Goal: Task Accomplishment & Management: Use online tool/utility

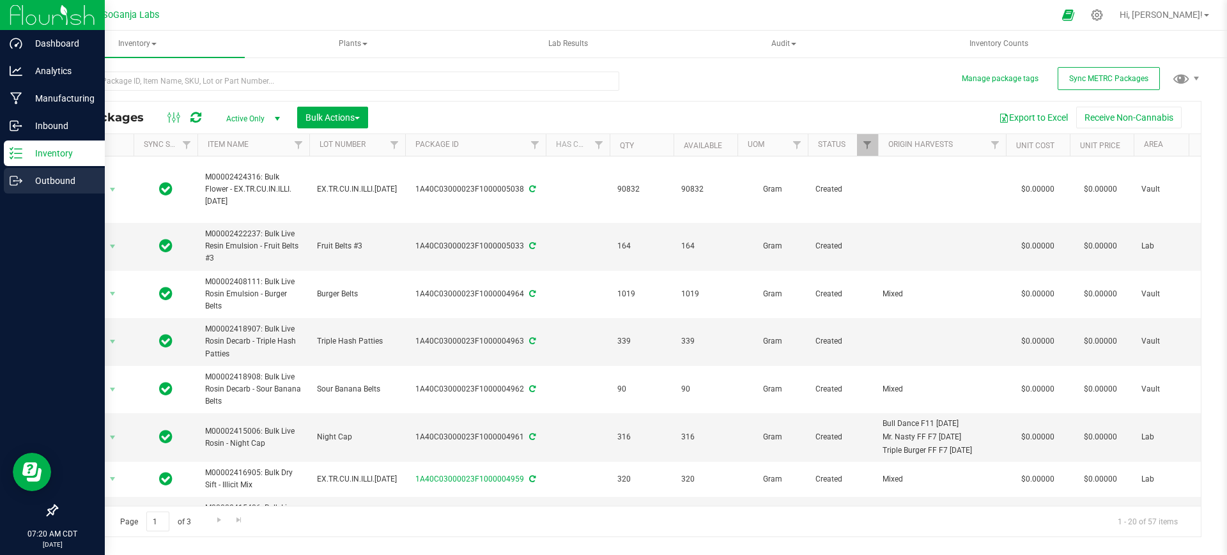
click at [60, 181] on p "Outbound" at bounding box center [60, 180] width 77 height 15
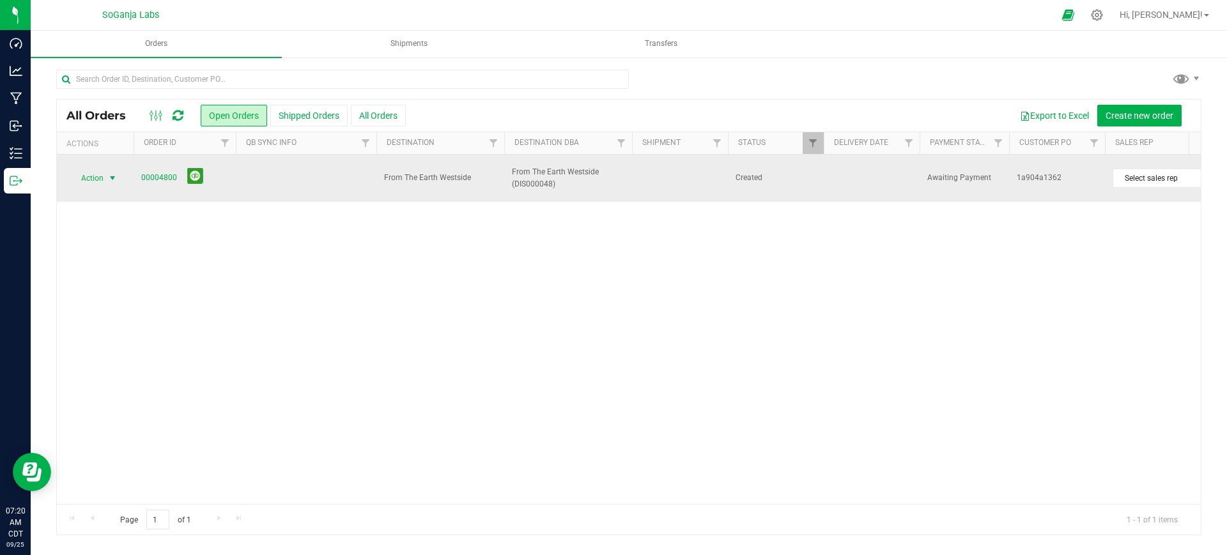
click at [100, 174] on span "Action" at bounding box center [87, 178] width 35 height 18
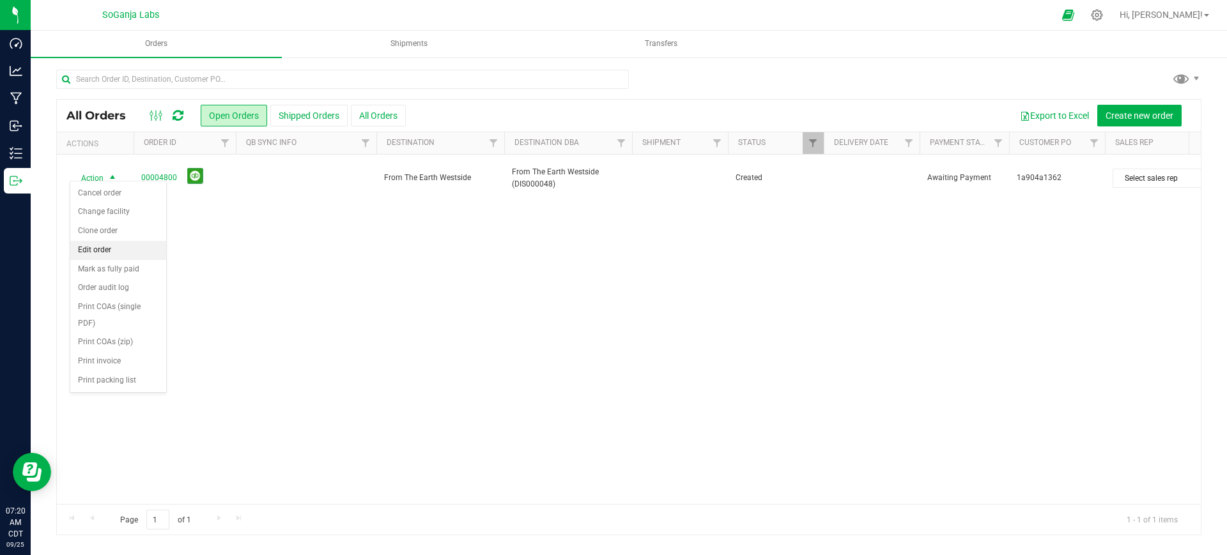
click at [94, 254] on li "Edit order" at bounding box center [118, 250] width 96 height 19
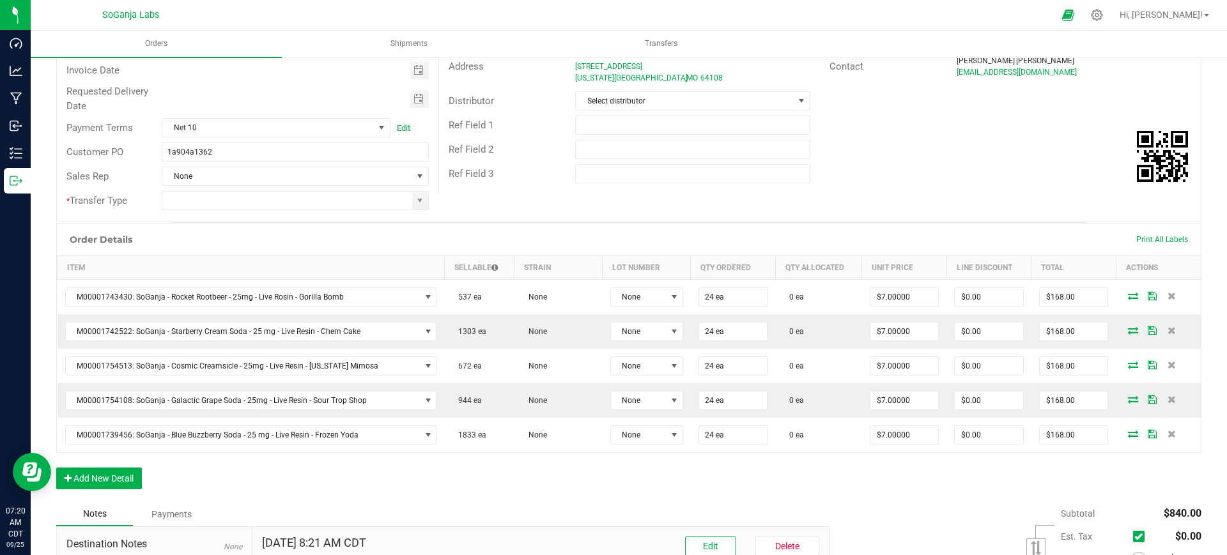
scroll to position [160, 0]
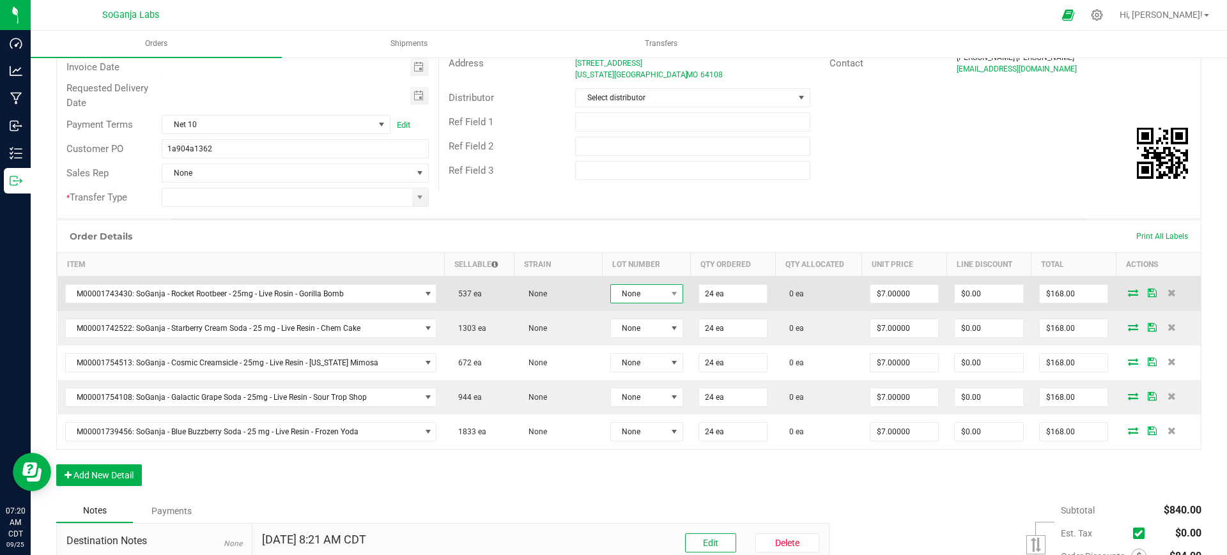
click at [611, 291] on span "None" at bounding box center [639, 294] width 56 height 18
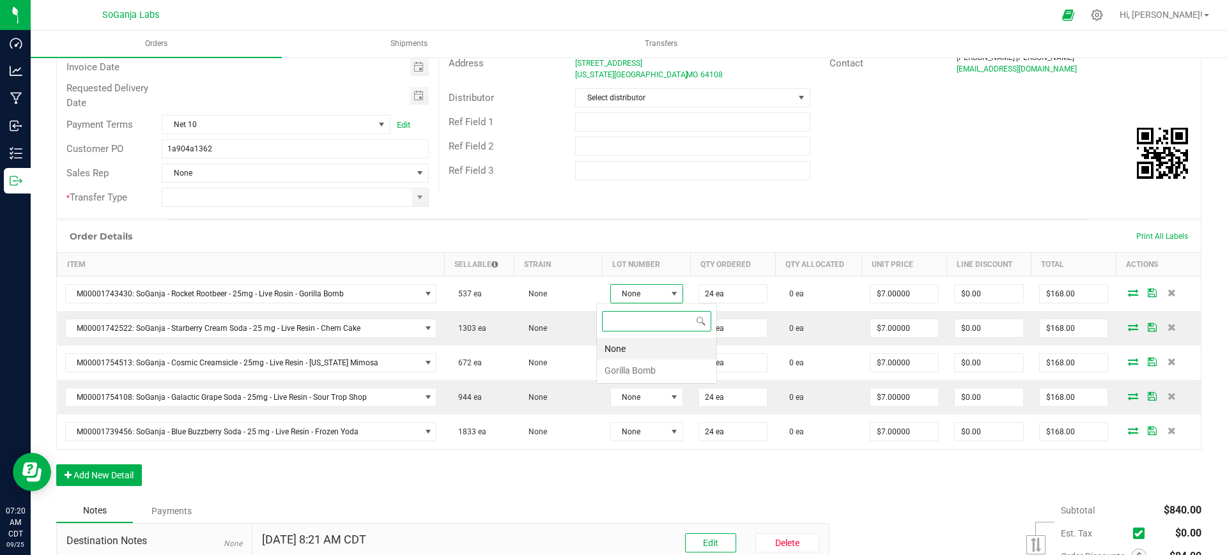
scroll to position [19, 73]
click at [640, 366] on Bomb "Gorilla Bomb" at bounding box center [656, 371] width 119 height 22
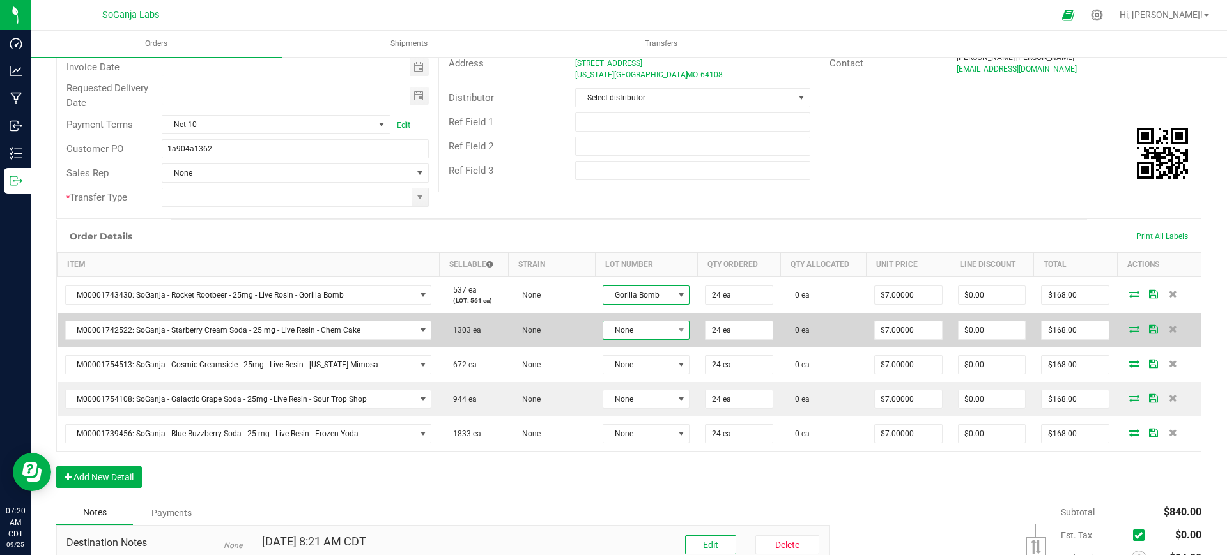
click at [643, 323] on span "None" at bounding box center [638, 330] width 70 height 18
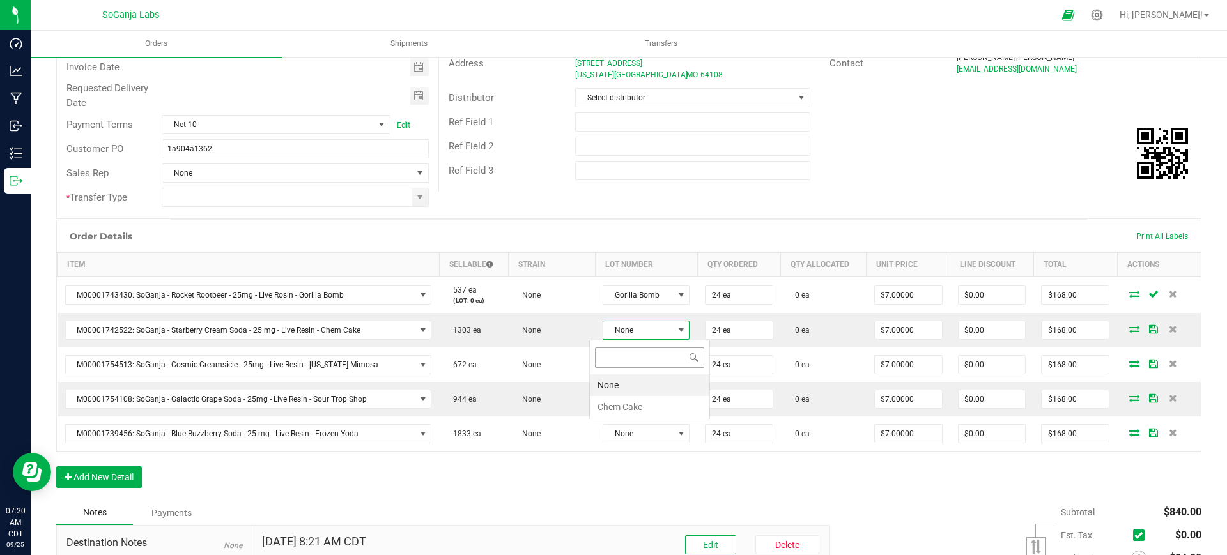
scroll to position [19, 86]
click at [624, 409] on Cake "Chem Cake" at bounding box center [649, 407] width 119 height 22
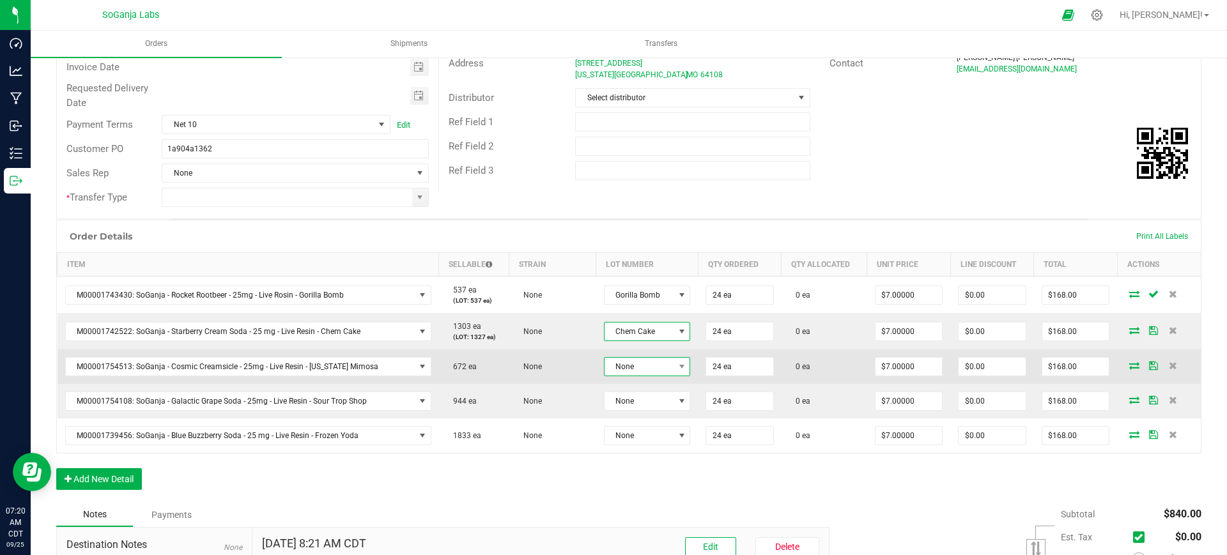
click at [635, 366] on span "None" at bounding box center [639, 367] width 70 height 18
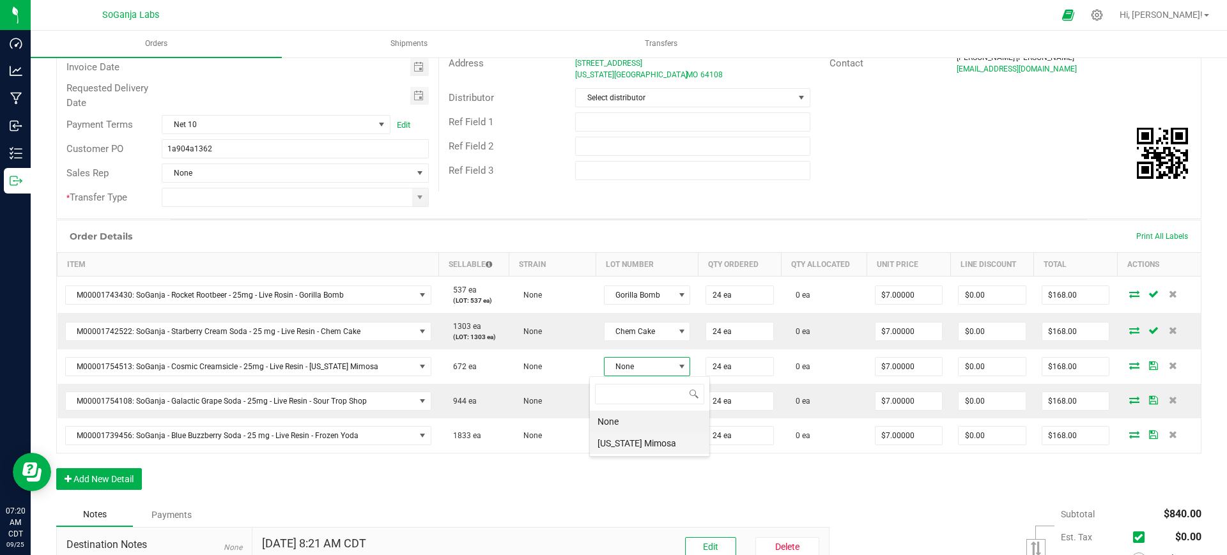
click at [643, 442] on Mimosa "[US_STATE] Mimosa" at bounding box center [649, 444] width 119 height 22
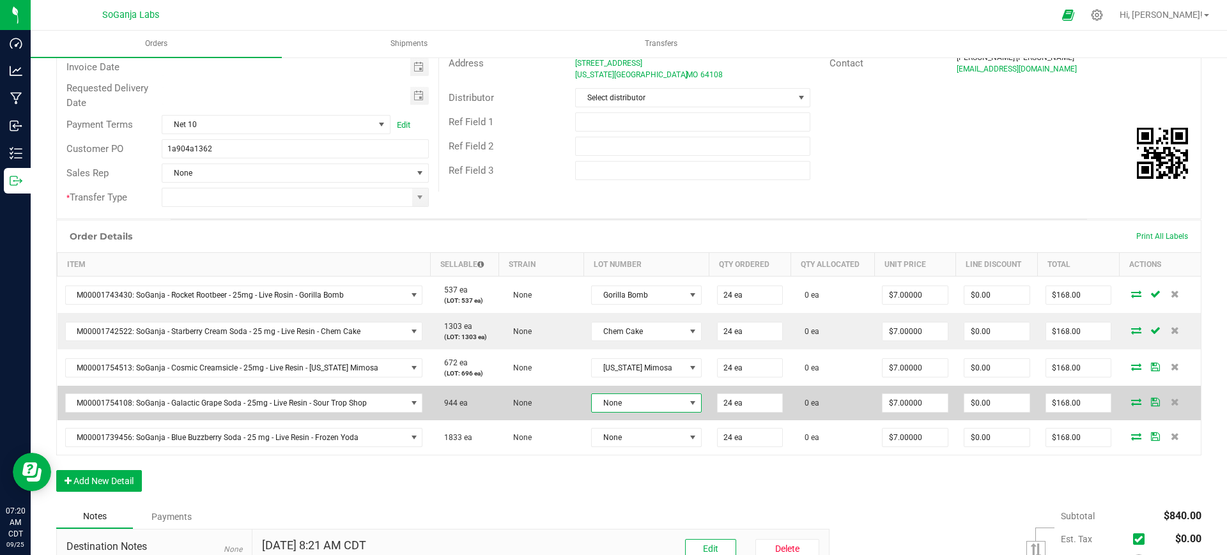
click at [642, 410] on span "None" at bounding box center [638, 403] width 93 height 18
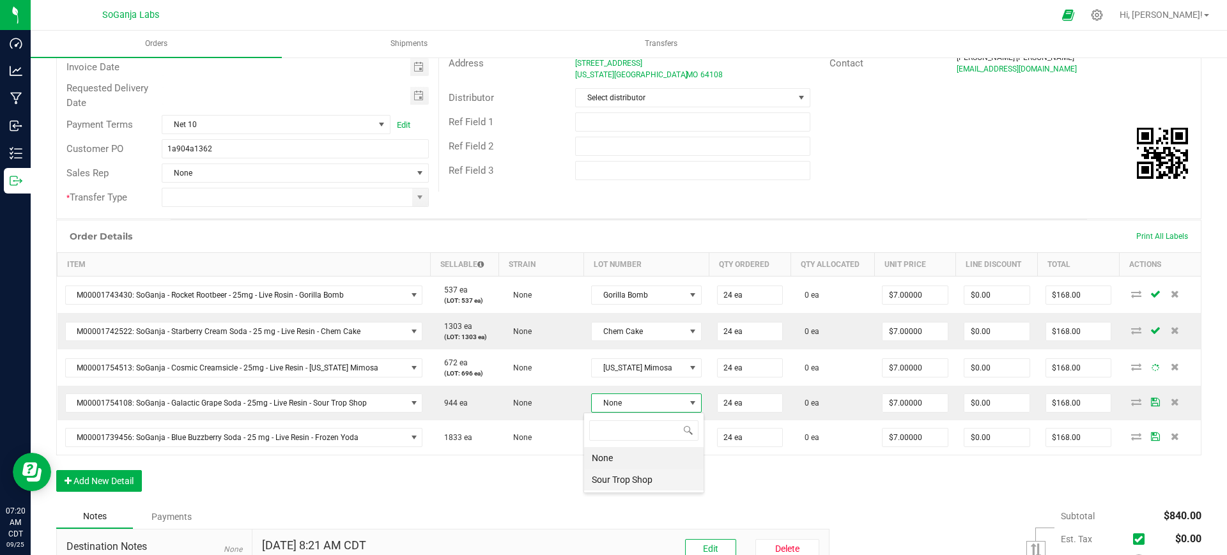
scroll to position [19, 98]
click at [652, 480] on Shop "Sour Trop Shop" at bounding box center [643, 480] width 119 height 22
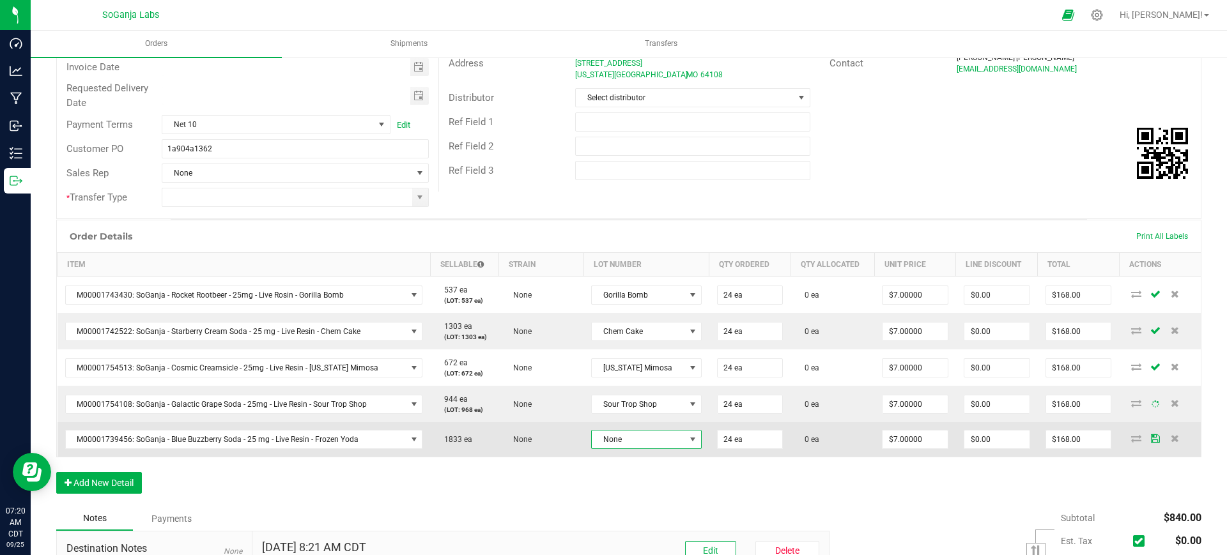
click at [649, 443] on span "None" at bounding box center [638, 440] width 93 height 18
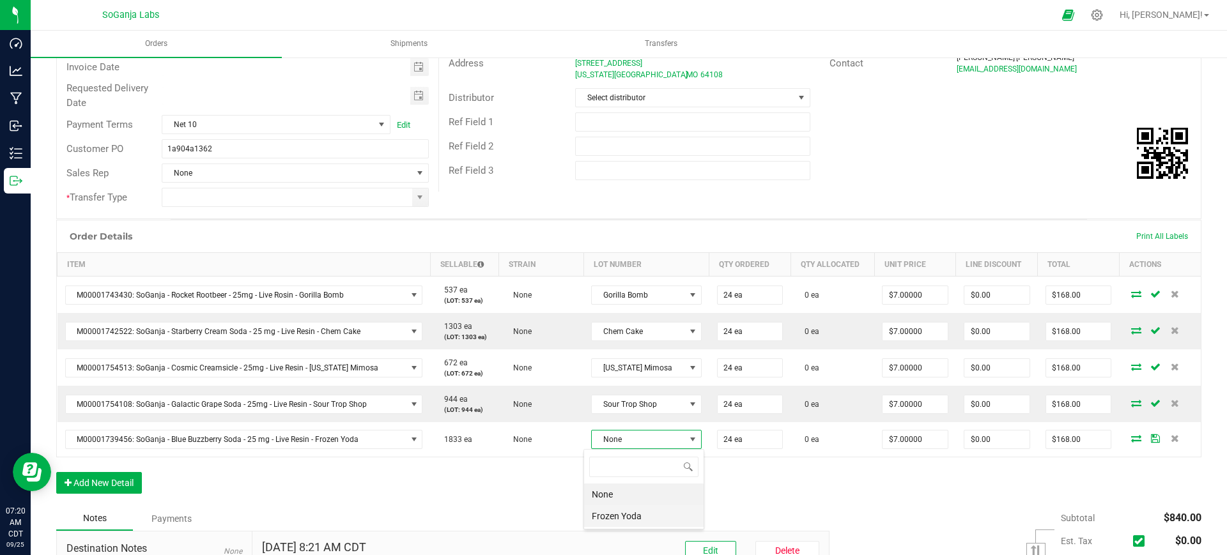
click at [649, 516] on Yoda "Frozen Yoda" at bounding box center [643, 516] width 119 height 22
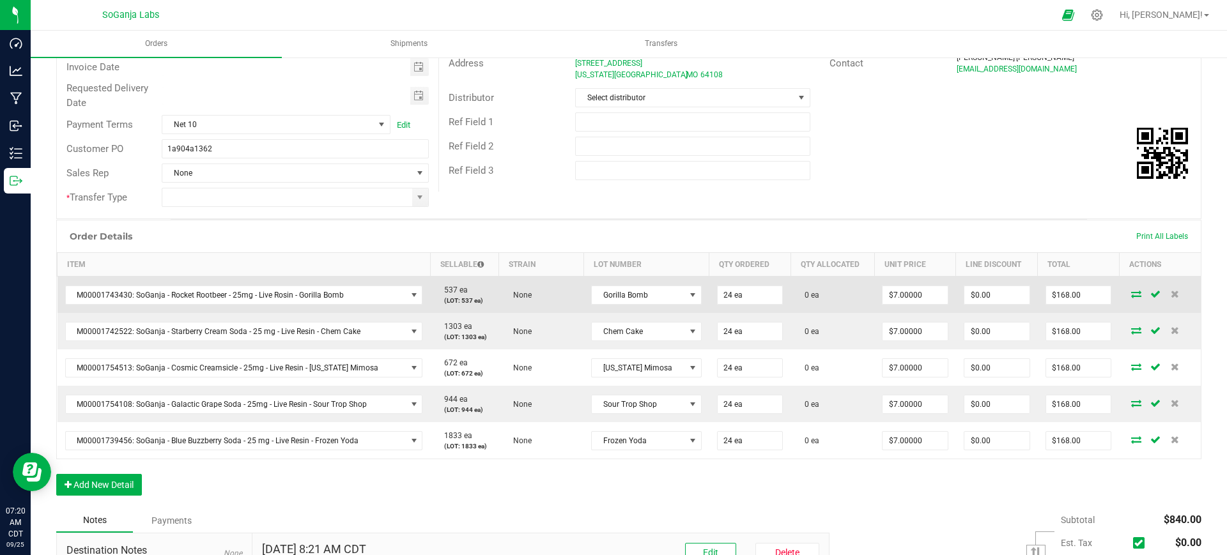
click at [1131, 292] on icon at bounding box center [1136, 294] width 10 height 8
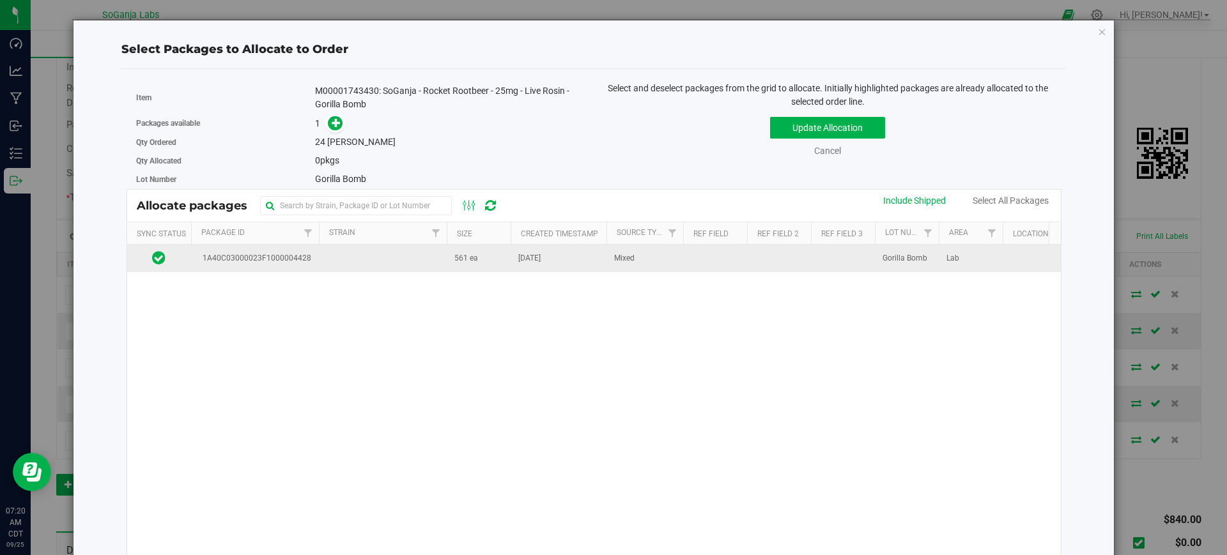
click at [538, 252] on span "[DATE]" at bounding box center [529, 258] width 22 height 12
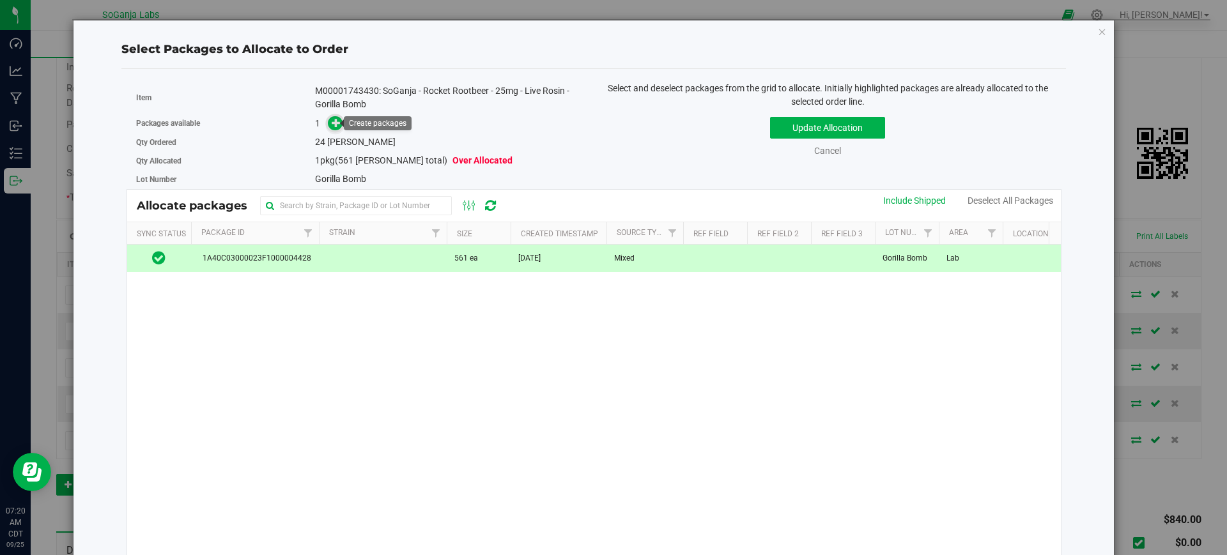
click at [332, 123] on icon at bounding box center [337, 123] width 10 height 10
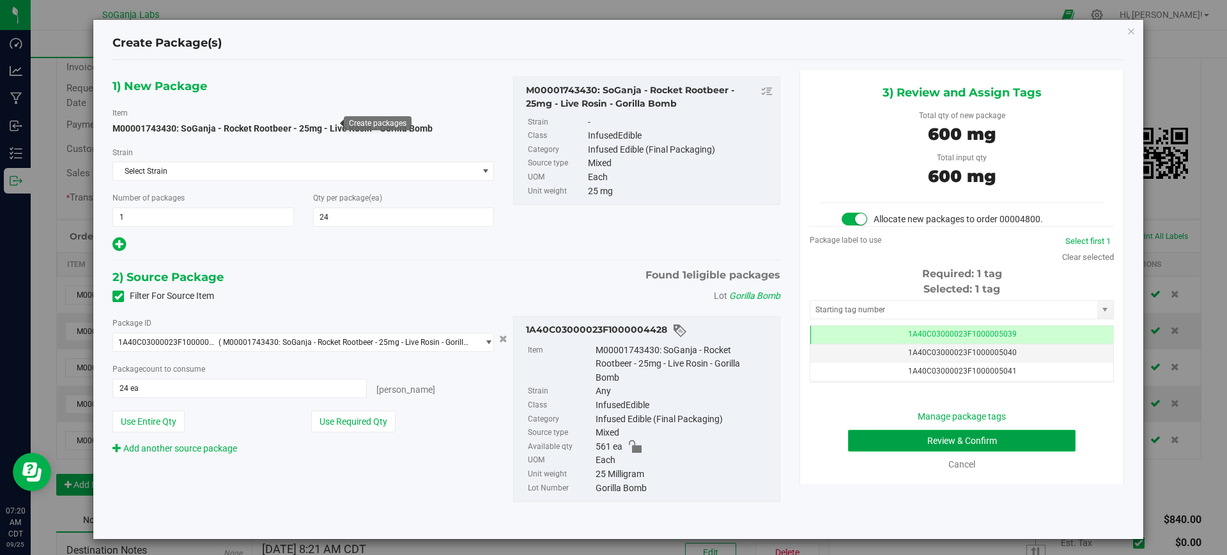
click at [982, 442] on button "Review & Confirm" at bounding box center [961, 441] width 227 height 22
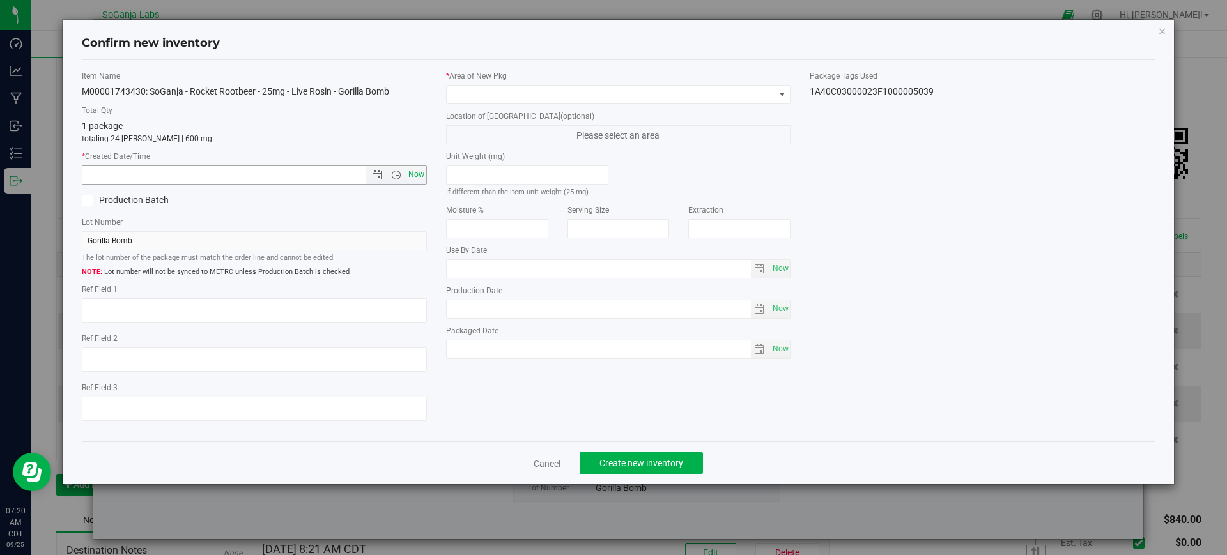
click at [422, 171] on span "Now" at bounding box center [416, 174] width 22 height 19
type input "[DATE] 7:21 AM"
click at [484, 98] on span at bounding box center [611, 95] width 328 height 18
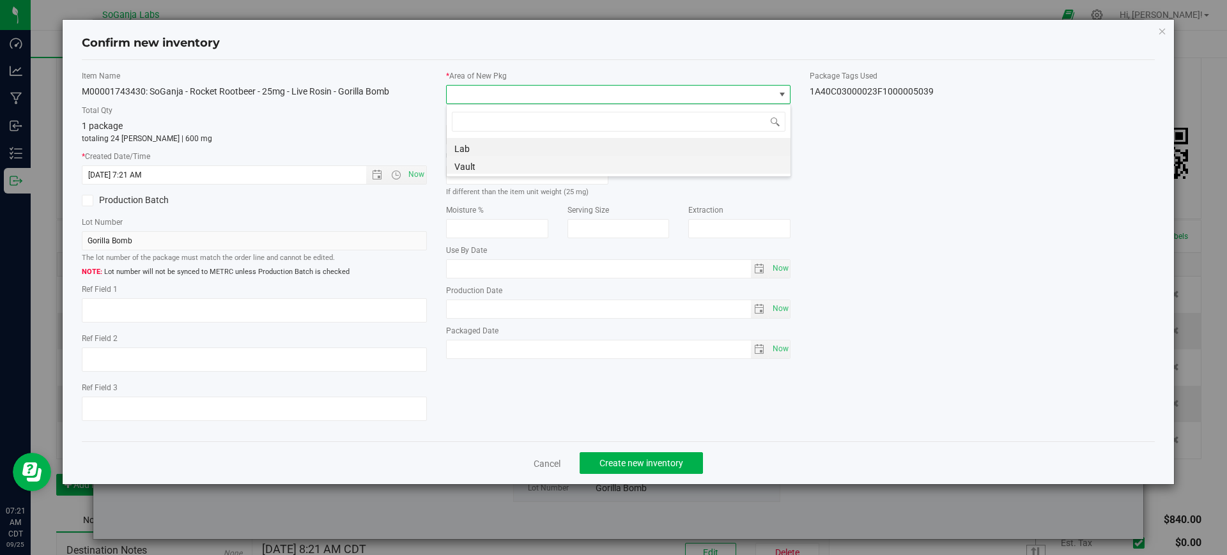
click at [468, 162] on li "Vault" at bounding box center [619, 165] width 344 height 18
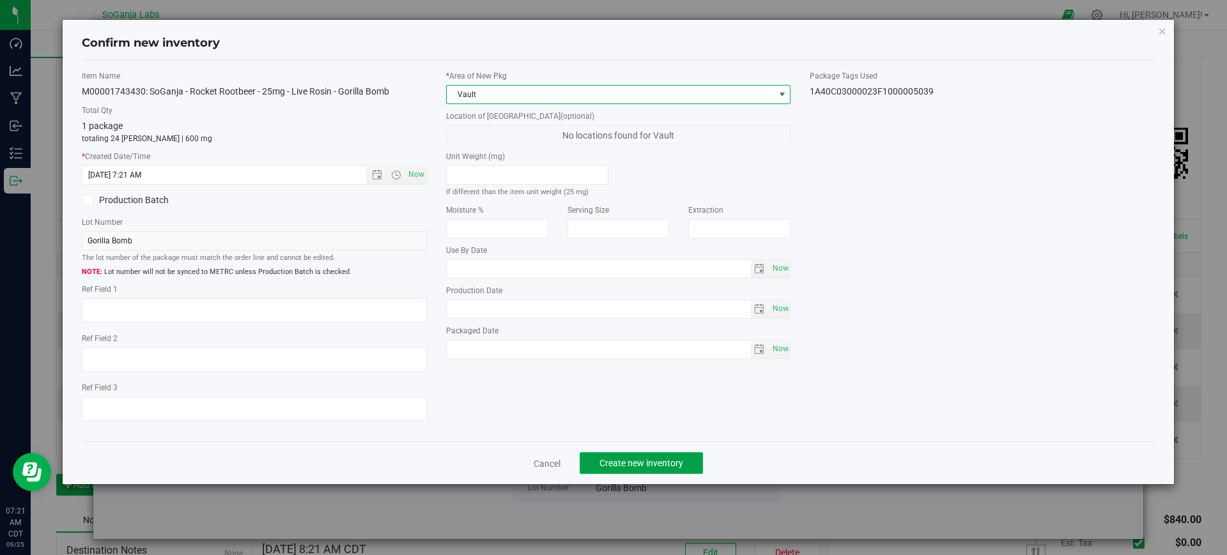
click at [611, 465] on span "Create new inventory" at bounding box center [641, 463] width 84 height 10
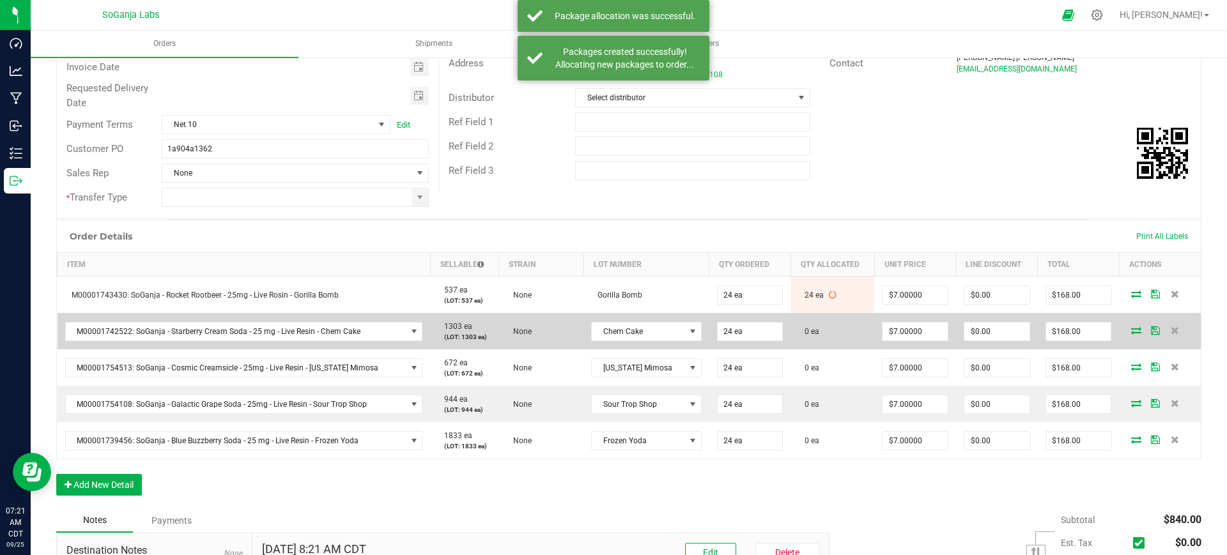
click at [1131, 332] on icon at bounding box center [1136, 330] width 10 height 8
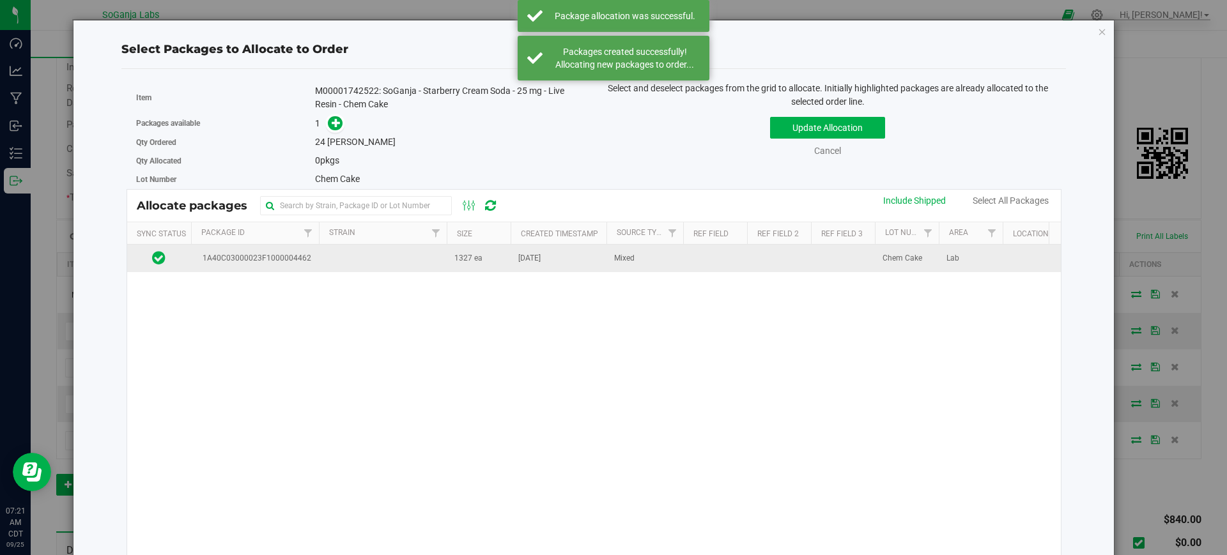
click at [630, 265] on td "Mixed" at bounding box center [644, 258] width 77 height 27
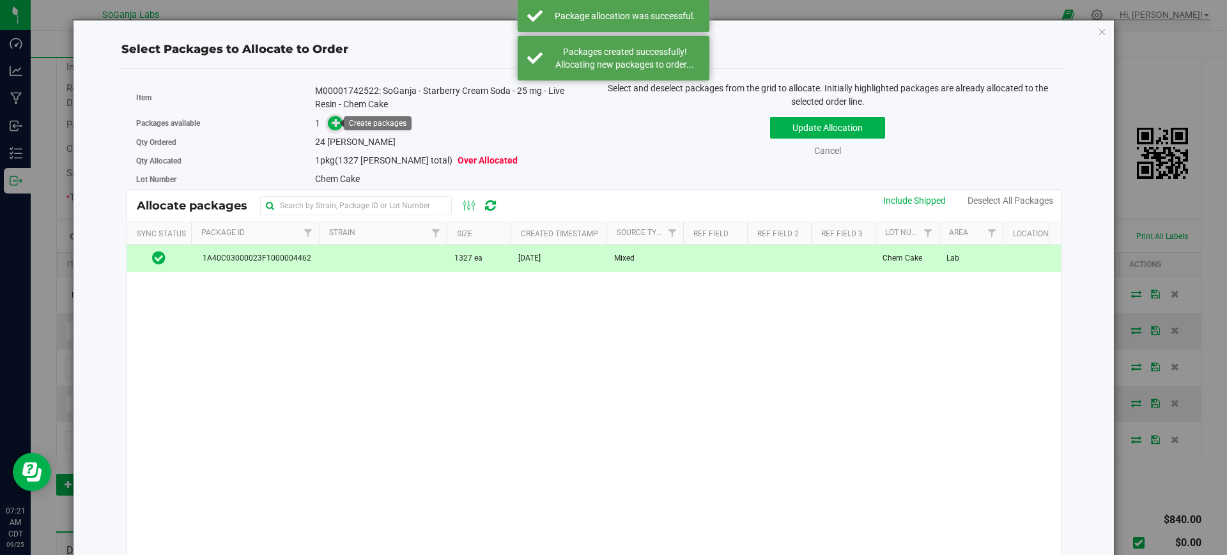
click at [332, 119] on icon at bounding box center [336, 122] width 9 height 9
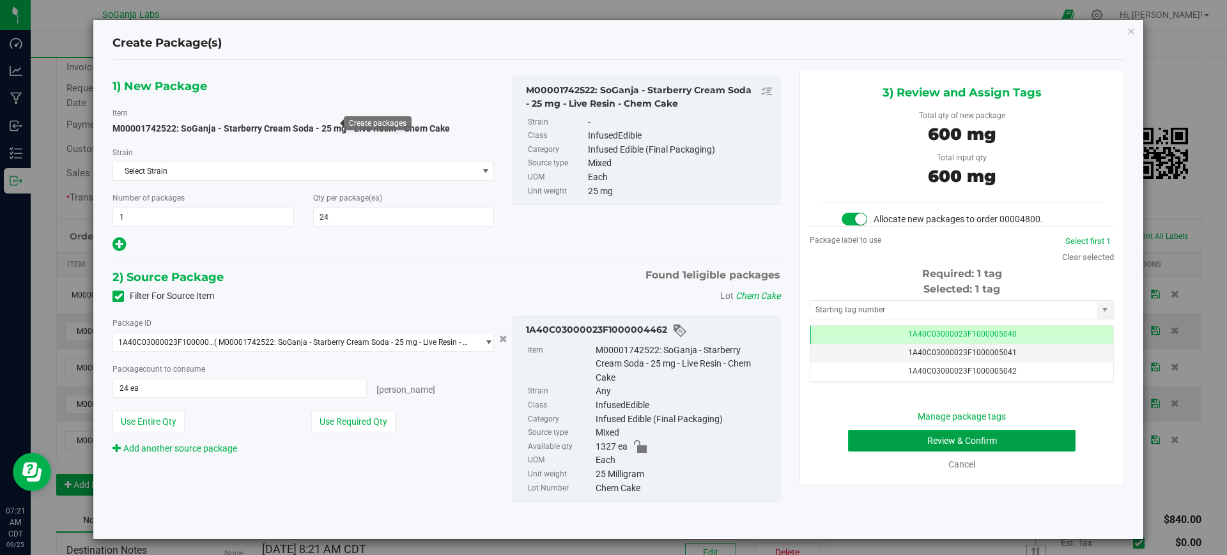
click at [889, 443] on button "Review & Confirm" at bounding box center [961, 441] width 227 height 22
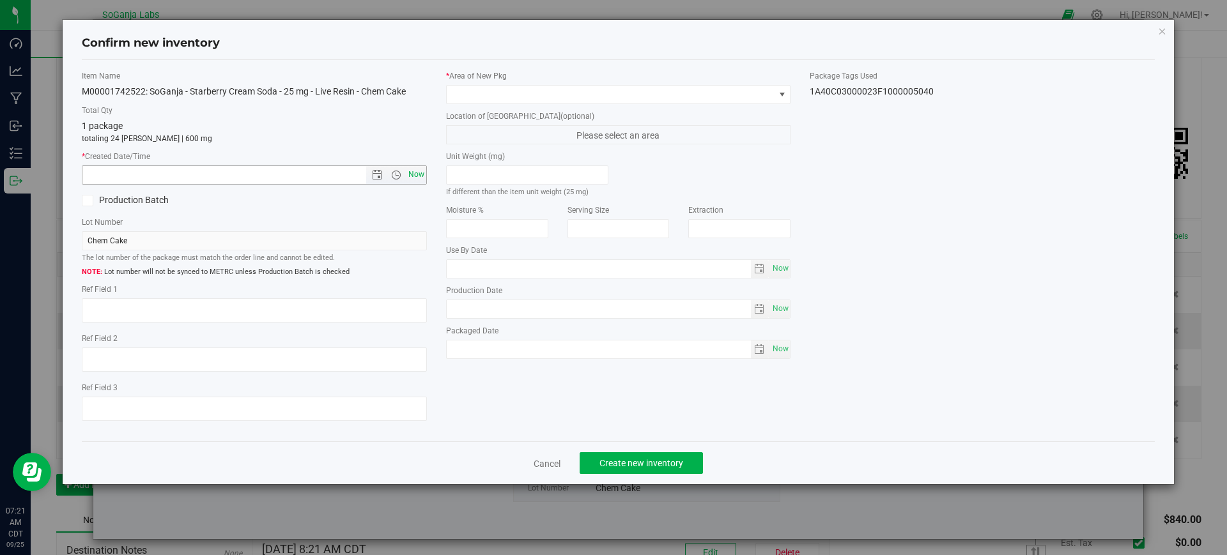
click at [426, 177] on span "Now" at bounding box center [416, 174] width 22 height 19
type input "[DATE] 7:21 AM"
click at [466, 98] on span at bounding box center [611, 95] width 328 height 18
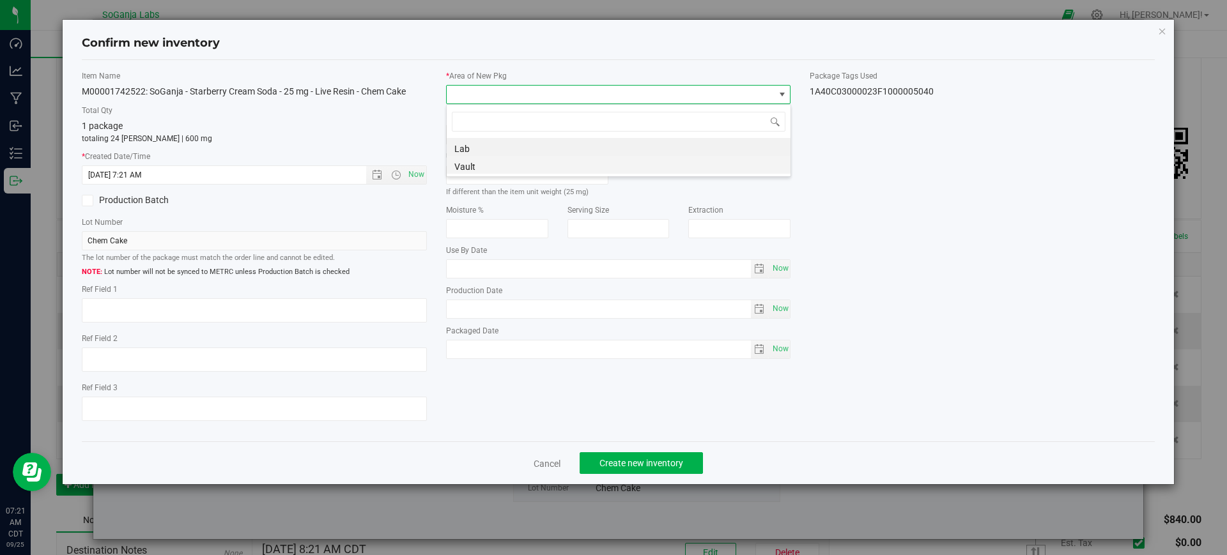
click at [456, 165] on li "Vault" at bounding box center [619, 165] width 344 height 18
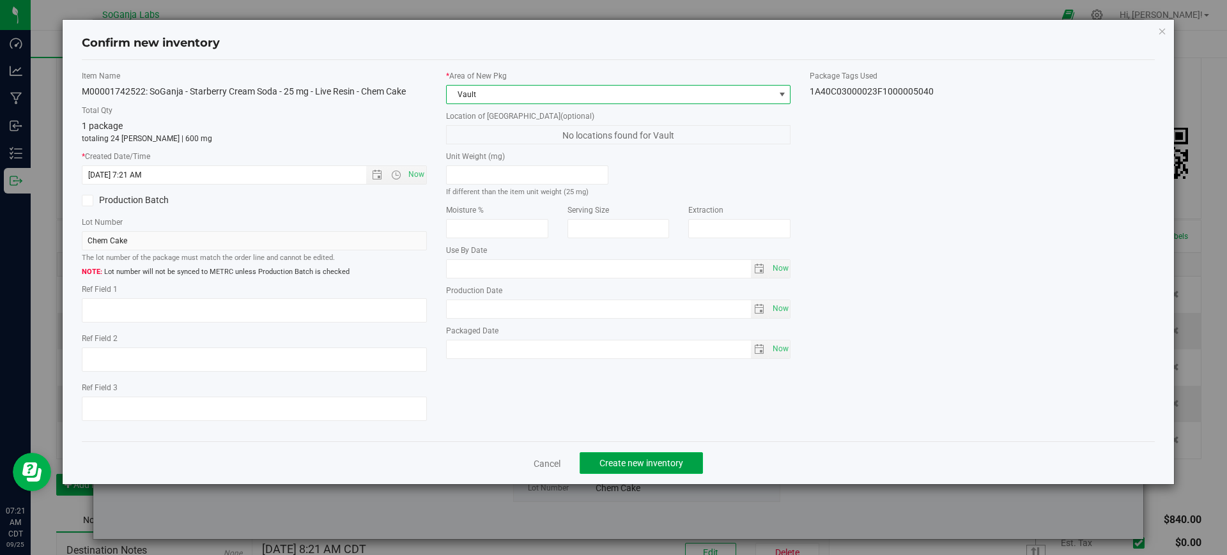
click at [644, 469] on button "Create new inventory" at bounding box center [641, 463] width 123 height 22
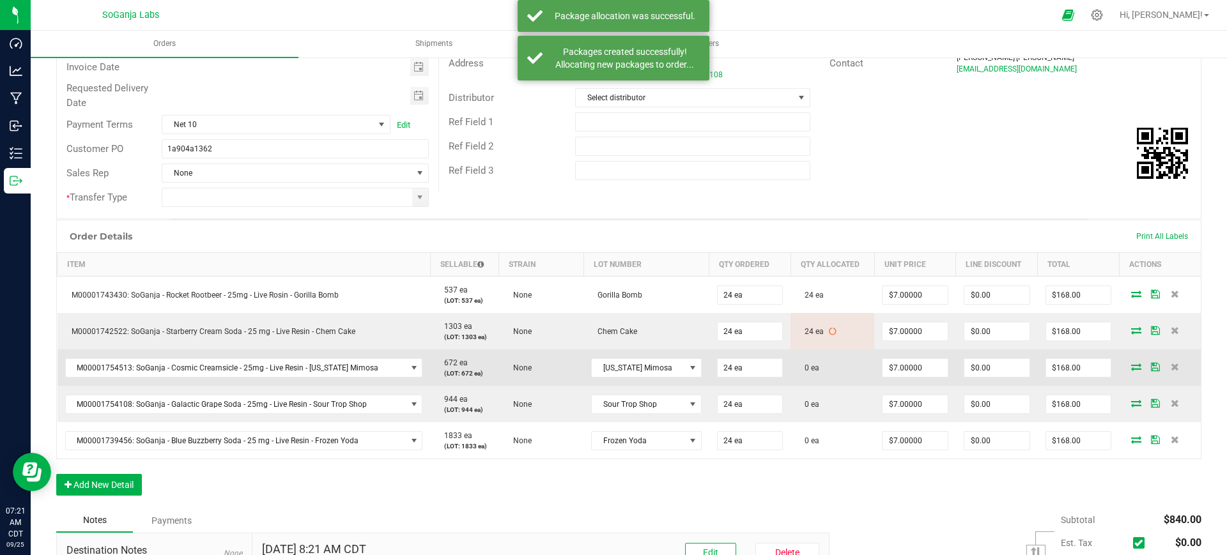
click at [1131, 367] on icon at bounding box center [1136, 367] width 10 height 8
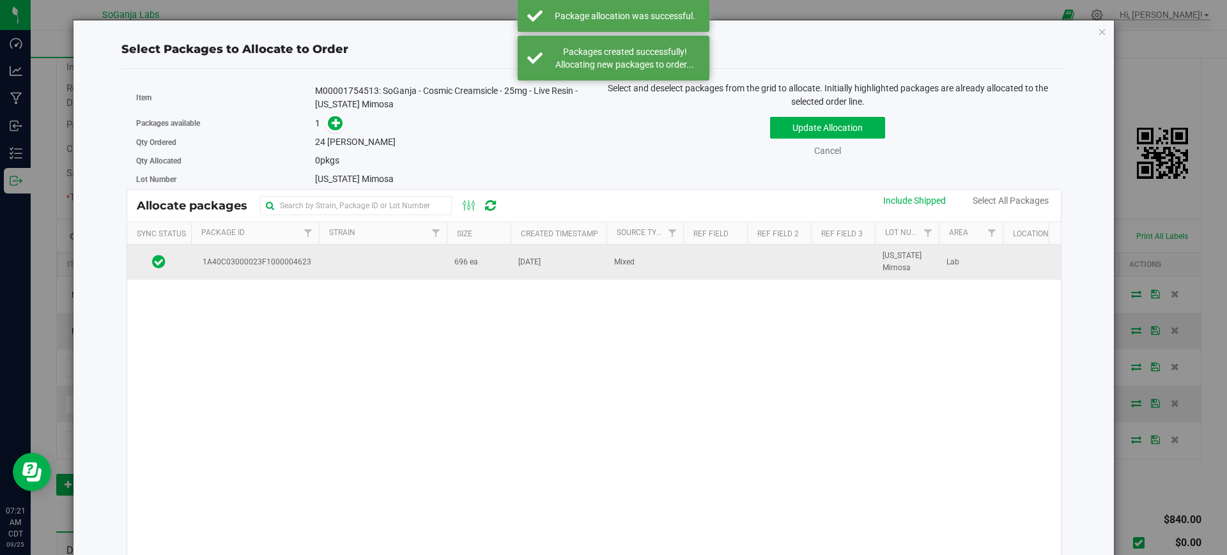
click at [456, 268] on td "696 ea" at bounding box center [479, 262] width 64 height 35
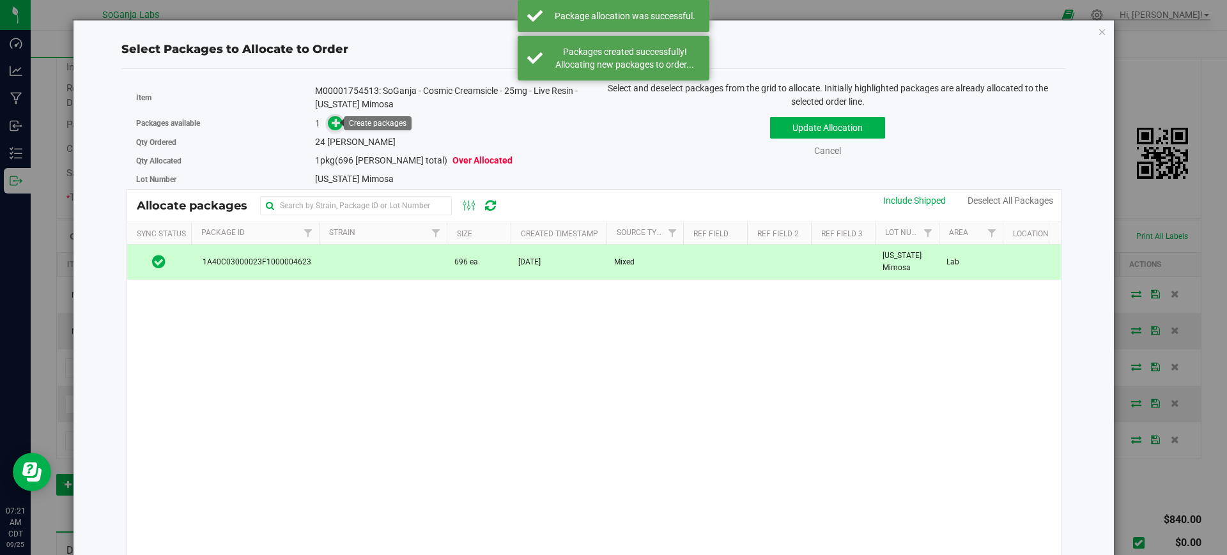
click at [334, 126] on icon at bounding box center [337, 123] width 10 height 10
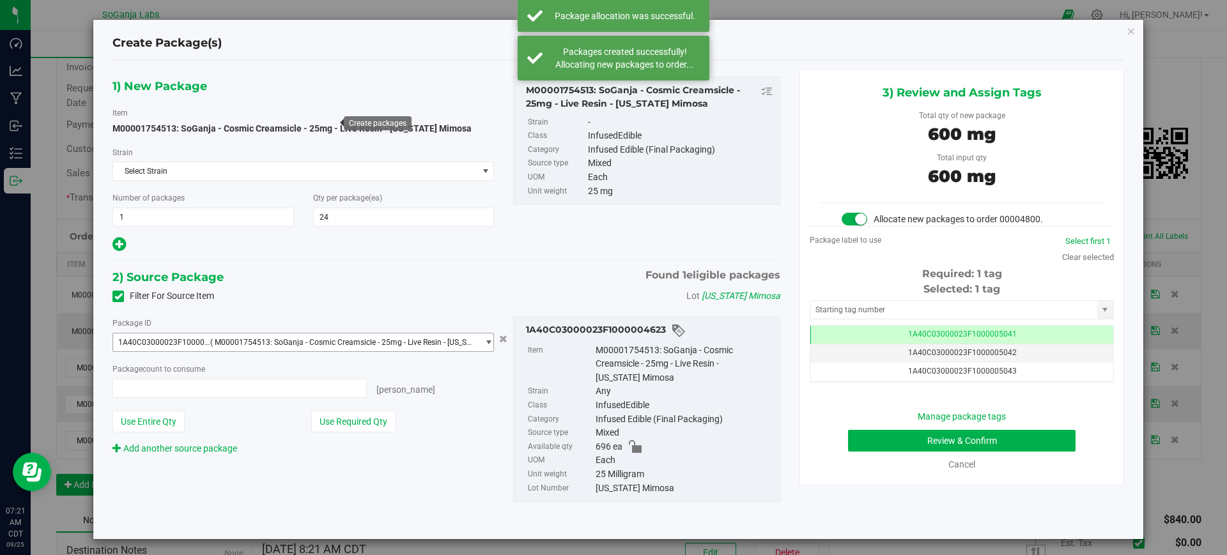
type input "24 ea"
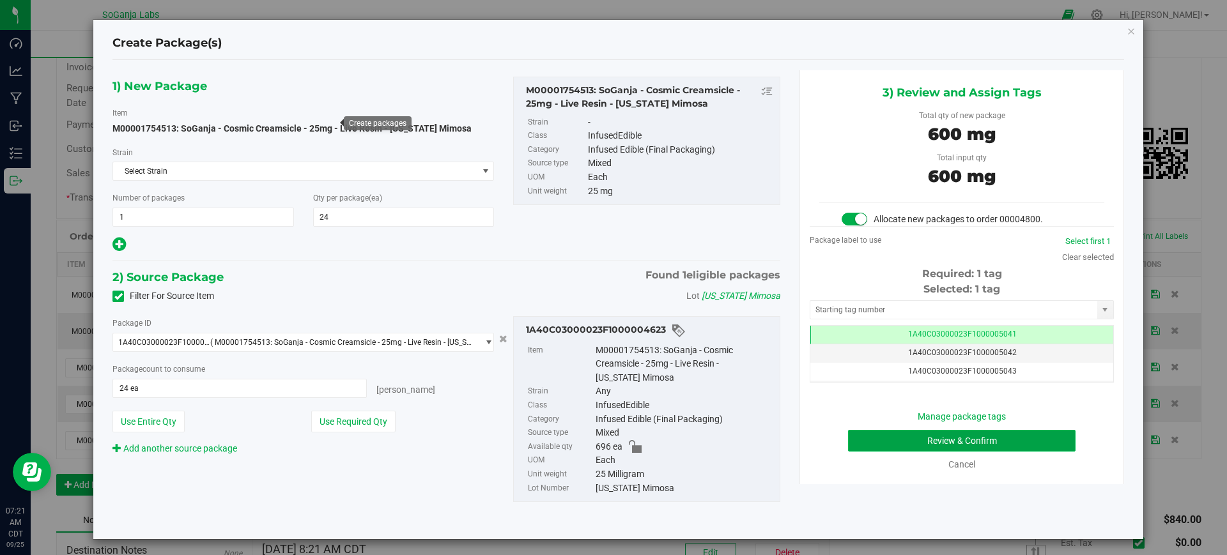
click at [991, 447] on button "Review & Confirm" at bounding box center [961, 441] width 227 height 22
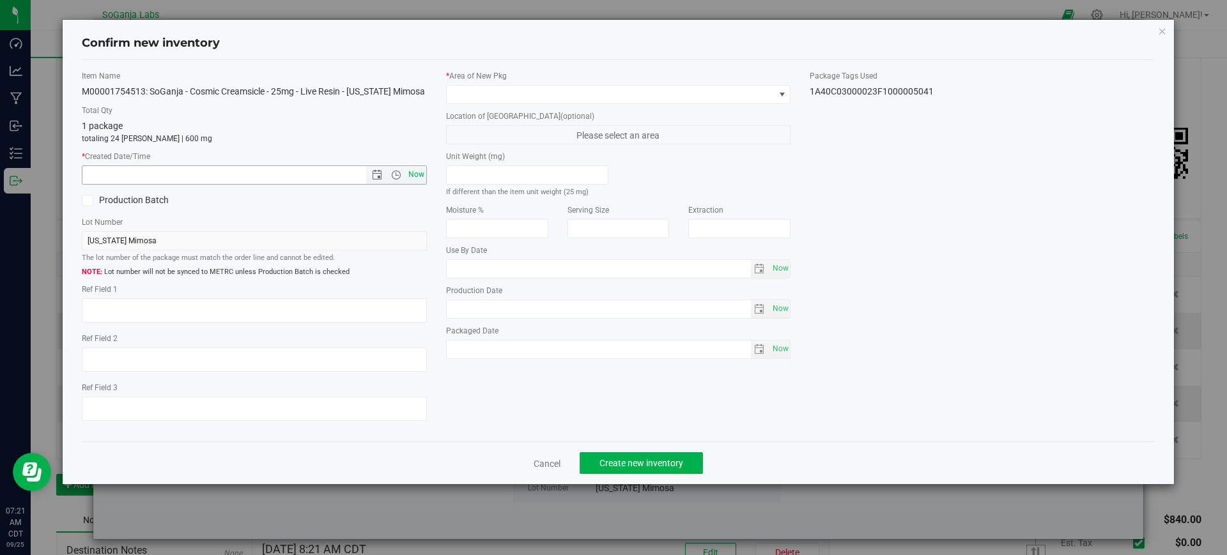
click at [418, 180] on span "Now" at bounding box center [416, 174] width 22 height 19
type input "[DATE] 7:21 AM"
click at [466, 97] on span at bounding box center [611, 95] width 328 height 18
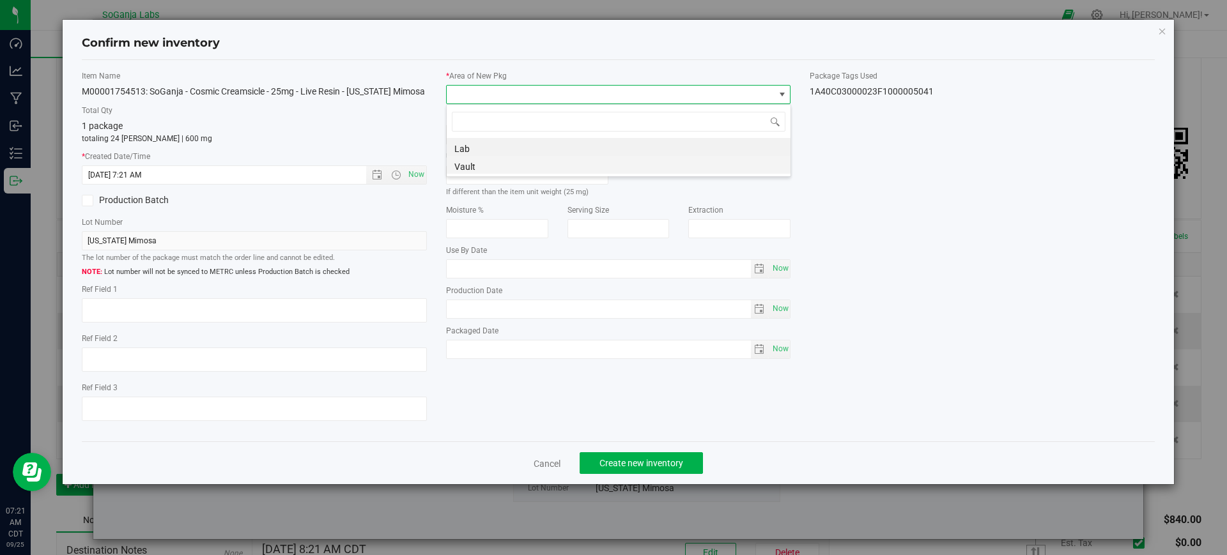
click at [474, 165] on li "Vault" at bounding box center [619, 165] width 344 height 18
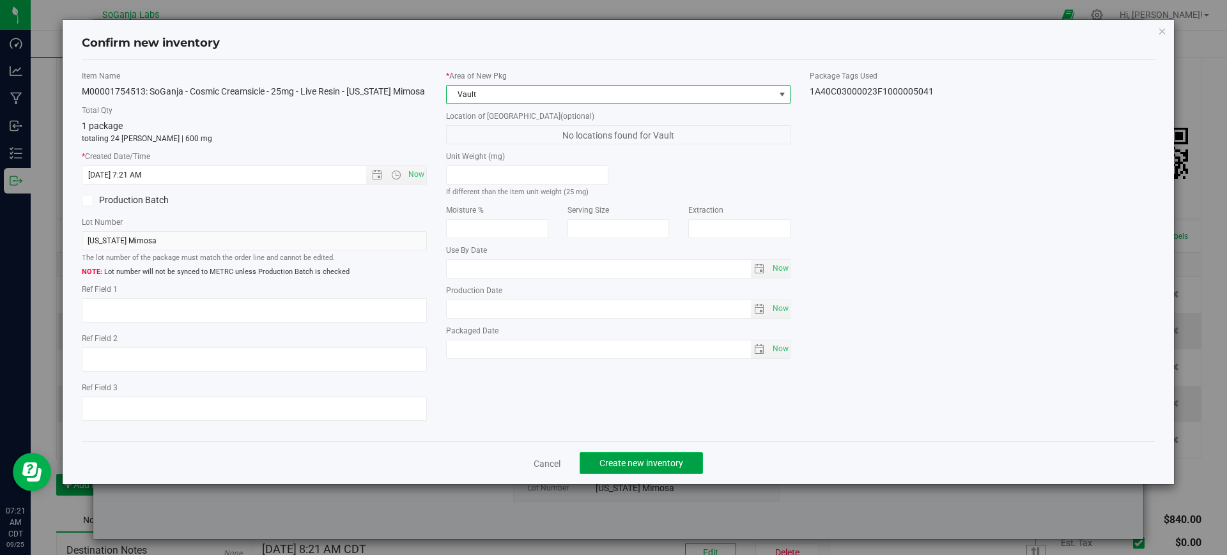
click at [667, 461] on span "Create new inventory" at bounding box center [641, 463] width 84 height 10
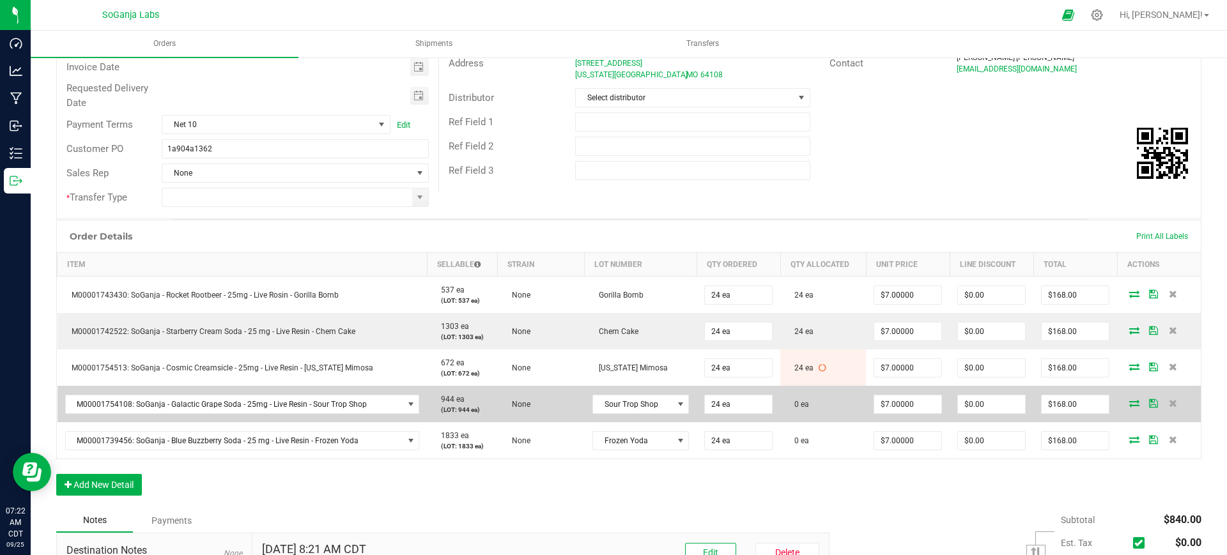
click at [1129, 400] on icon at bounding box center [1134, 403] width 10 height 8
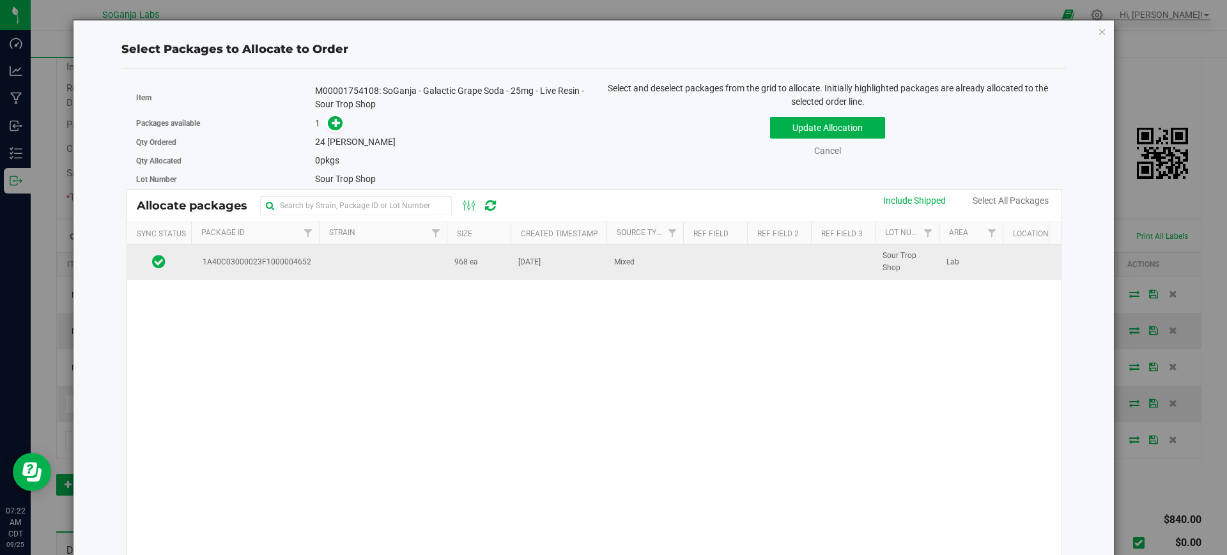
click at [513, 266] on td "[DATE]" at bounding box center [559, 262] width 96 height 35
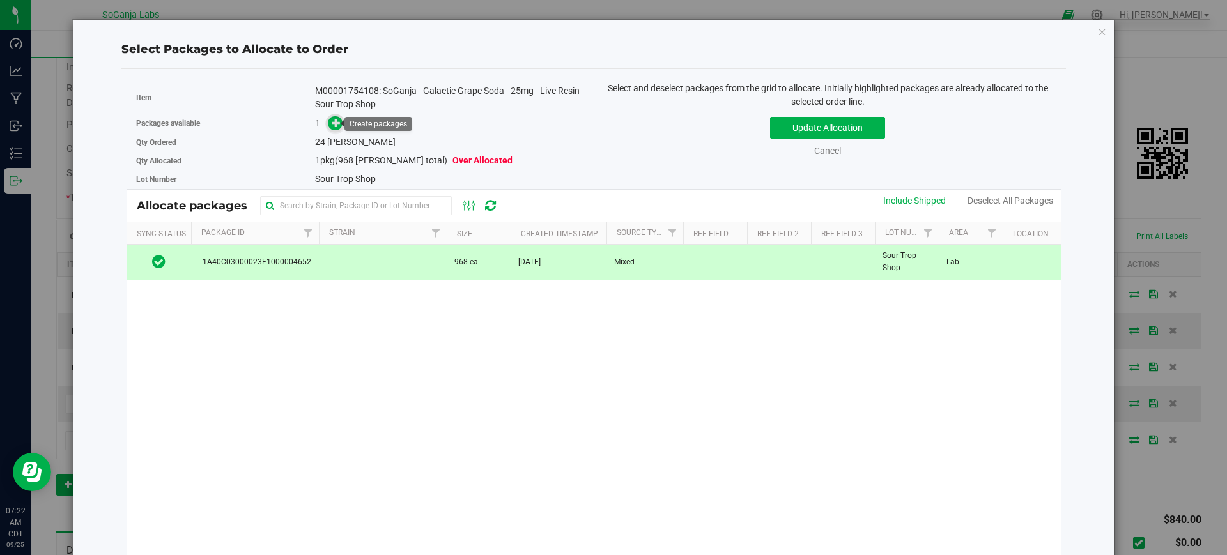
click at [332, 122] on icon at bounding box center [337, 123] width 10 height 10
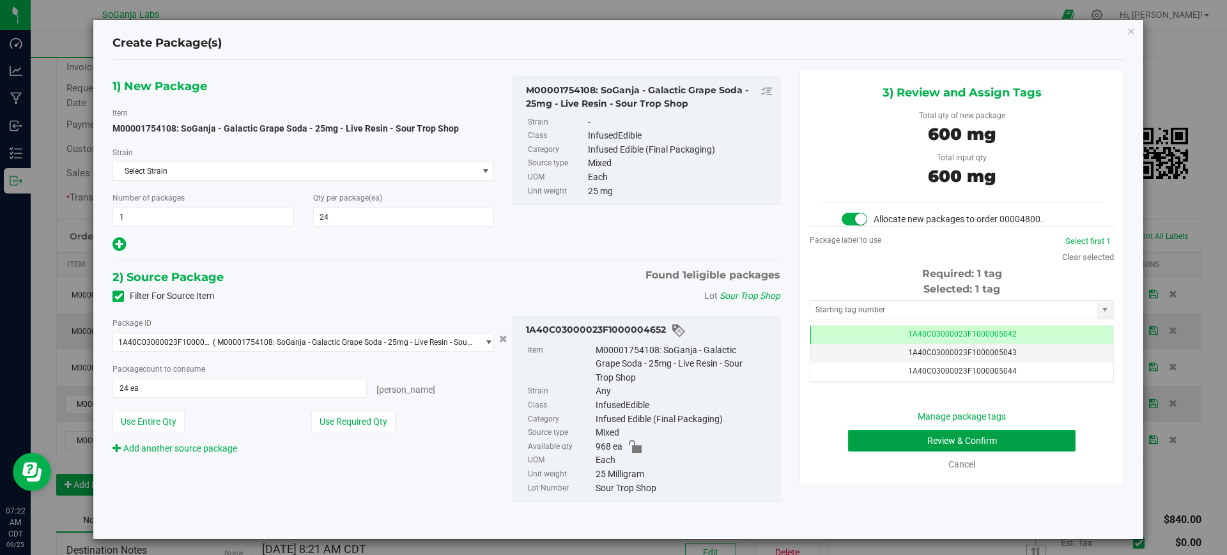
click at [880, 449] on button "Review & Confirm" at bounding box center [961, 441] width 227 height 22
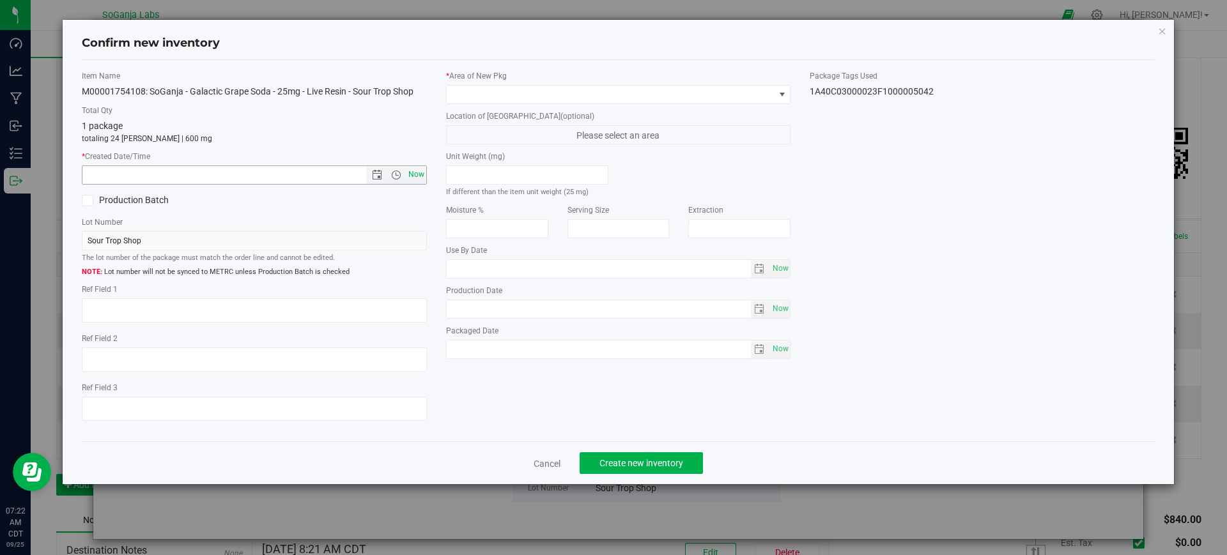
click at [418, 174] on span "Now" at bounding box center [416, 174] width 22 height 19
type input "[DATE] 7:22 AM"
click at [485, 93] on span at bounding box center [611, 95] width 328 height 18
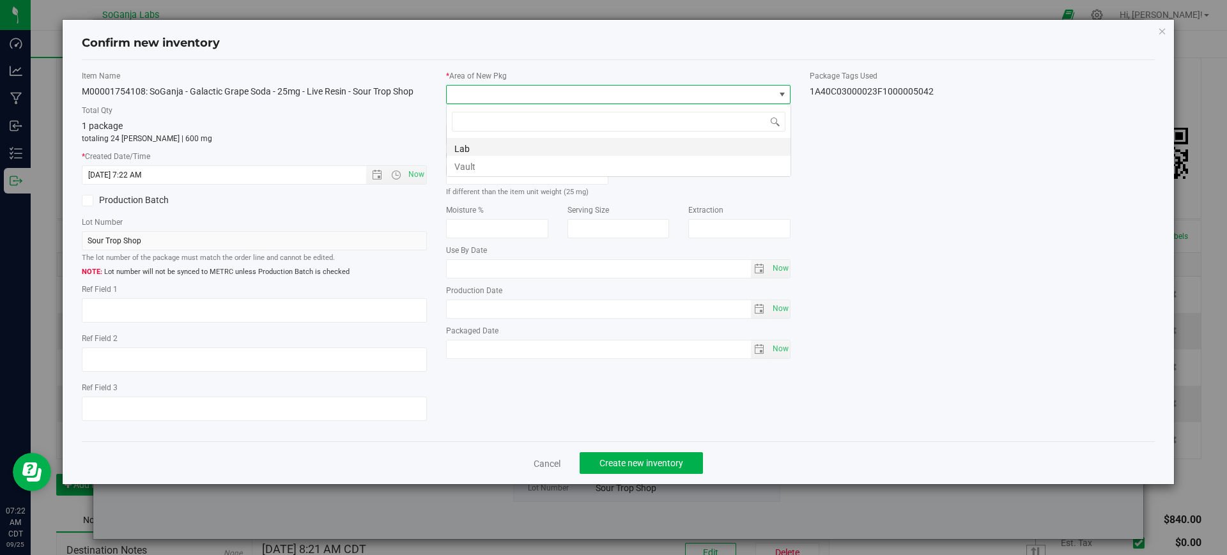
scroll to position [19, 345]
click at [475, 164] on li "Vault" at bounding box center [619, 165] width 344 height 18
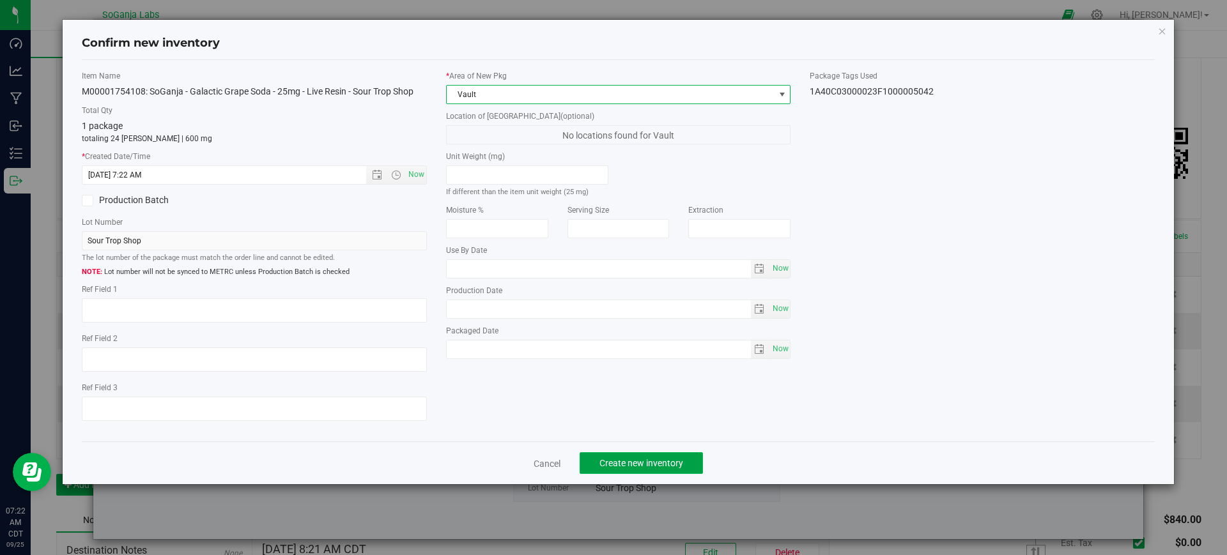
click at [634, 460] on span "Create new inventory" at bounding box center [641, 463] width 84 height 10
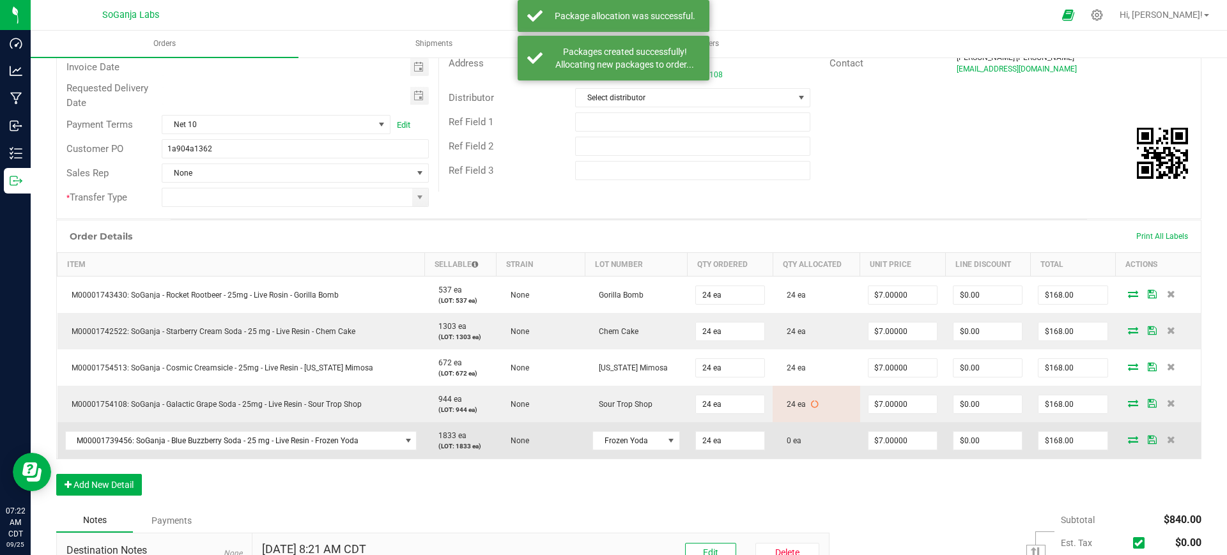
click at [1128, 440] on icon at bounding box center [1133, 440] width 10 height 8
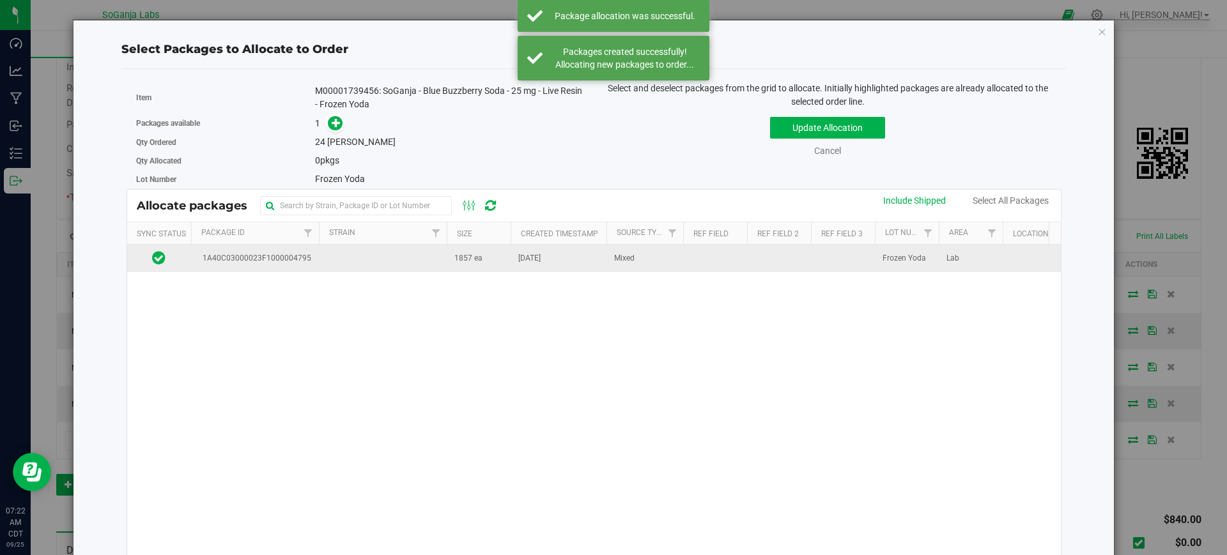
click at [588, 256] on td "[DATE]" at bounding box center [559, 258] width 96 height 27
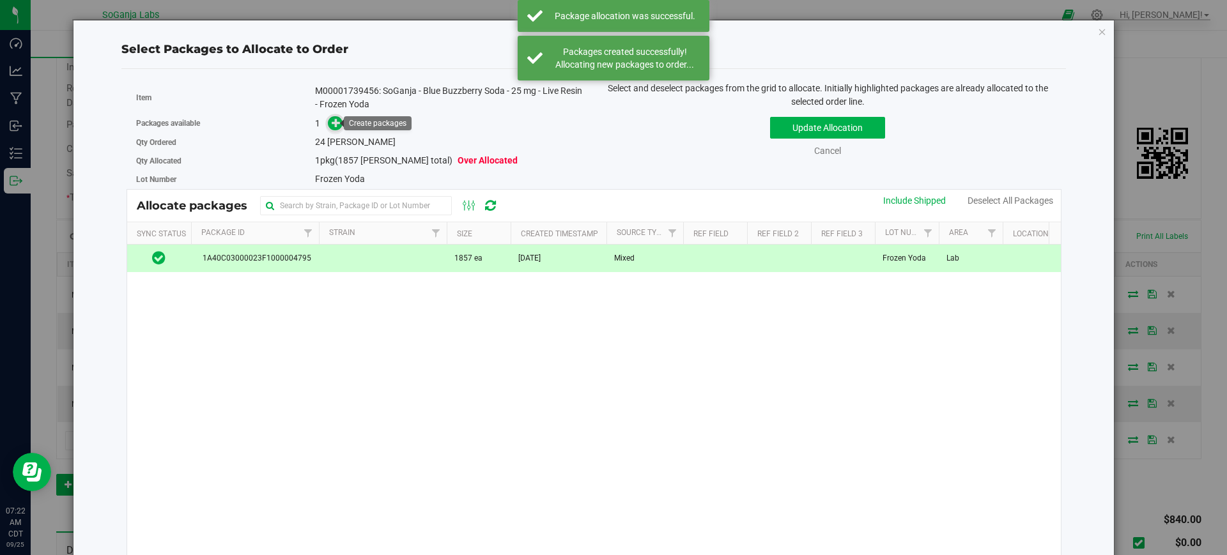
click at [334, 125] on icon at bounding box center [337, 123] width 10 height 10
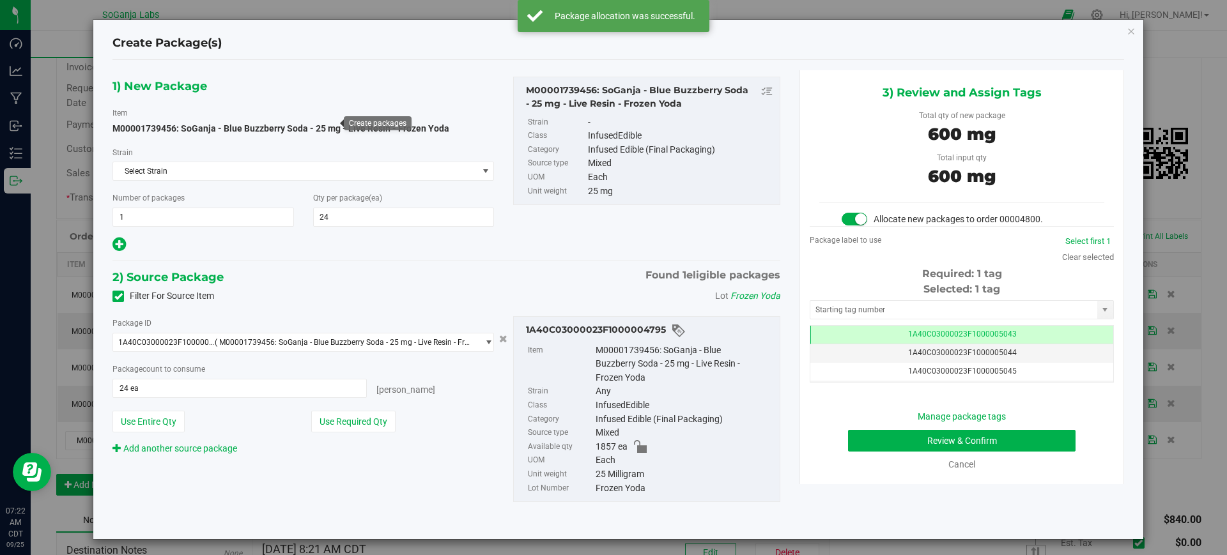
scroll to position [0, -1]
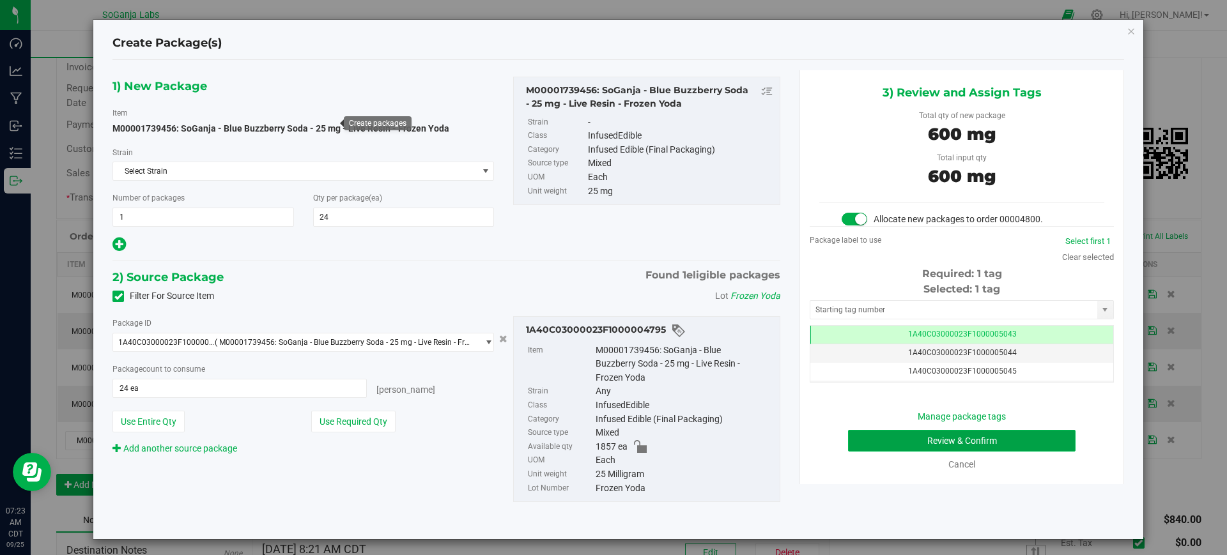
click at [1000, 437] on button "Review & Confirm" at bounding box center [961, 441] width 227 height 22
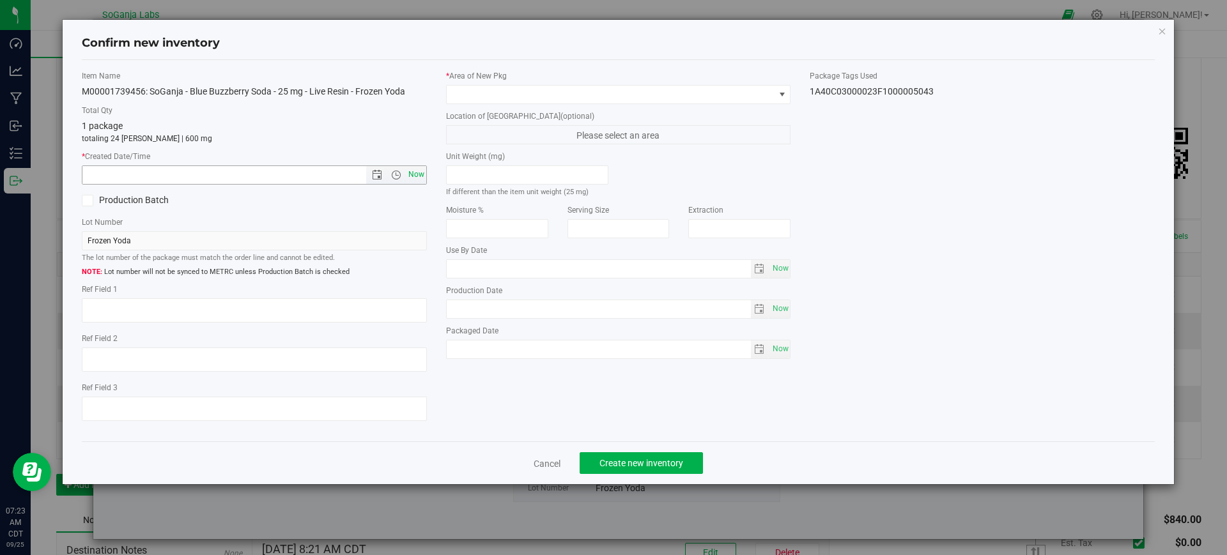
click at [415, 173] on span "Now" at bounding box center [416, 174] width 22 height 19
type input "[DATE] 7:23 AM"
click at [485, 93] on span at bounding box center [611, 95] width 328 height 18
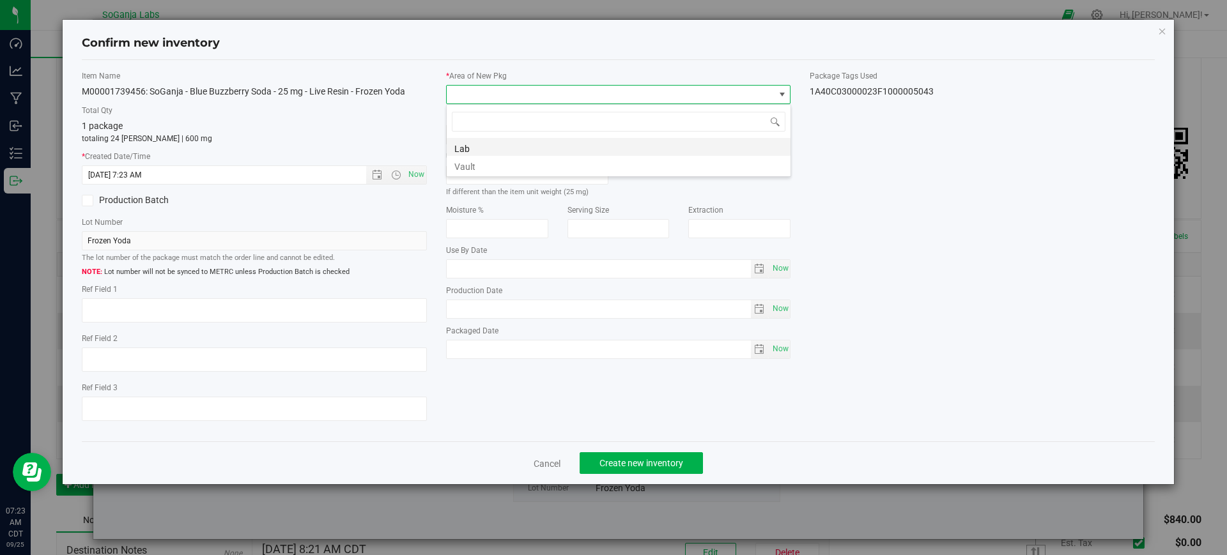
scroll to position [19, 345]
click at [489, 165] on li "Vault" at bounding box center [619, 165] width 344 height 18
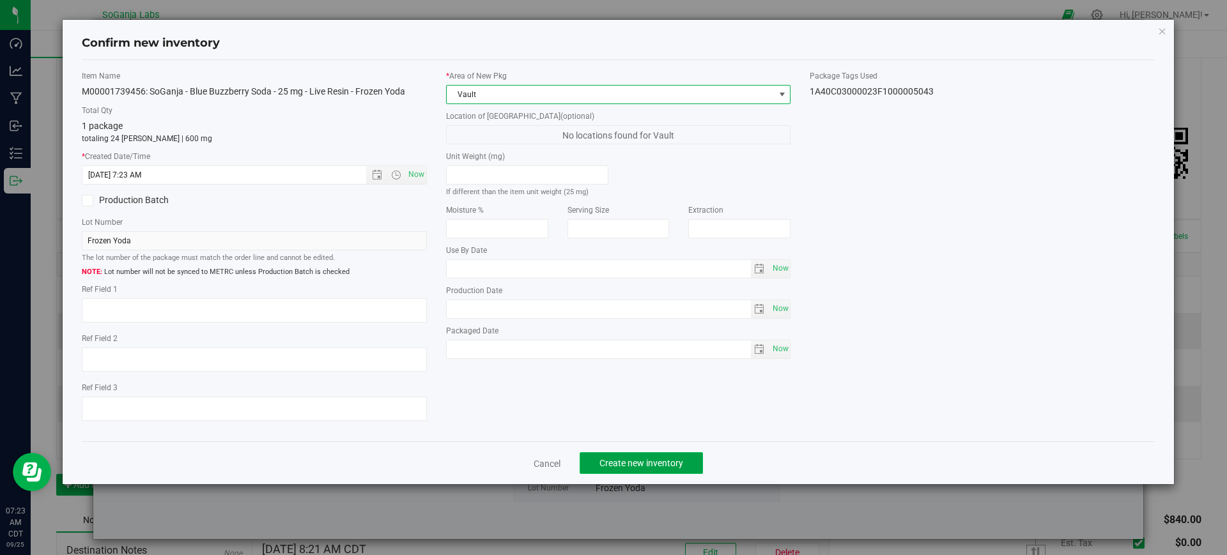
click at [621, 468] on button "Create new inventory" at bounding box center [641, 463] width 123 height 22
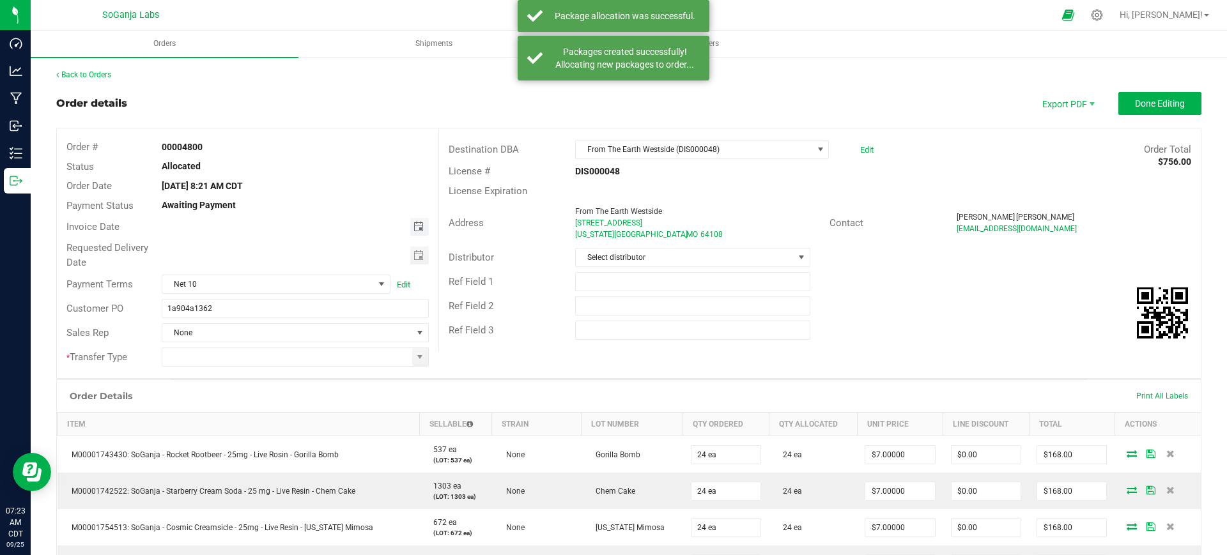
click at [415, 222] on span "Toggle calendar" at bounding box center [418, 227] width 10 height 10
click at [265, 352] on span "23" at bounding box center [256, 353] width 19 height 20
type input "[DATE]"
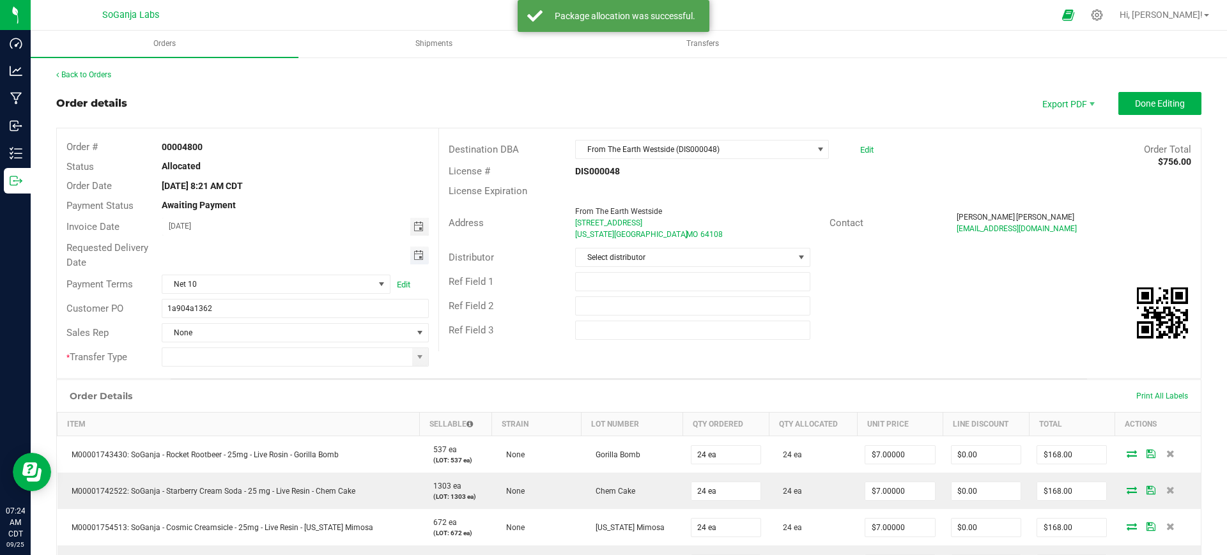
click at [420, 250] on span "Toggle calendar" at bounding box center [418, 255] width 10 height 10
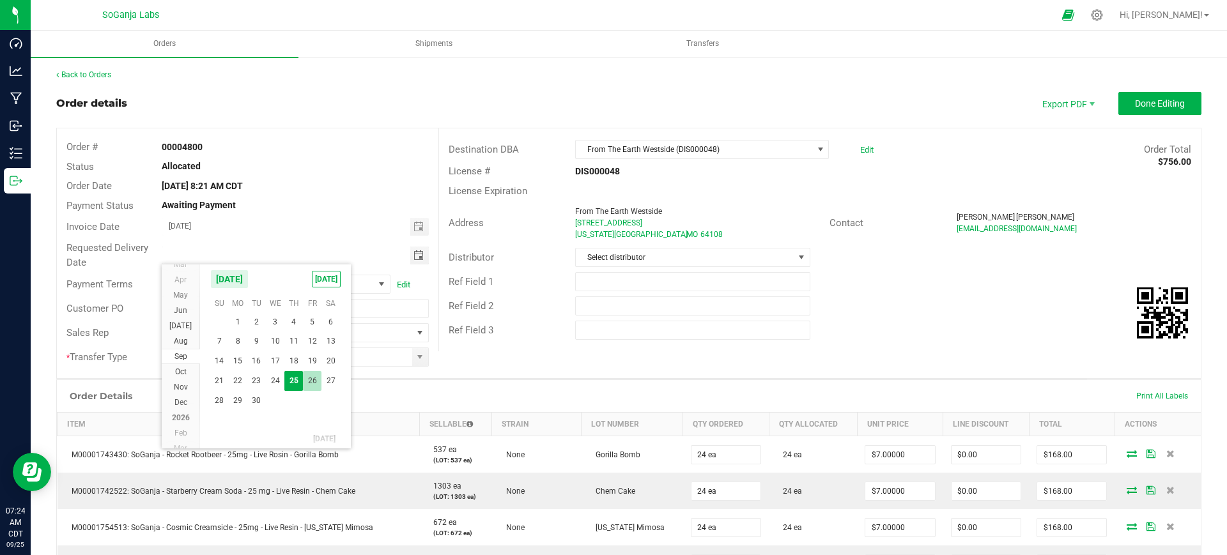
click at [311, 387] on span "26" at bounding box center [312, 381] width 19 height 20
type input "[DATE]"
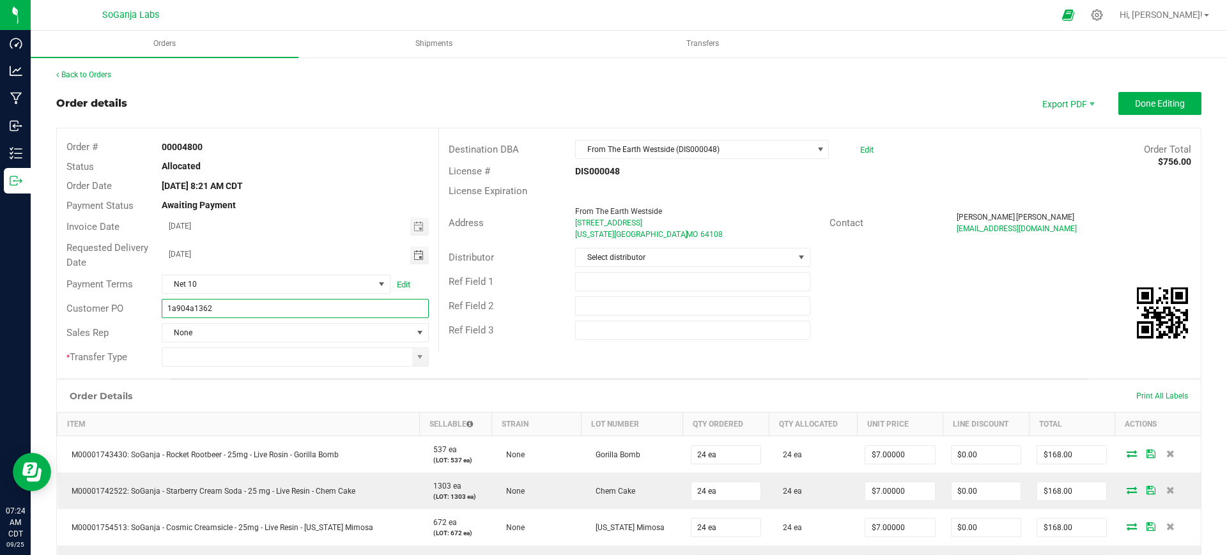
click at [330, 313] on input "1a904a1362" at bounding box center [295, 308] width 266 height 19
click at [415, 354] on span at bounding box center [420, 357] width 10 height 10
type input "1a904a1362 From The Earth - Westside DIS000048"
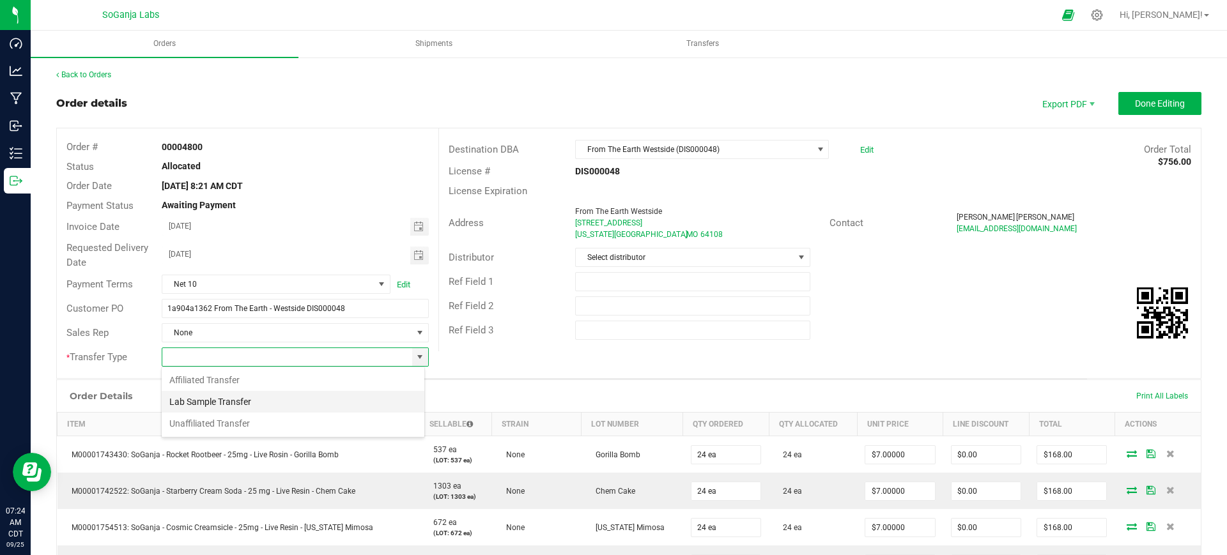
scroll to position [19, 263]
click at [264, 416] on li "Unaffiliated Transfer" at bounding box center [293, 424] width 263 height 22
type input "Unaffiliated Transfer"
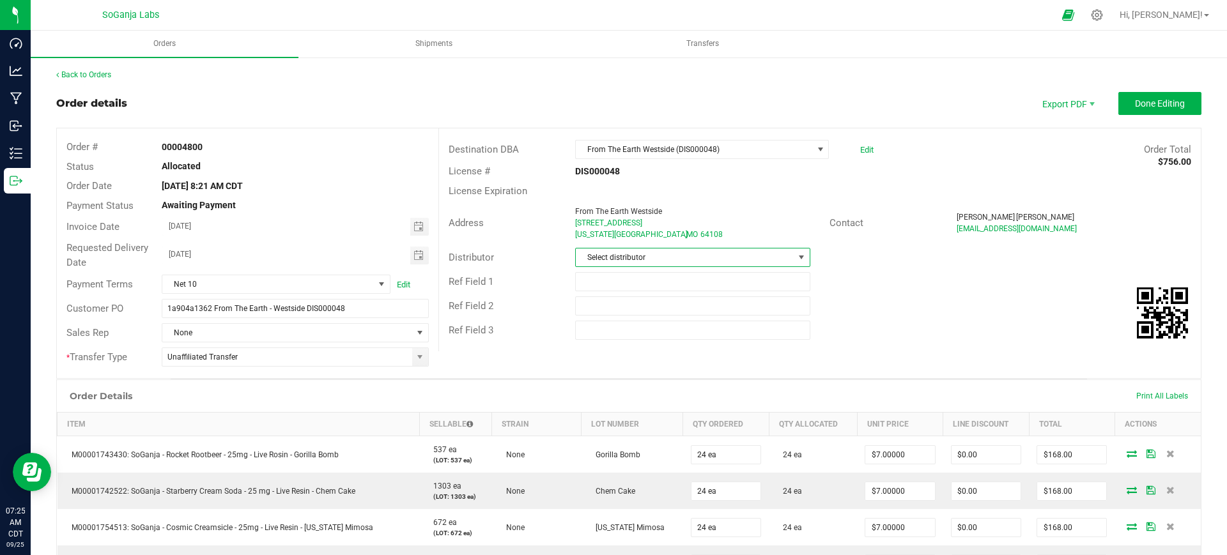
click at [601, 252] on span "Select distributor" at bounding box center [684, 258] width 217 height 18
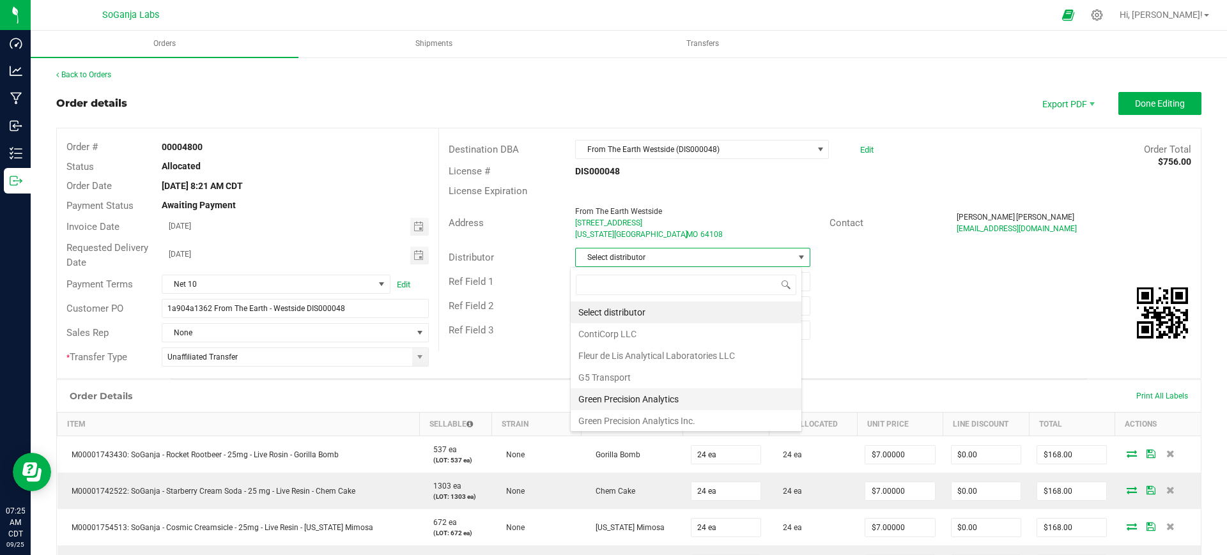
scroll to position [68, 0]
click at [663, 398] on li "SoGanja Labs, LLC" at bounding box center [686, 397] width 231 height 22
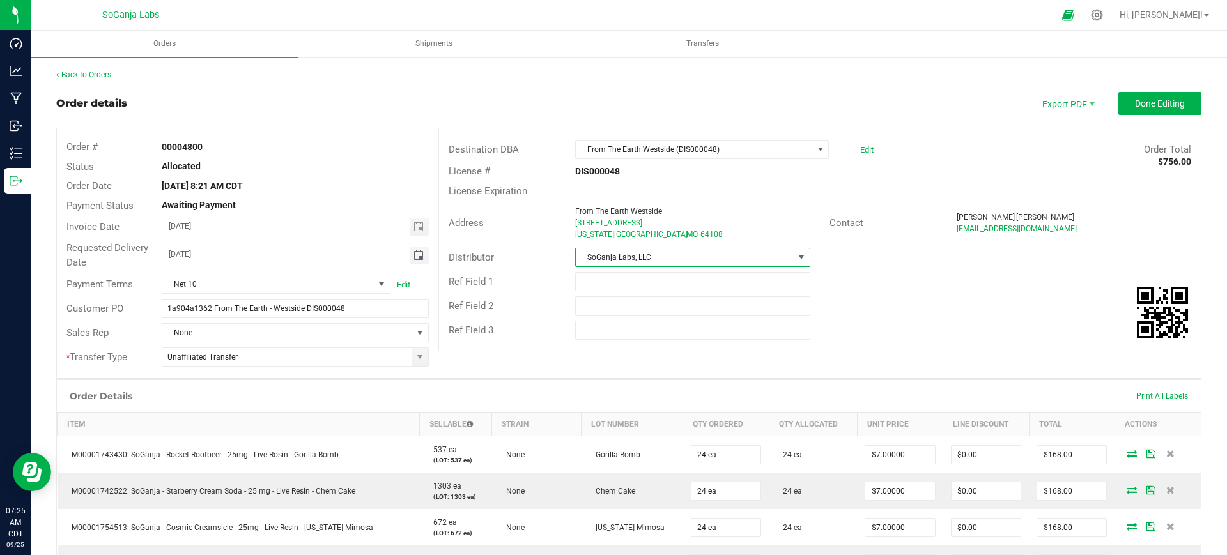
click at [419, 259] on span "Toggle calendar" at bounding box center [418, 255] width 10 height 10
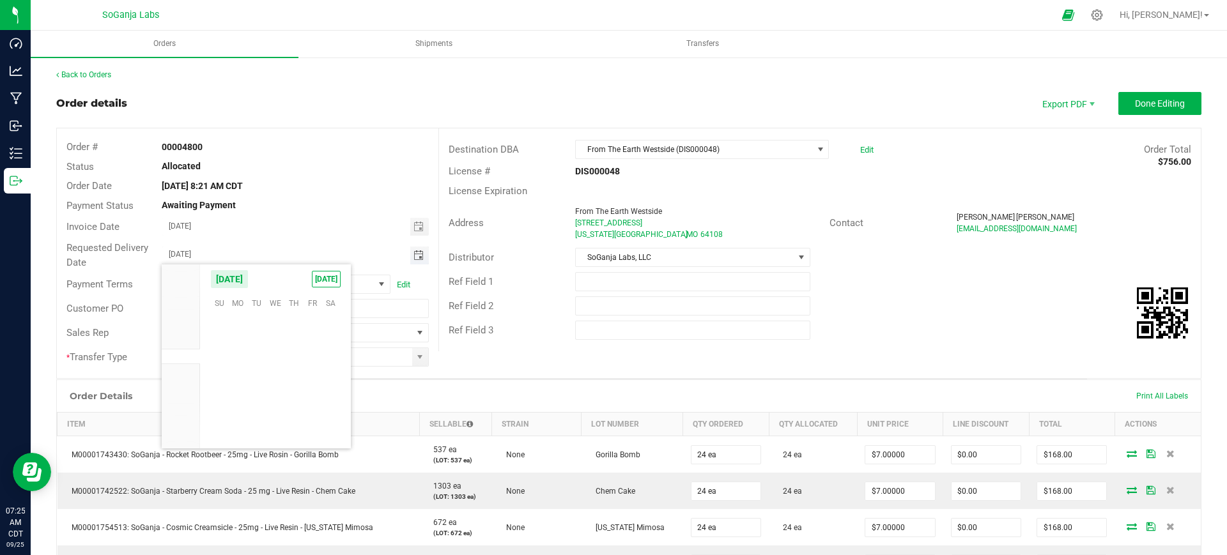
scroll to position [207216, 0]
click at [307, 378] on span "26" at bounding box center [312, 381] width 19 height 20
click at [1174, 106] on button "Done Editing" at bounding box center [1159, 103] width 83 height 23
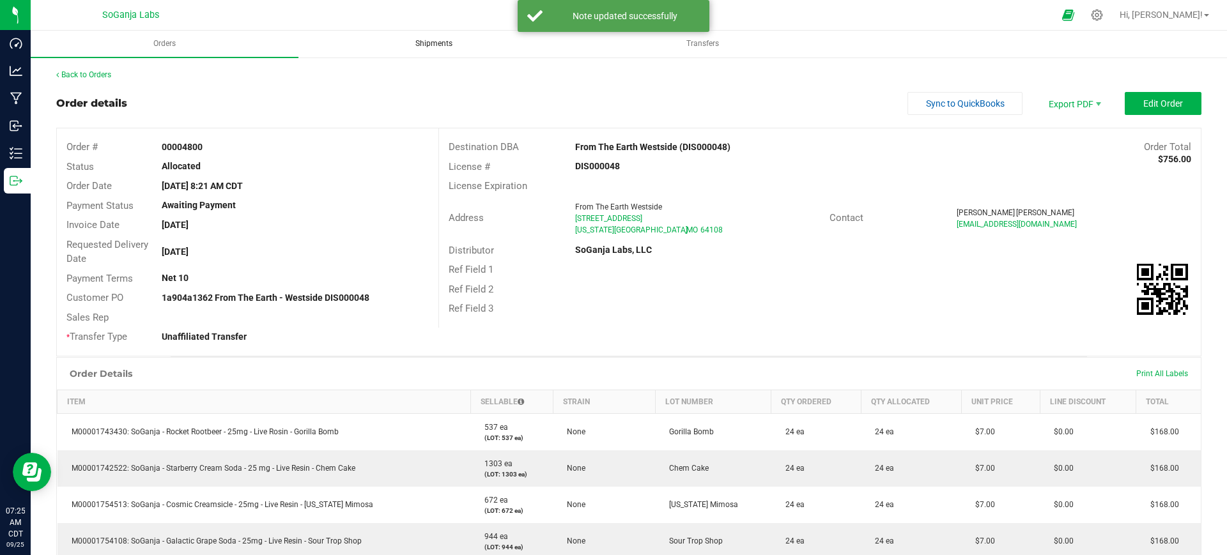
click at [442, 45] on span "Shipments" at bounding box center [434, 43] width 72 height 11
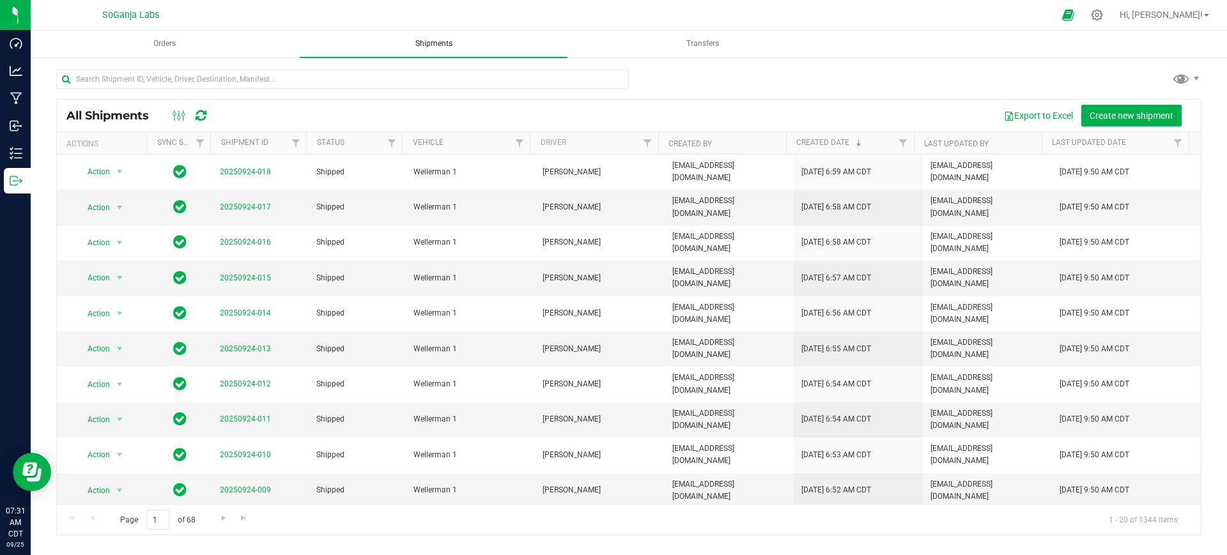
click at [427, 35] on uib-tab-heading "Shipments" at bounding box center [434, 44] width 268 height 27
click at [1144, 117] on span "Create new shipment" at bounding box center [1131, 116] width 84 height 10
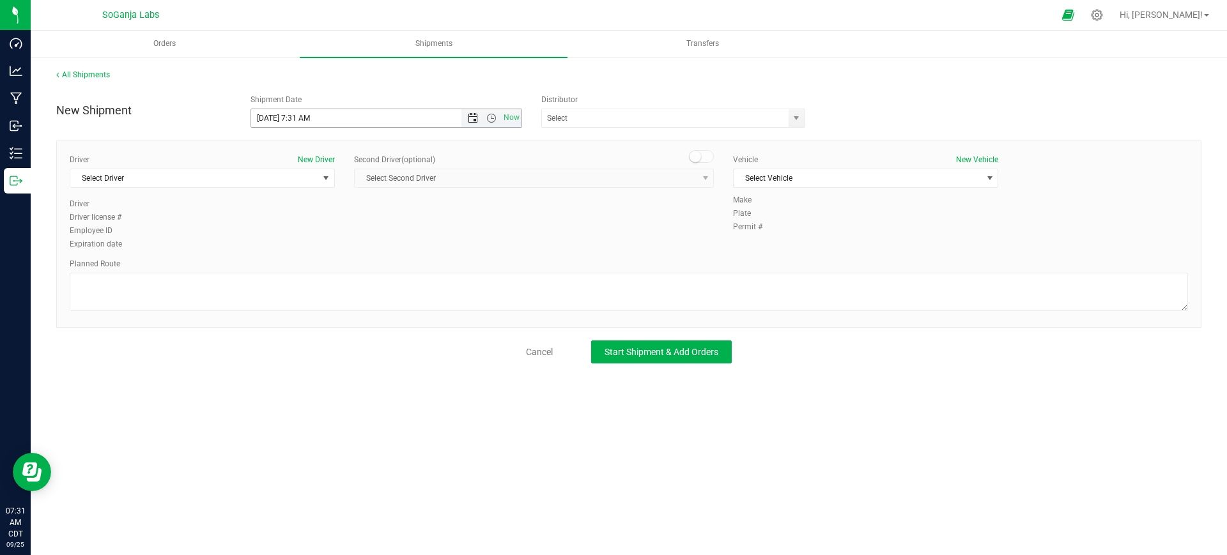
click at [476, 119] on span "Open the date view" at bounding box center [473, 118] width 10 height 10
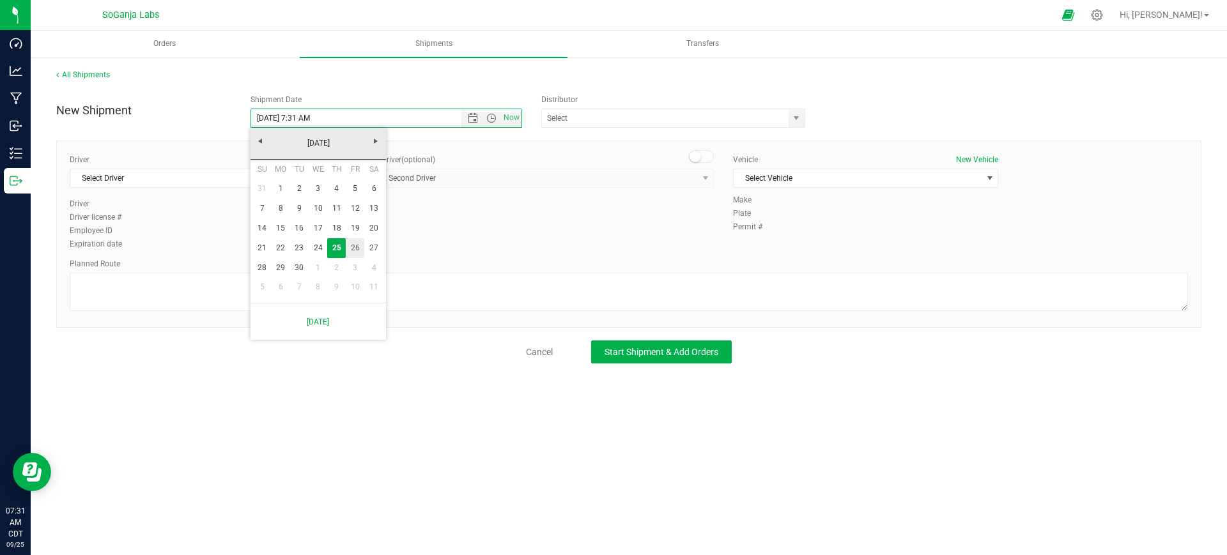
click at [351, 247] on link "26" at bounding box center [355, 248] width 19 height 20
click at [498, 114] on span "Open the time view" at bounding box center [491, 118] width 22 height 10
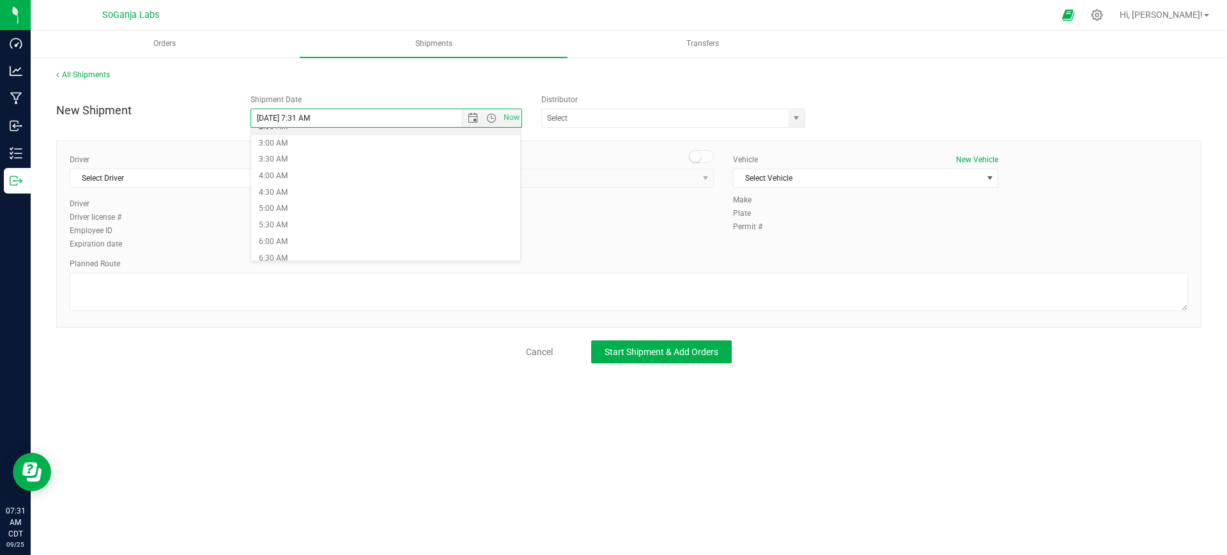
scroll to position [160, 0]
click at [294, 204] on li "7:00 AM" at bounding box center [386, 209] width 270 height 17
type input "[DATE] 7:00 AM"
click at [794, 117] on span "select" at bounding box center [796, 118] width 10 height 10
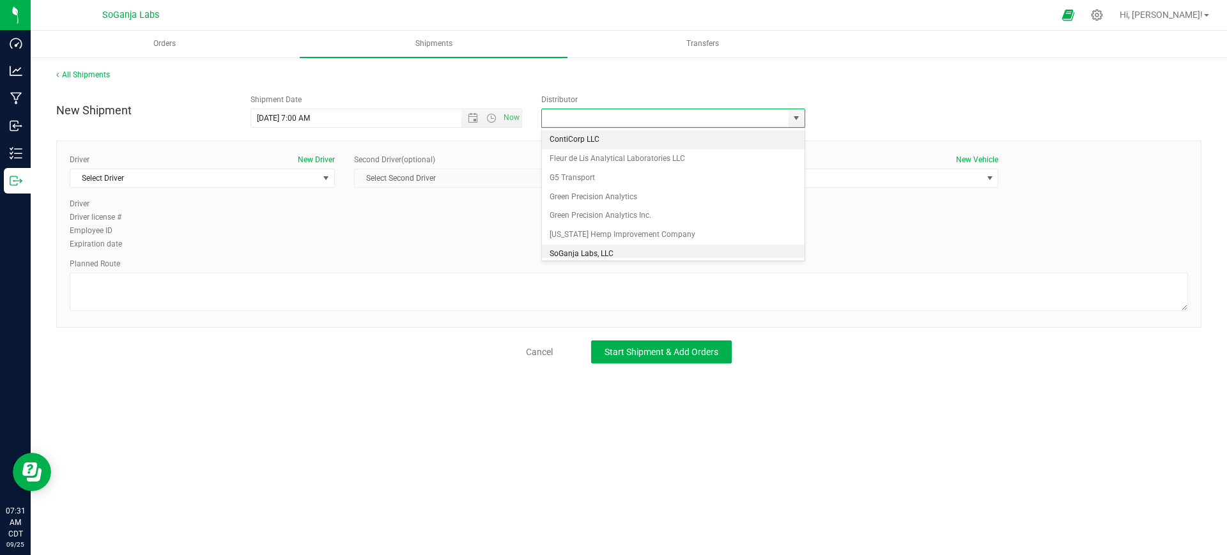
click at [599, 257] on li "SoGanja Labs, LLC" at bounding box center [673, 254] width 263 height 19
type input "SoGanja Labs, LLC"
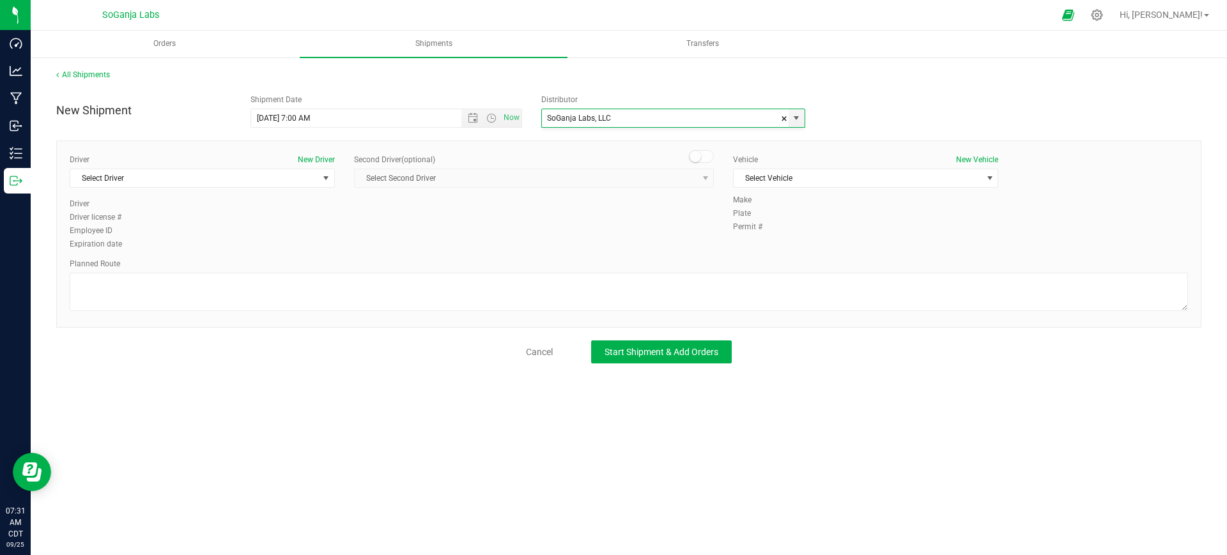
scroll to position [0, 0]
click at [236, 179] on span "Select Driver" at bounding box center [194, 178] width 248 height 18
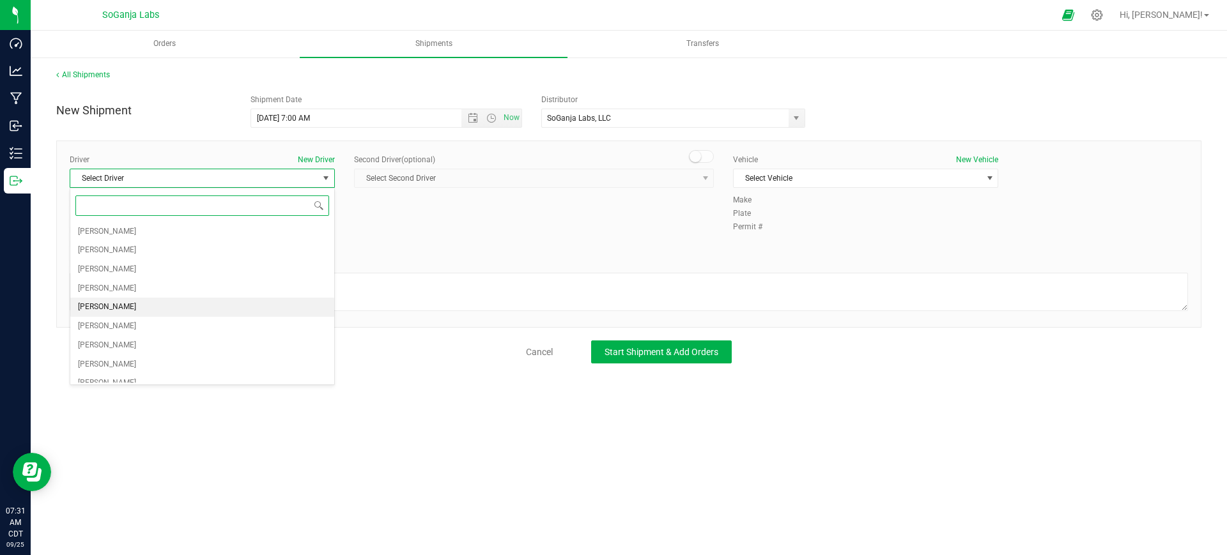
click at [124, 302] on span "[PERSON_NAME]" at bounding box center [107, 307] width 58 height 17
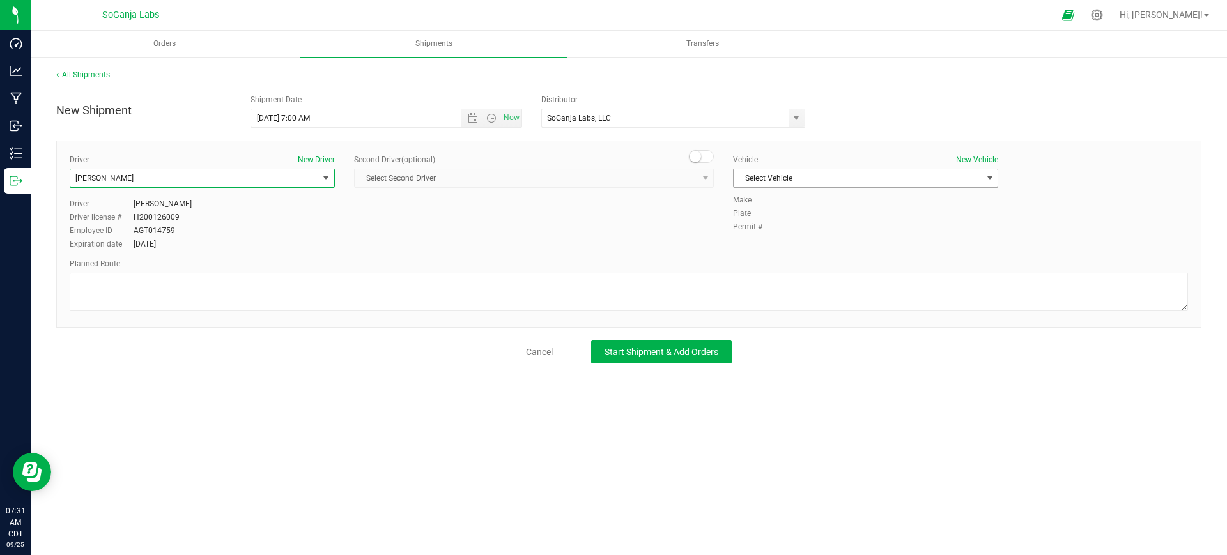
click at [771, 179] on span "Select Vehicle" at bounding box center [857, 178] width 248 height 18
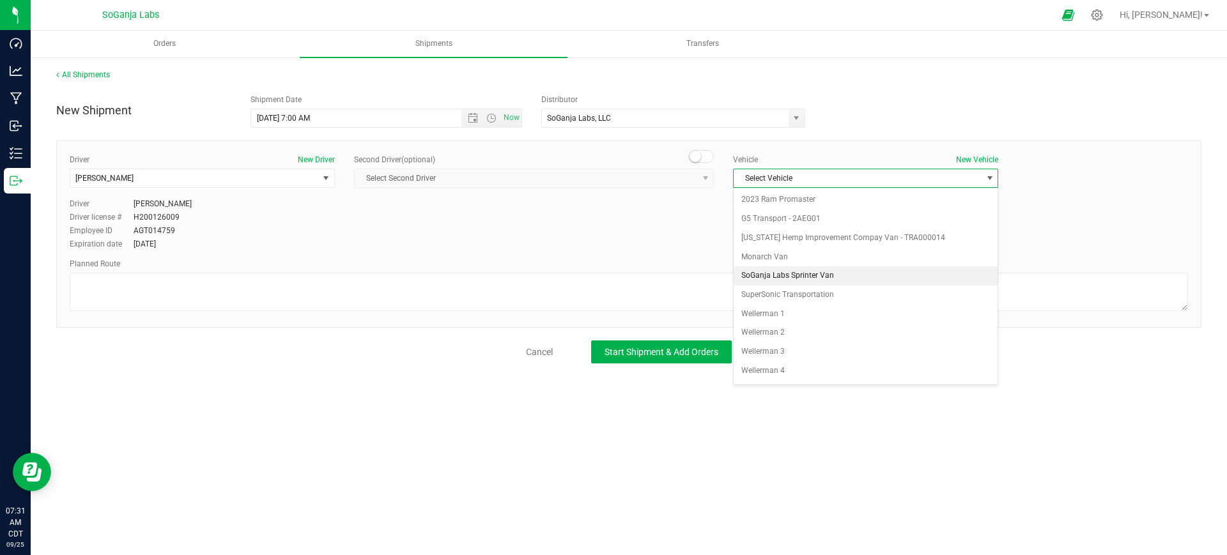
click at [804, 275] on li "SoGanja Labs Sprinter Van" at bounding box center [865, 275] width 264 height 19
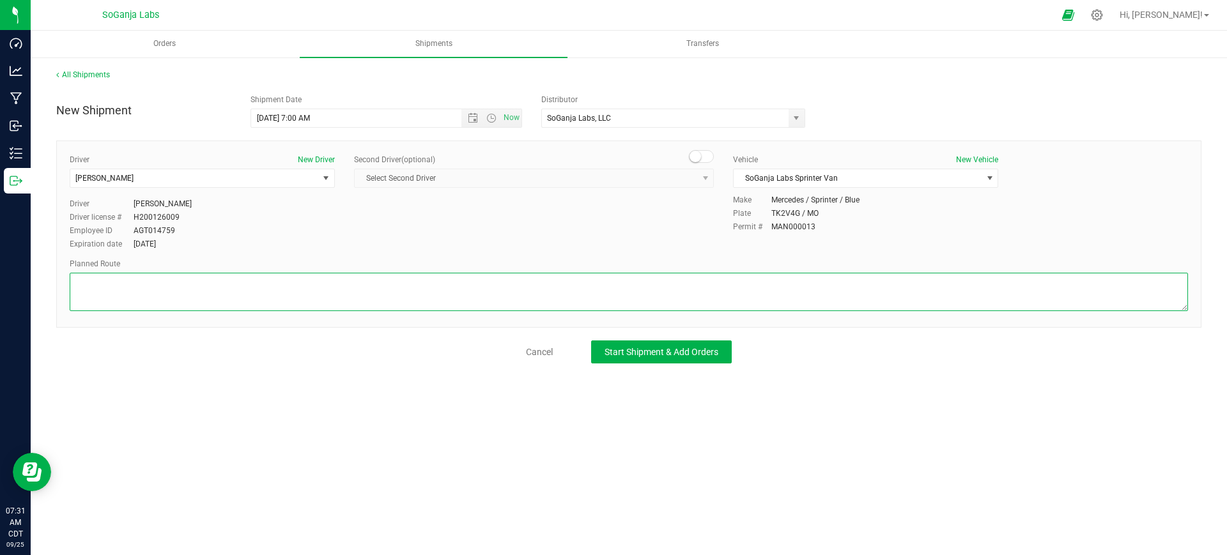
click at [787, 280] on textarea at bounding box center [629, 292] width 1118 height 38
type textarea "See planned route."
click at [677, 351] on span "Start Shipment & Add Orders" at bounding box center [661, 352] width 114 height 10
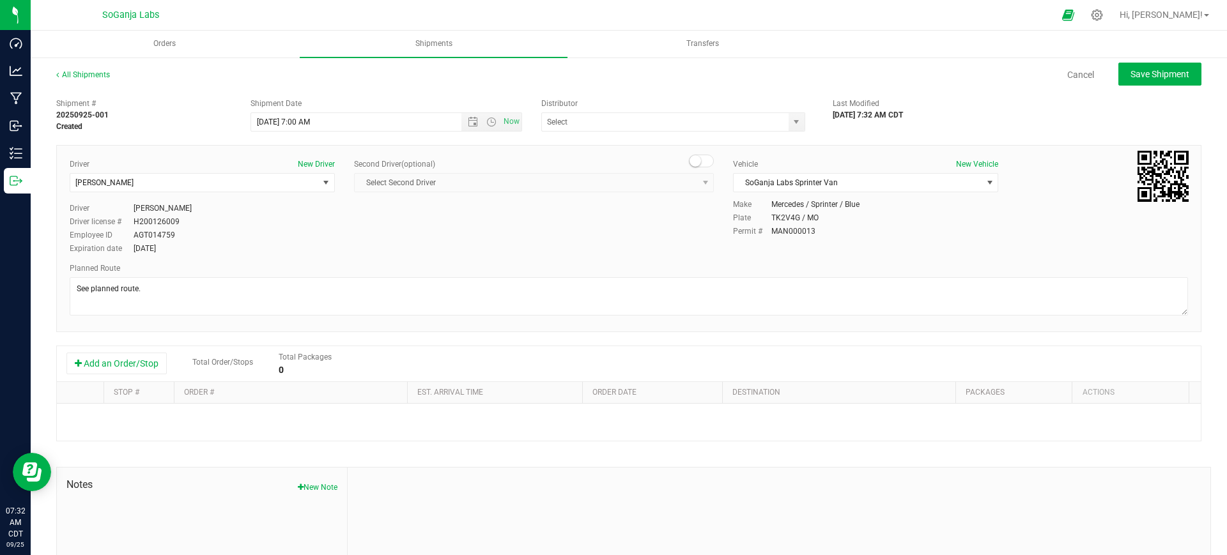
type input "SoGanja Labs, LLC"
click at [146, 365] on button "Add an Order/Stop" at bounding box center [116, 364] width 100 height 22
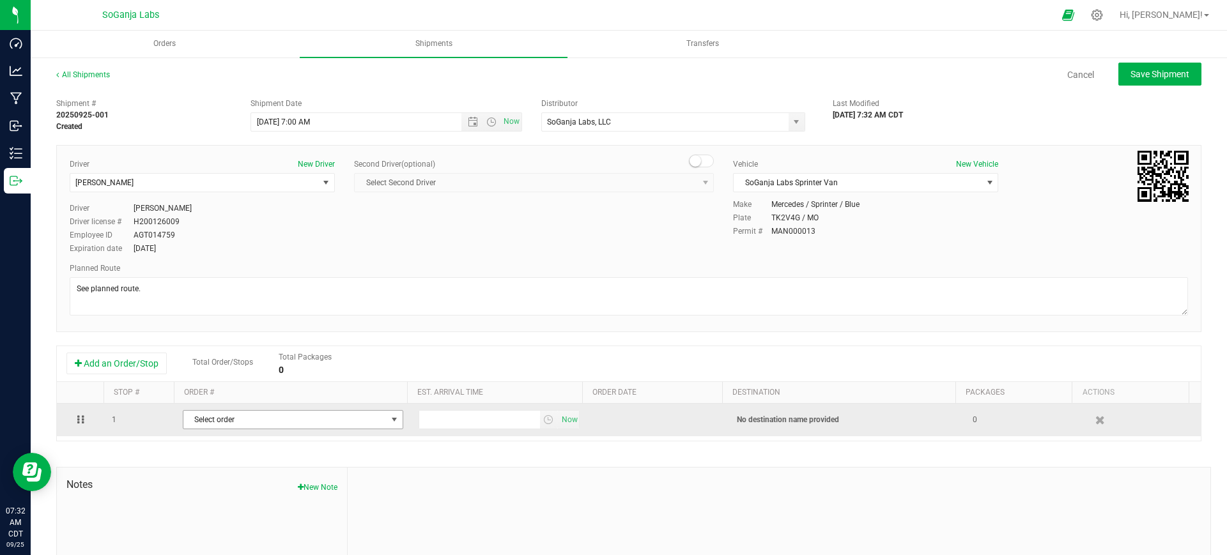
click at [229, 415] on span "Select order" at bounding box center [284, 420] width 203 height 18
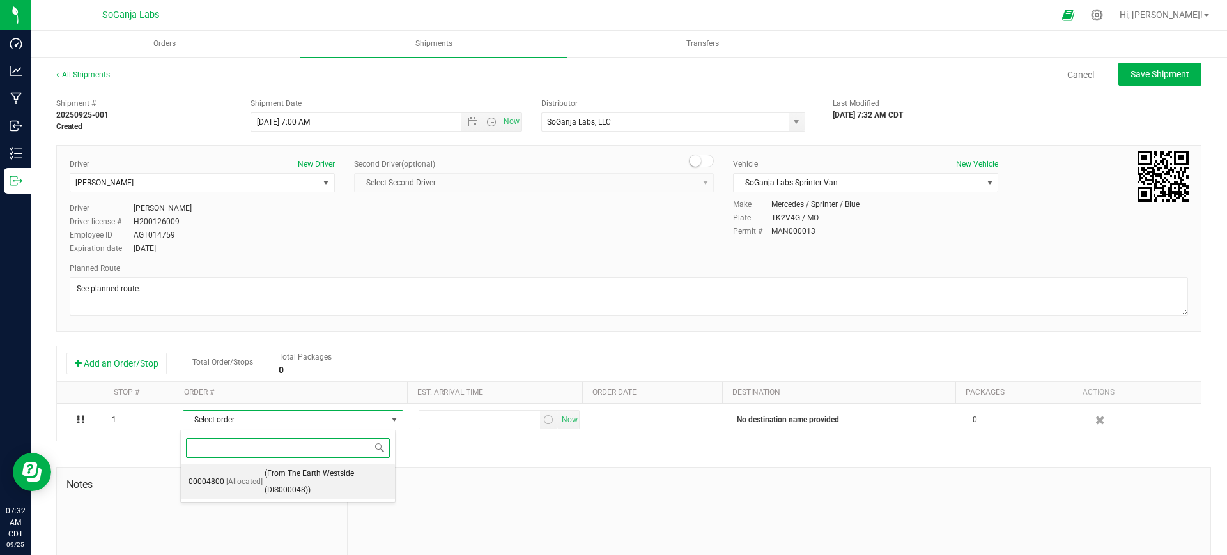
click at [291, 483] on span "(From The Earth Westside (DIS000048))" at bounding box center [326, 482] width 123 height 33
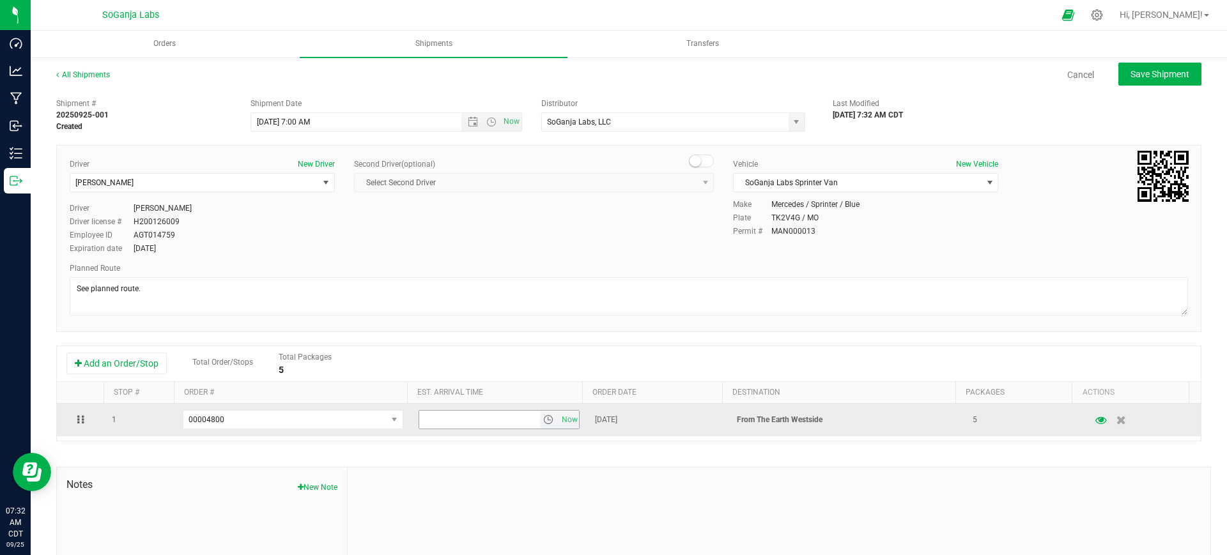
click at [543, 421] on span "select" at bounding box center [548, 420] width 10 height 10
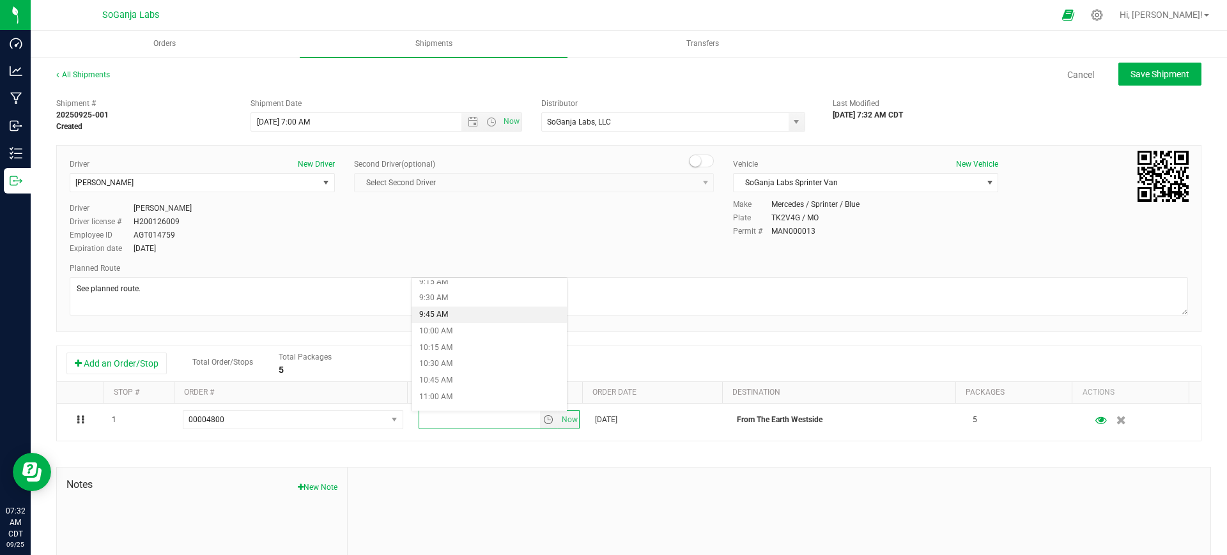
scroll to position [639, 0]
click at [460, 401] on li "11:30 AM" at bounding box center [488, 405] width 155 height 17
click at [590, 360] on div "Add an Order/Stop Total Order/Stops Total Packages 5" at bounding box center [628, 364] width 1125 height 22
click at [1156, 79] on span "Save Shipment" at bounding box center [1159, 74] width 59 height 10
type input "[DATE] 12:00 PM"
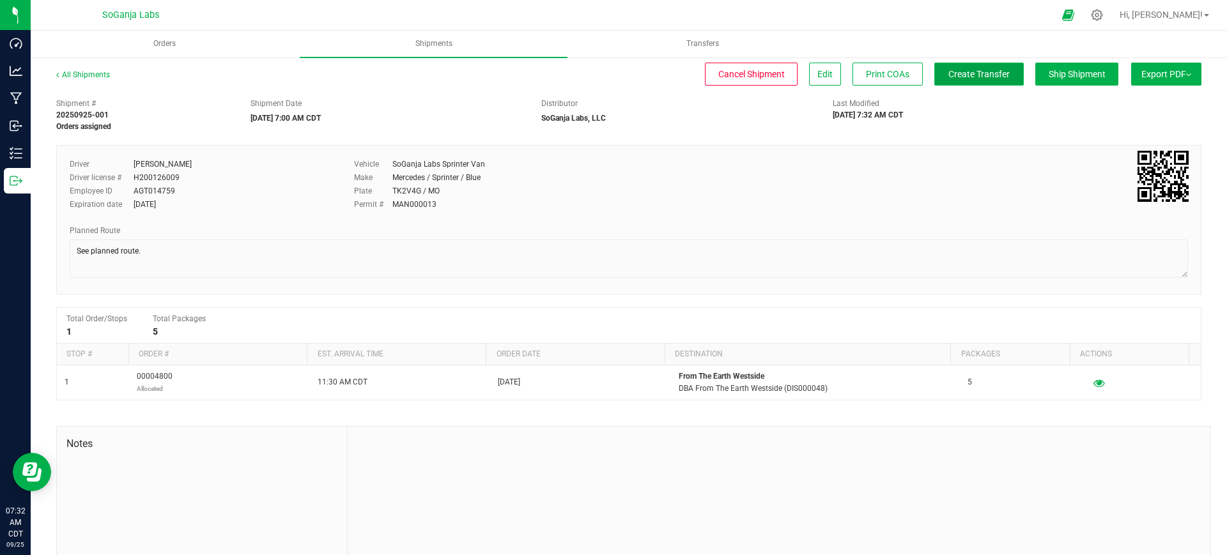
click at [948, 72] on span "Create Transfer" at bounding box center [978, 74] width 61 height 10
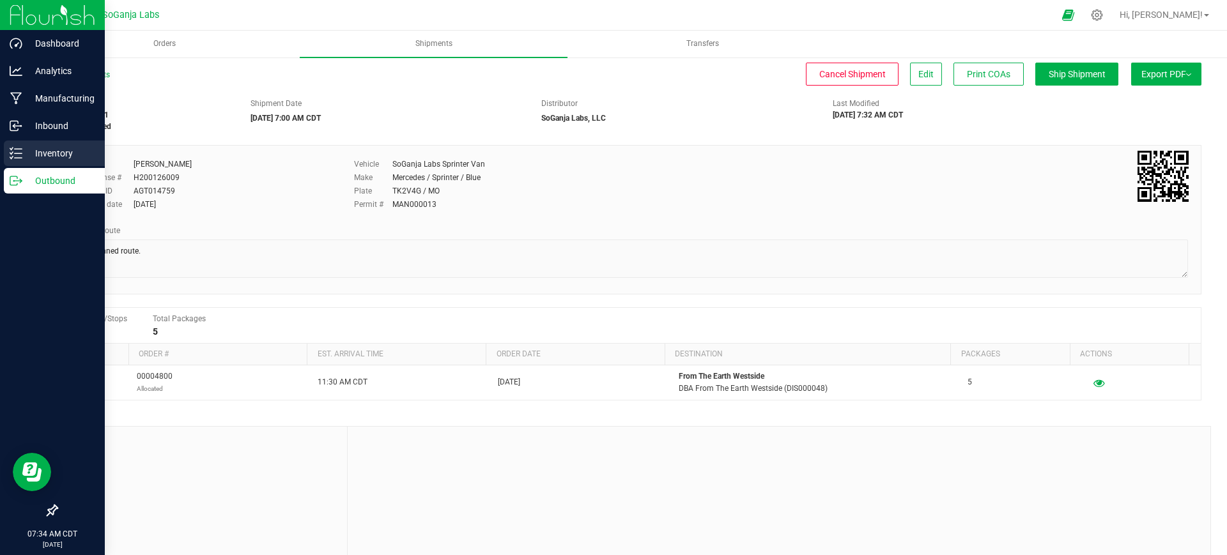
click at [30, 152] on p "Inventory" at bounding box center [60, 153] width 77 height 15
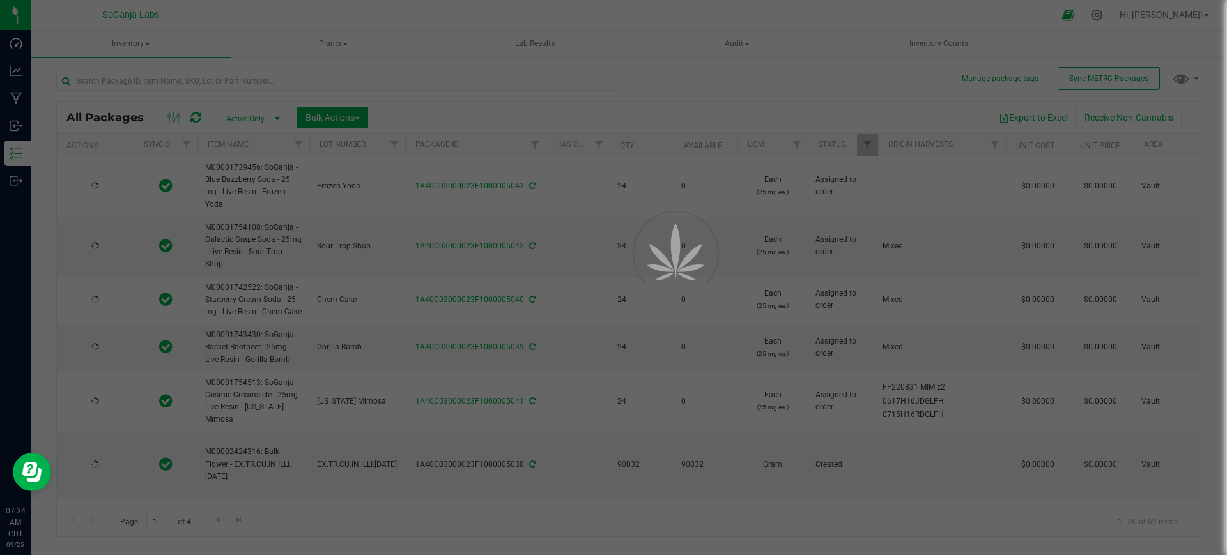
drag, startPoint x: 436, startPoint y: 43, endPoint x: 415, endPoint y: 82, distance: 44.6
click at [415, 82] on div at bounding box center [613, 277] width 1227 height 555
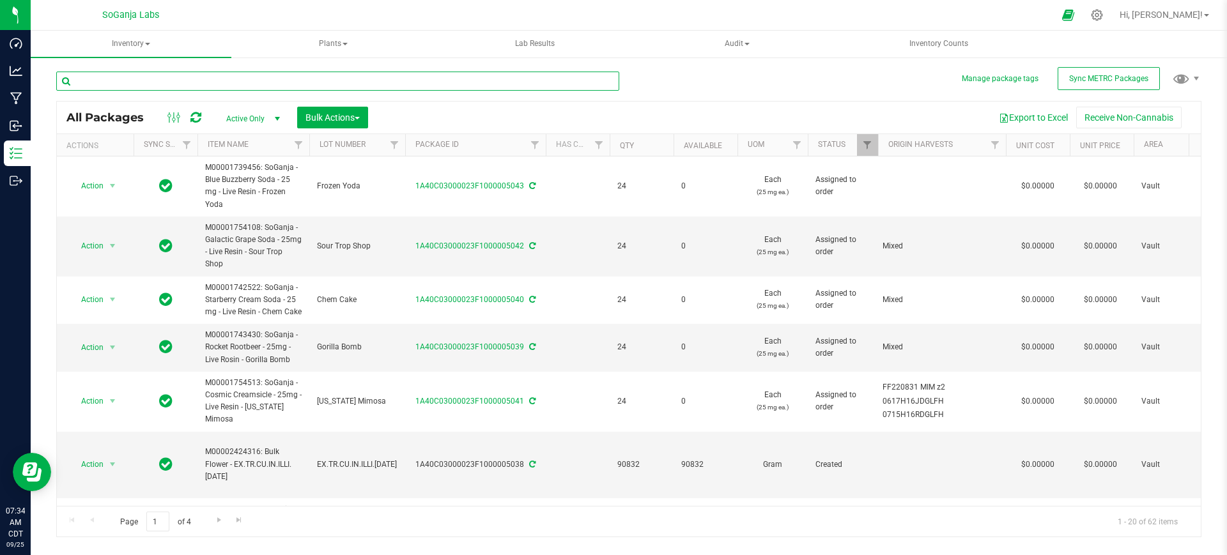
click at [353, 82] on input "text" at bounding box center [337, 81] width 563 height 19
type input "super jedi"
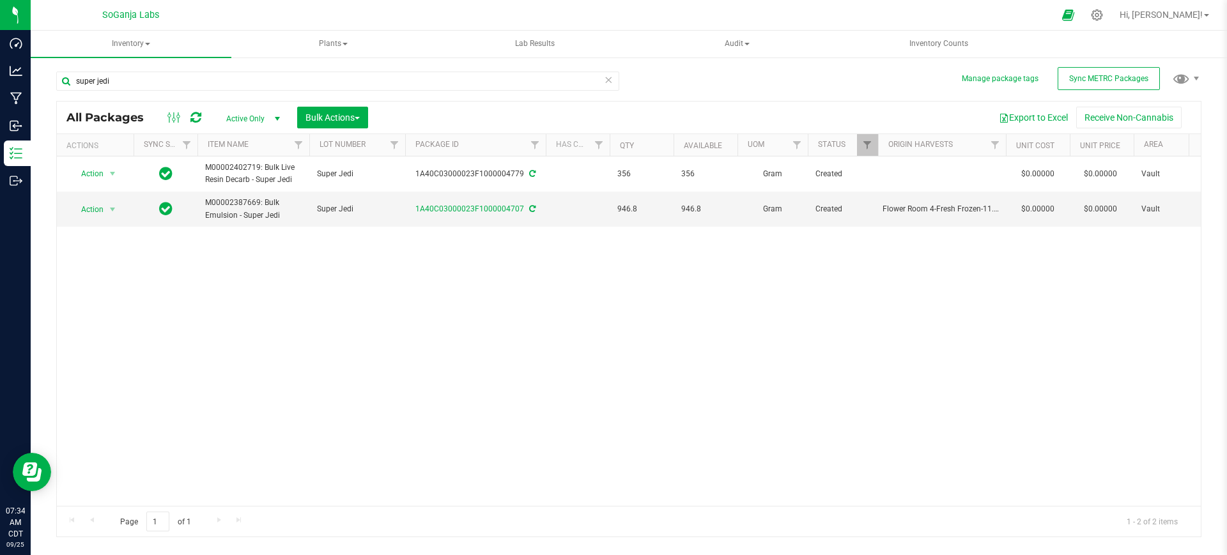
click at [249, 119] on span "Active Only" at bounding box center [250, 119] width 70 height 18
click at [238, 196] on li "All" at bounding box center [249, 196] width 69 height 19
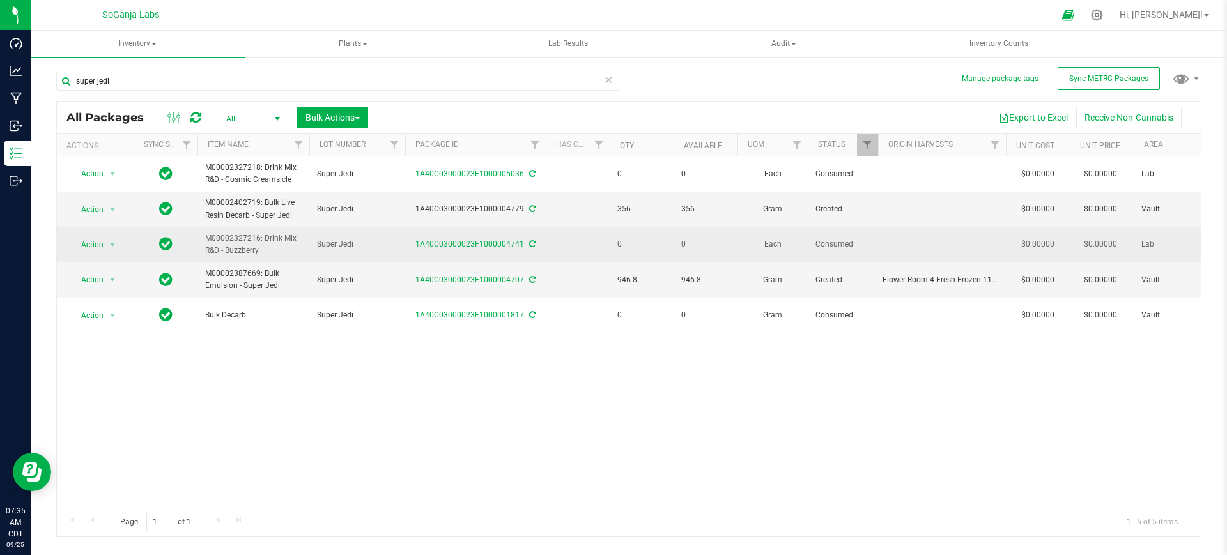
click at [475, 247] on link "1A40C03000023F1000004741" at bounding box center [469, 244] width 109 height 9
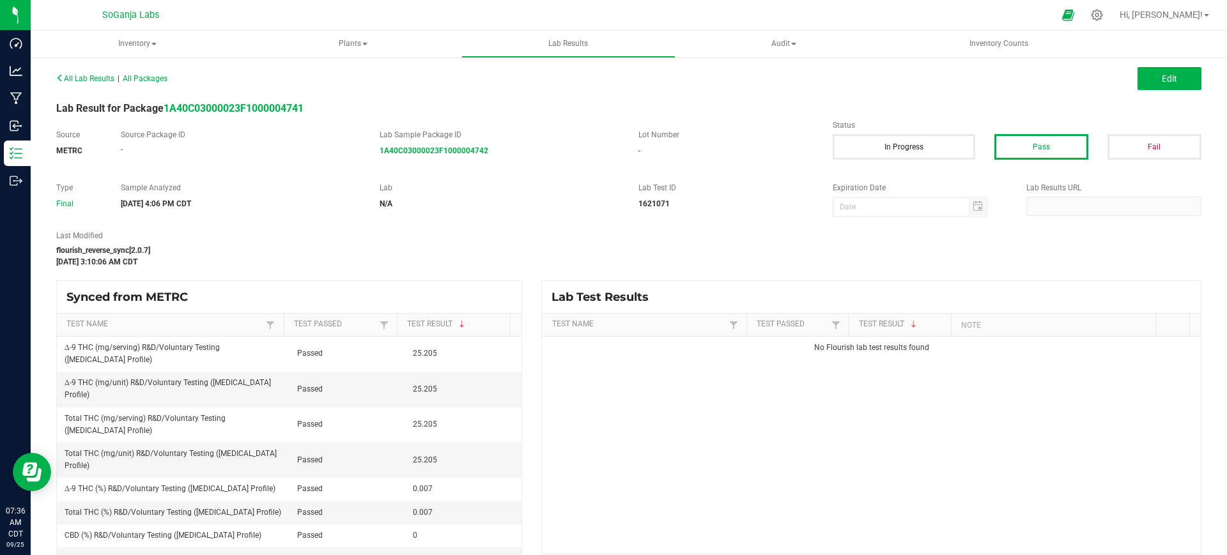
click at [146, 73] on div "All Lab Results | All Packages" at bounding box center [338, 79] width 582 height 12
click at [146, 81] on span "All Packages" at bounding box center [145, 78] width 45 height 9
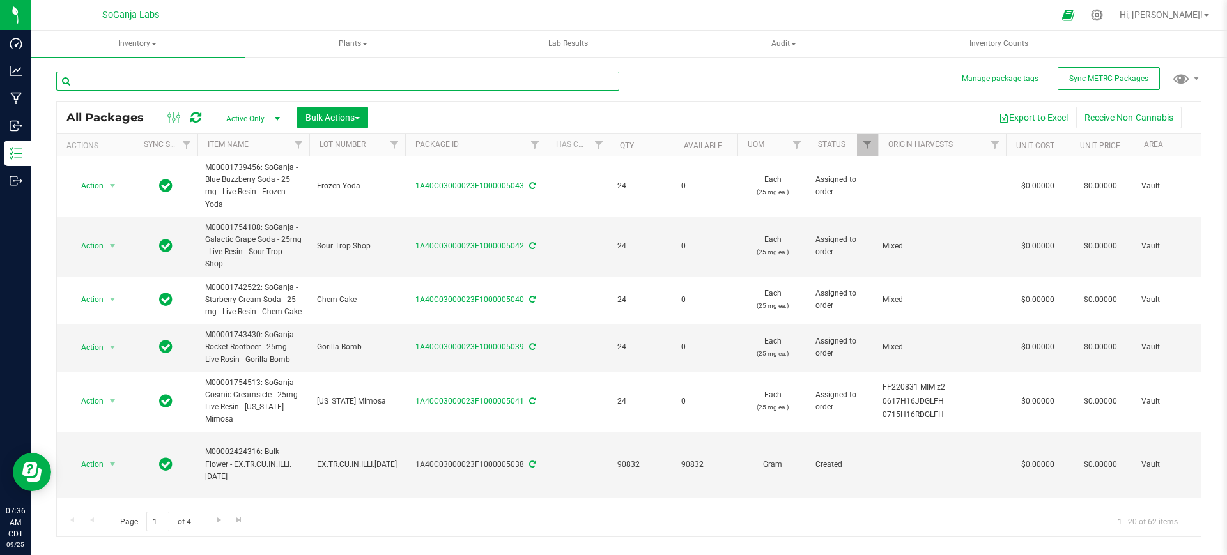
click at [381, 81] on input "text" at bounding box center [337, 81] width 563 height 19
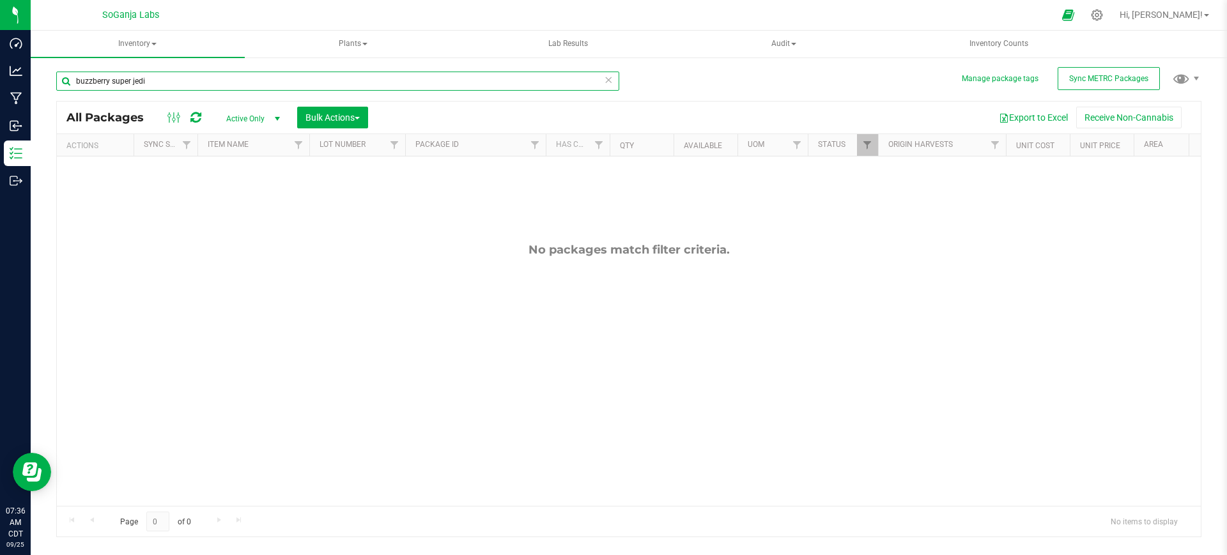
type input "buzzberry super jedi"
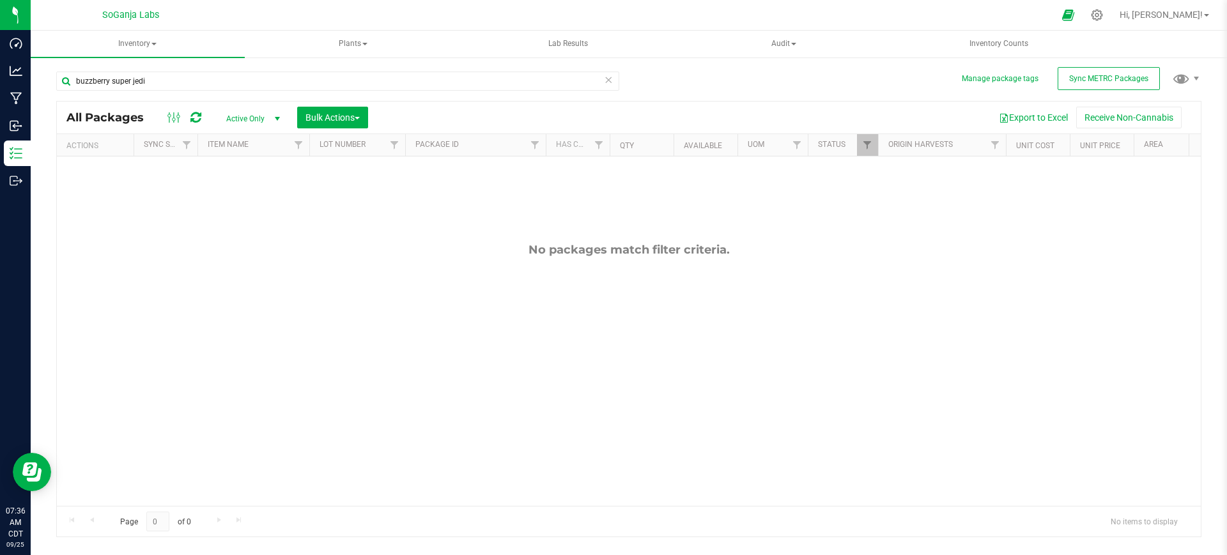
click at [262, 116] on span "Active Only" at bounding box center [250, 119] width 70 height 18
click at [241, 189] on li "All" at bounding box center [249, 196] width 69 height 19
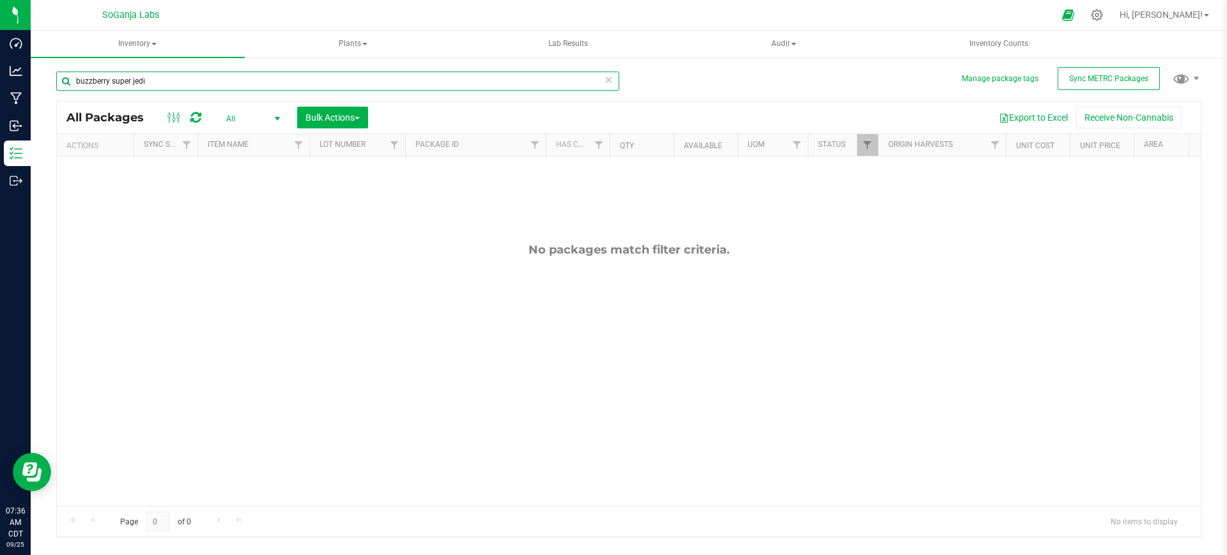
drag, startPoint x: 114, startPoint y: 82, endPoint x: 68, endPoint y: 77, distance: 45.7
click at [68, 77] on input "buzzberry super jedi" at bounding box center [337, 81] width 563 height 19
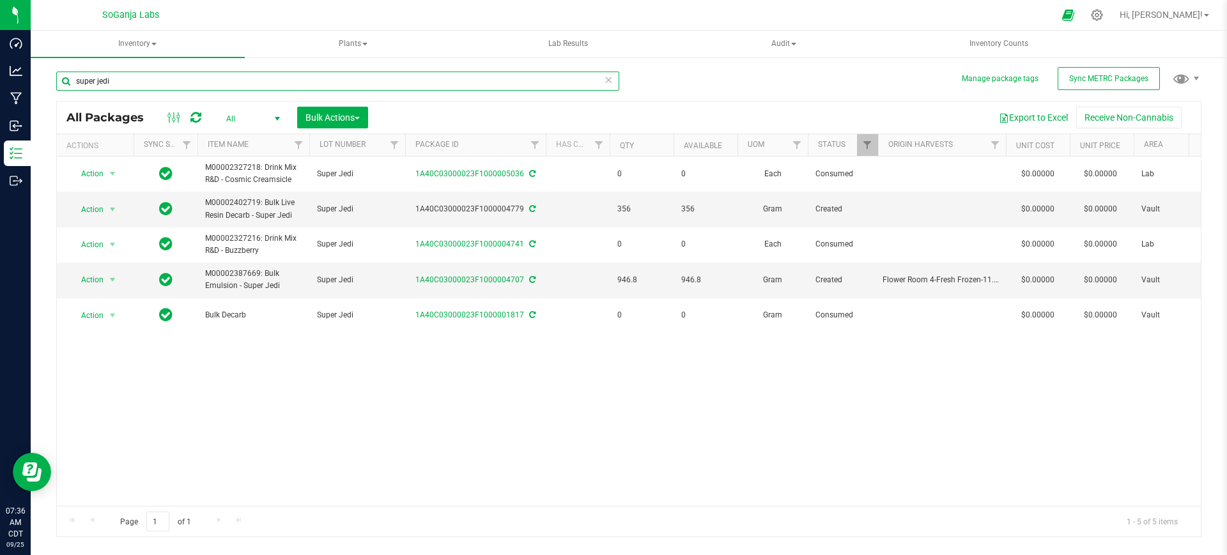
drag, startPoint x: 115, startPoint y: 81, endPoint x: 45, endPoint y: 78, distance: 70.3
click at [45, 78] on div "Manage package tags Sync METRC Packages super jedi All Packages All Active Only…" at bounding box center [629, 251] width 1196 height 390
type input "buzzberry"
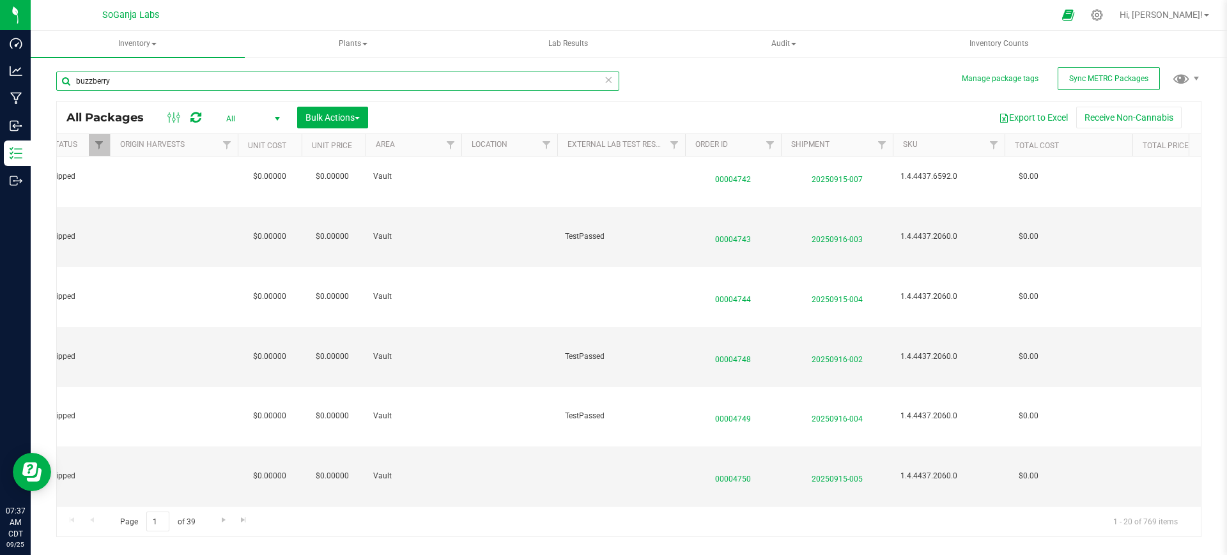
scroll to position [0, 800]
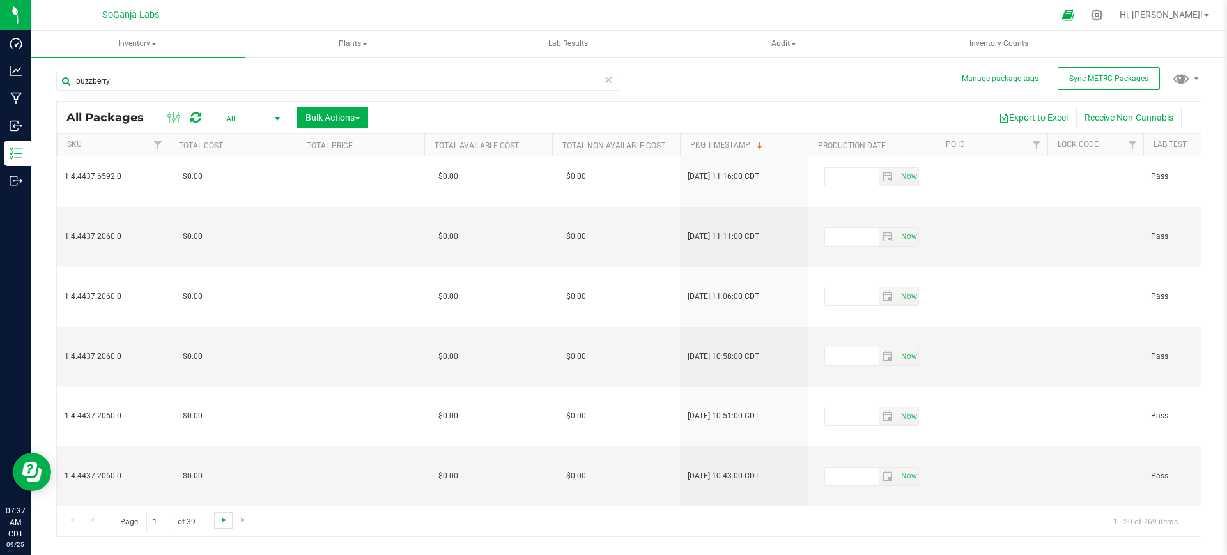
click at [220, 520] on span "Go to the next page" at bounding box center [224, 520] width 10 height 10
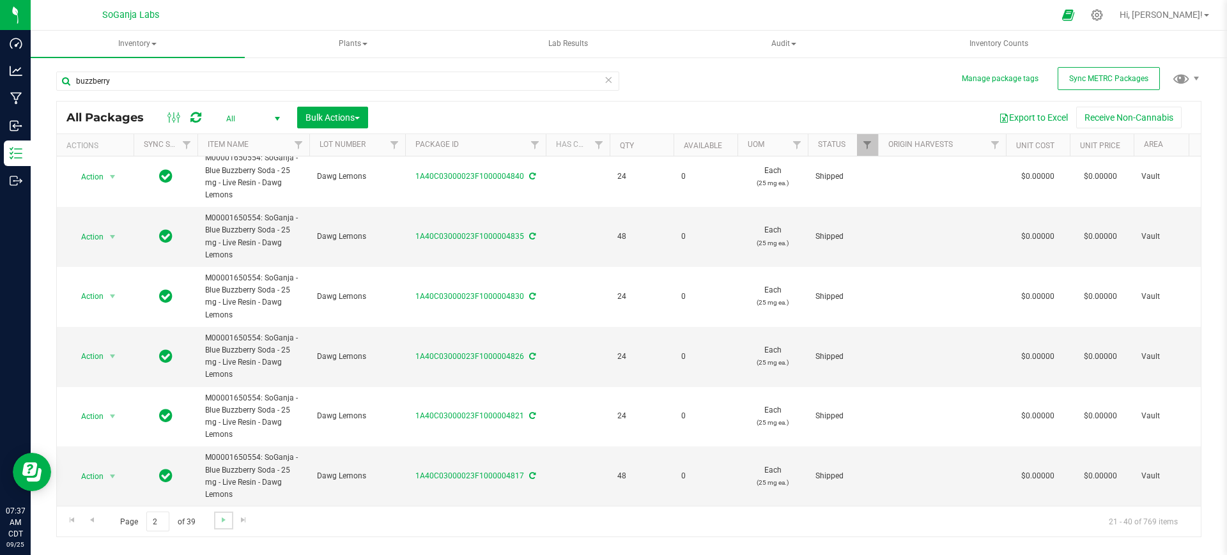
click at [219, 526] on link "Go to the next page" at bounding box center [223, 520] width 19 height 17
click at [222, 521] on span "Go to the next page" at bounding box center [224, 520] width 10 height 10
click at [227, 525] on span "Go to the next page" at bounding box center [224, 520] width 10 height 10
click at [226, 521] on span "Go to the next page" at bounding box center [224, 520] width 10 height 10
click at [223, 524] on span "Go to the next page" at bounding box center [224, 520] width 10 height 10
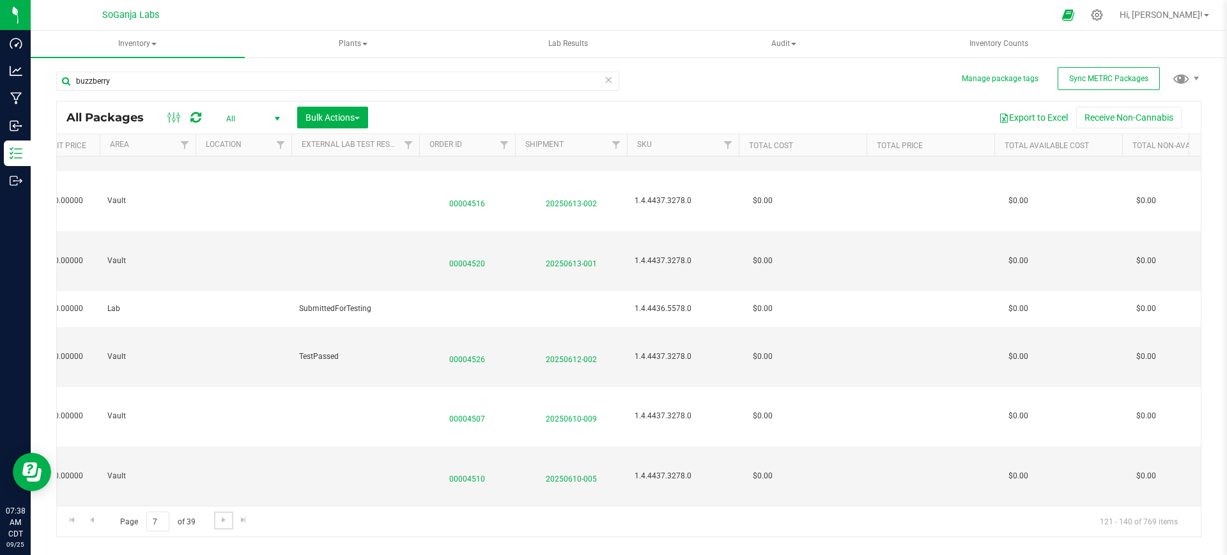
scroll to position [812, 1041]
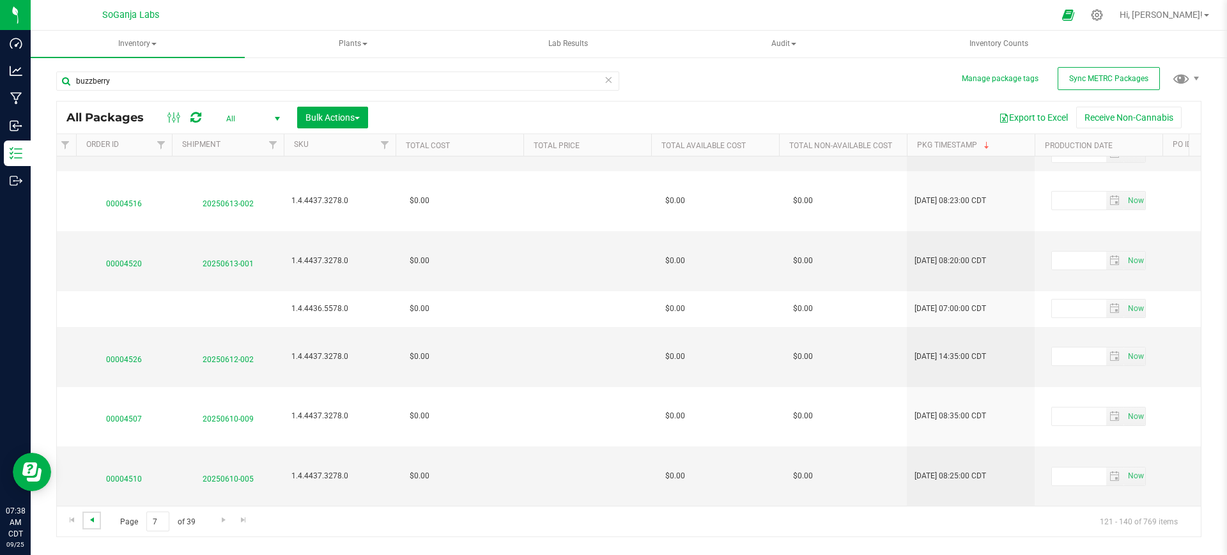
click at [95, 520] on span "Go to the previous page" at bounding box center [92, 520] width 10 height 10
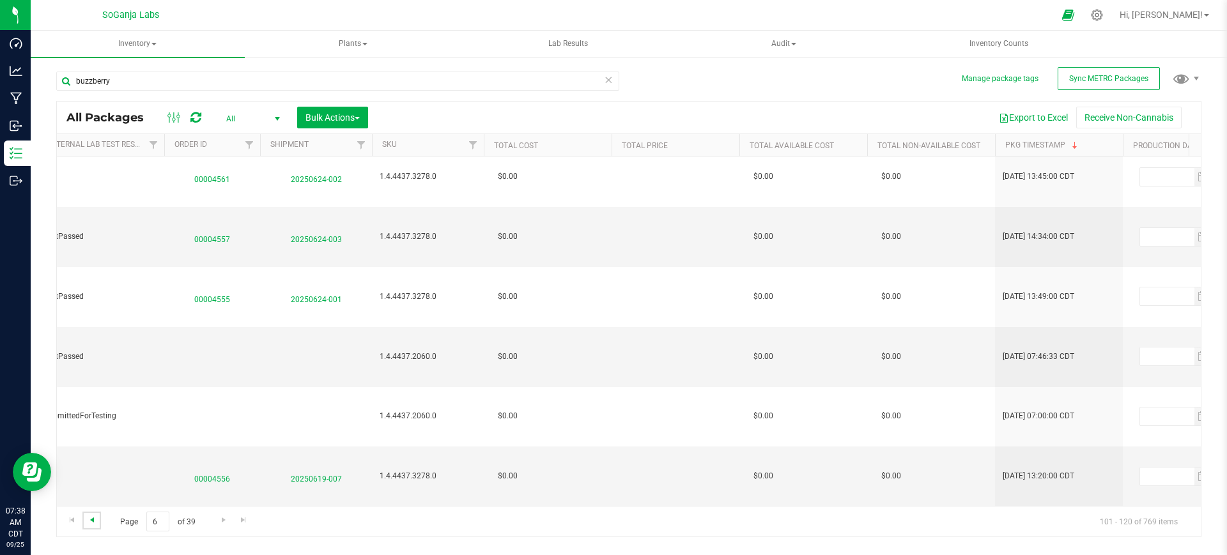
click at [87, 518] on span "Go to the previous page" at bounding box center [92, 520] width 10 height 10
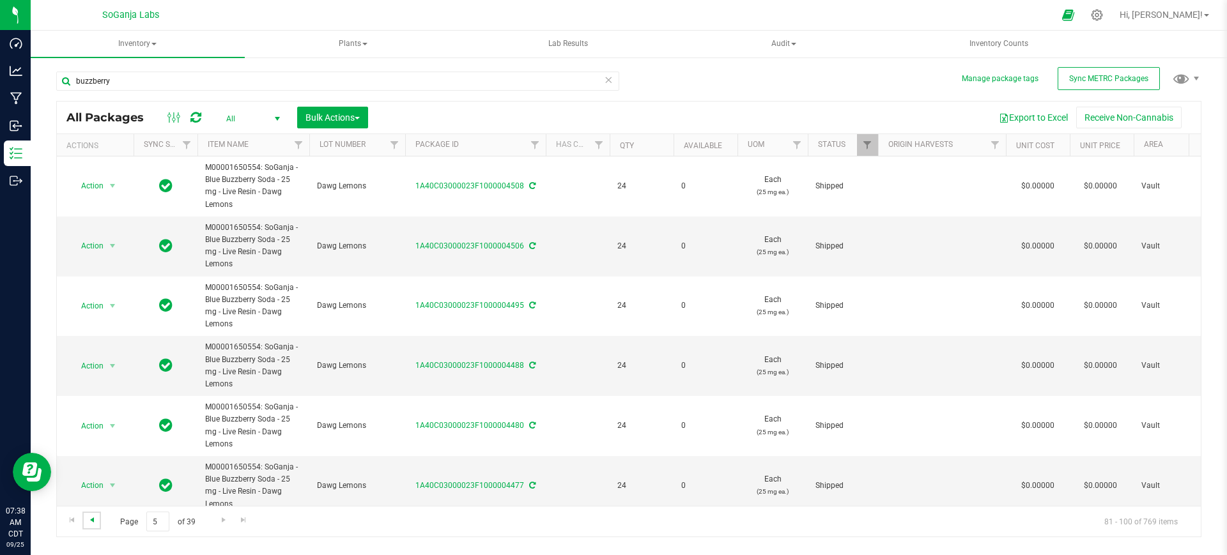
click at [93, 516] on span "Go to the previous page" at bounding box center [92, 520] width 10 height 10
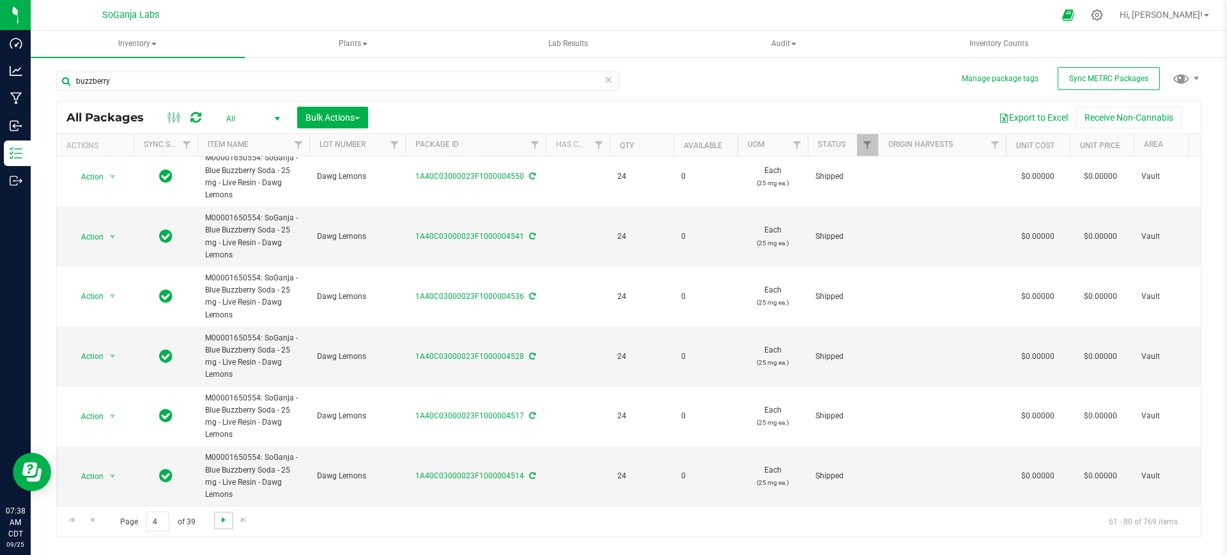
click at [219, 523] on span "Go to the next page" at bounding box center [224, 520] width 10 height 10
click at [222, 520] on span "Go to the next page" at bounding box center [224, 520] width 10 height 10
click at [97, 517] on link "Go to the previous page" at bounding box center [91, 520] width 19 height 17
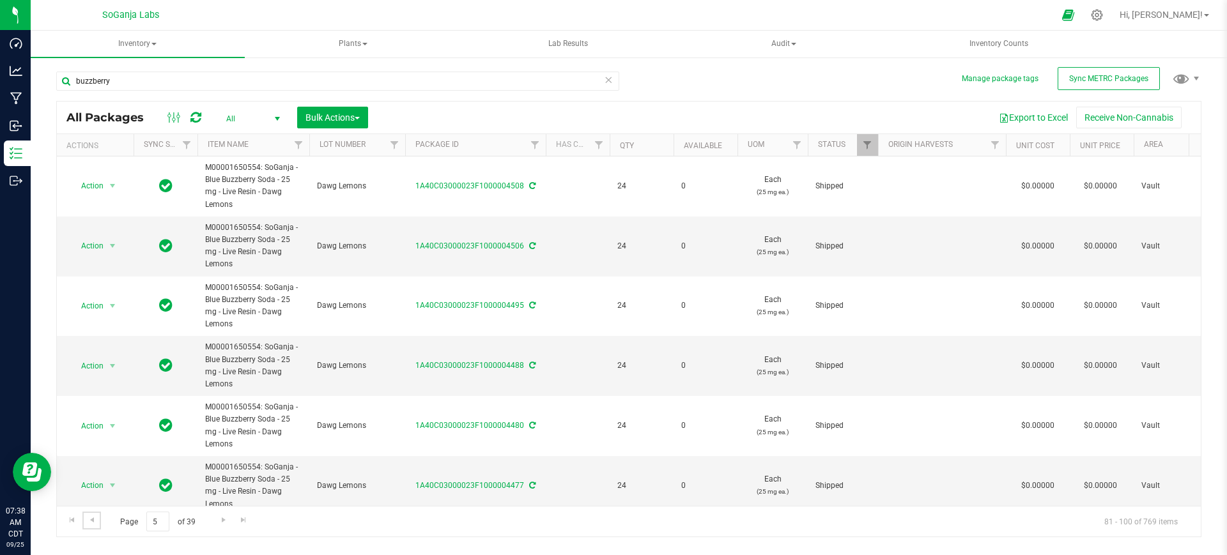
click at [91, 525] on link "Go to the previous page" at bounding box center [91, 520] width 19 height 17
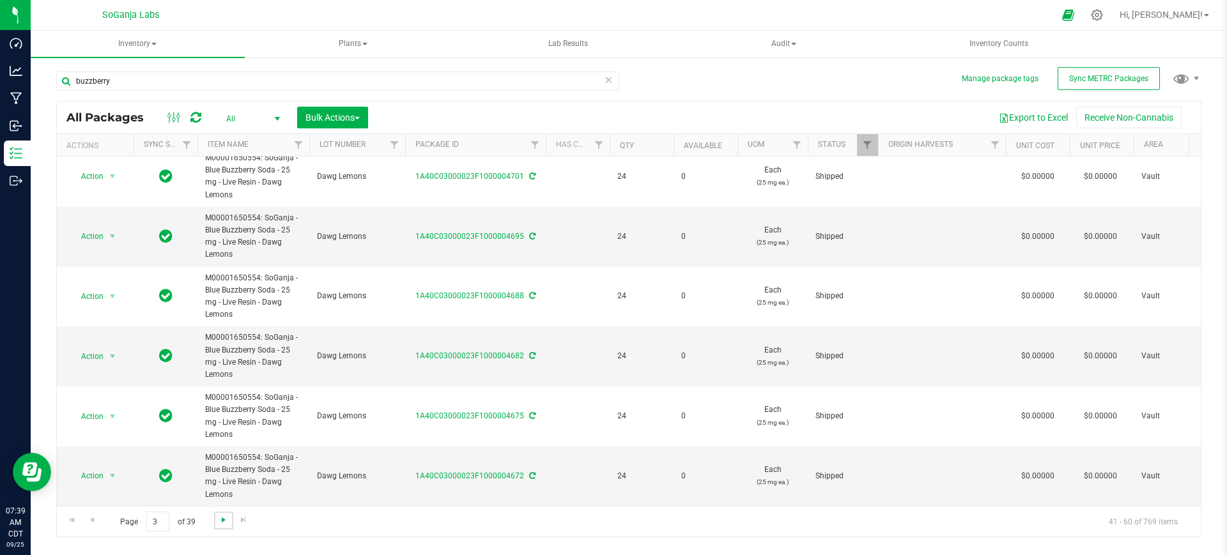
click at [222, 525] on span "Go to the next page" at bounding box center [224, 520] width 10 height 10
click at [228, 515] on link "Go to the next page" at bounding box center [223, 520] width 19 height 17
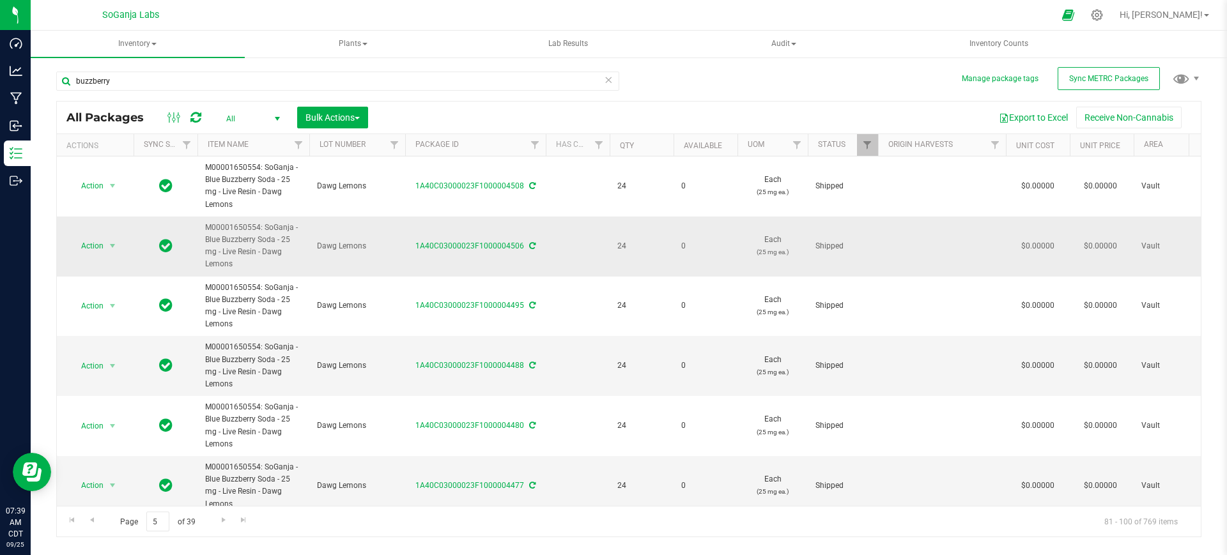
click at [278, 251] on span "M00001650554: SoGanja - Blue Buzzberry Soda - 25 mg - Live Resin - Dawg Lemons" at bounding box center [253, 246] width 96 height 49
click at [107, 242] on span "select" at bounding box center [112, 246] width 10 height 10
click at [107, 350] on li "See history" at bounding box center [110, 359] width 81 height 19
click at [92, 247] on span "Action" at bounding box center [87, 246] width 35 height 18
click at [117, 350] on li "See history" at bounding box center [110, 359] width 81 height 19
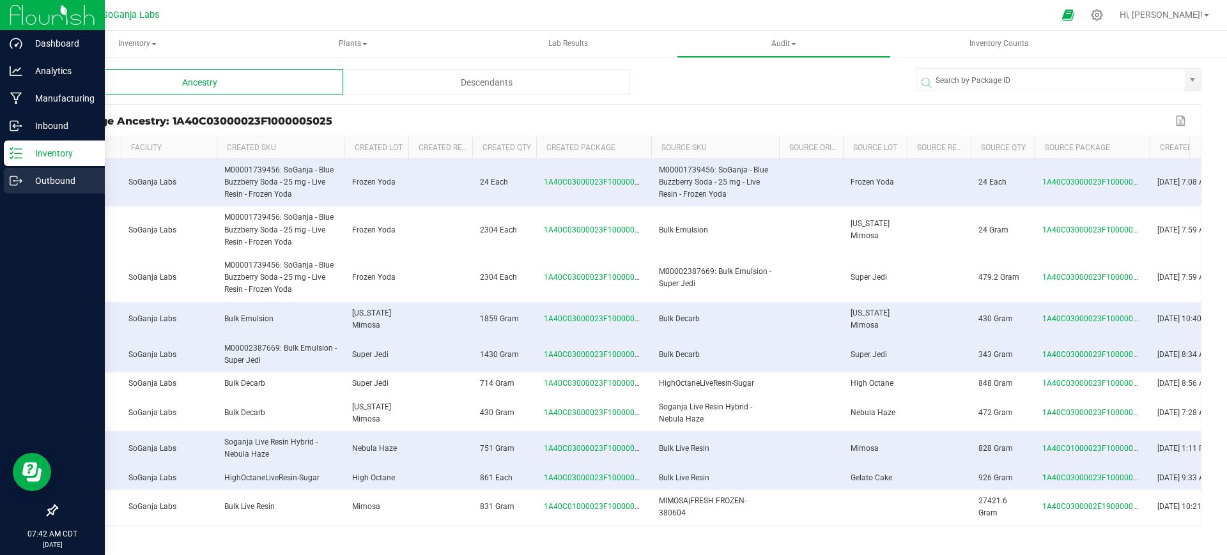
click at [42, 187] on p "Outbound" at bounding box center [60, 180] width 77 height 15
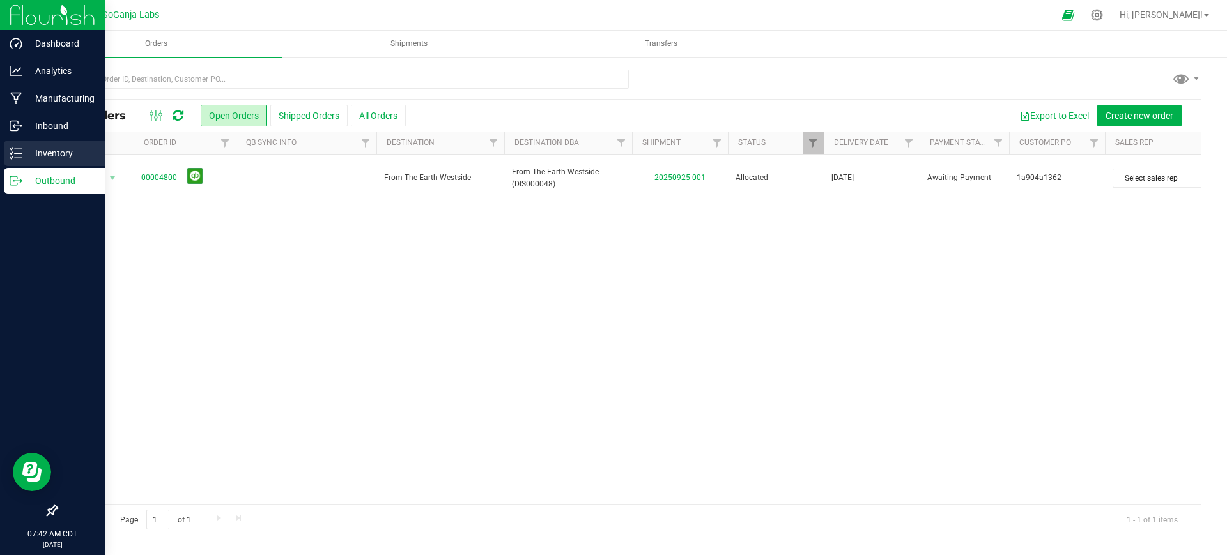
click at [55, 150] on p "Inventory" at bounding box center [60, 153] width 77 height 15
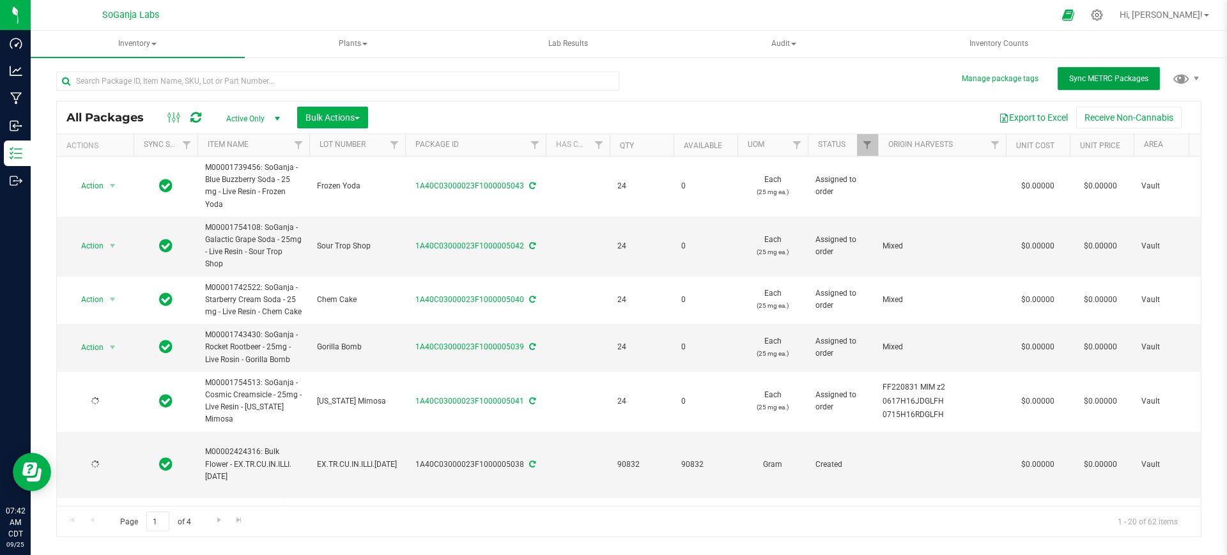
click at [1103, 78] on span "Sync METRC Packages" at bounding box center [1108, 78] width 79 height 9
